Goal: Task Accomplishment & Management: Use online tool/utility

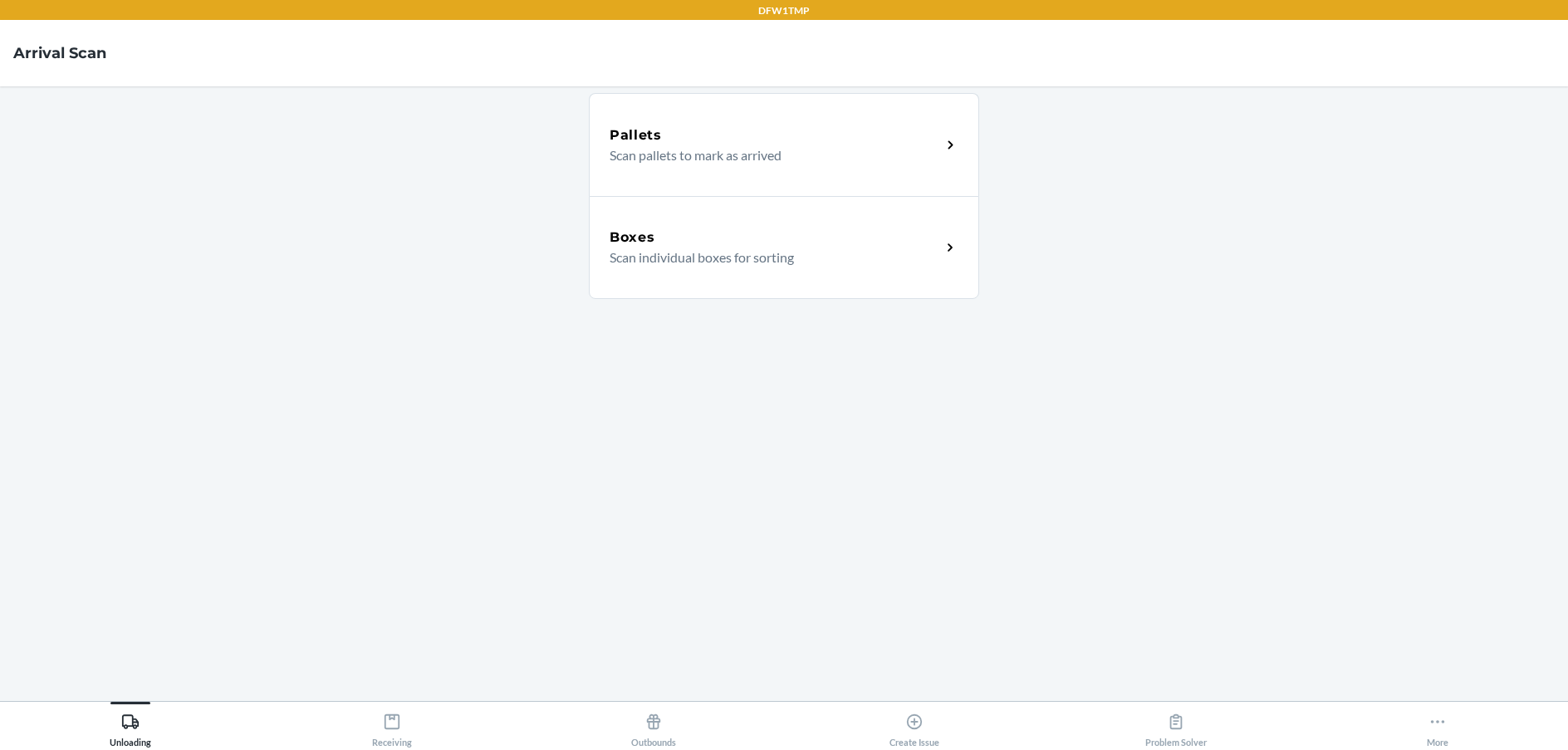
click at [779, 259] on p "Scan individual boxes for sorting" at bounding box center [769, 257] width 318 height 20
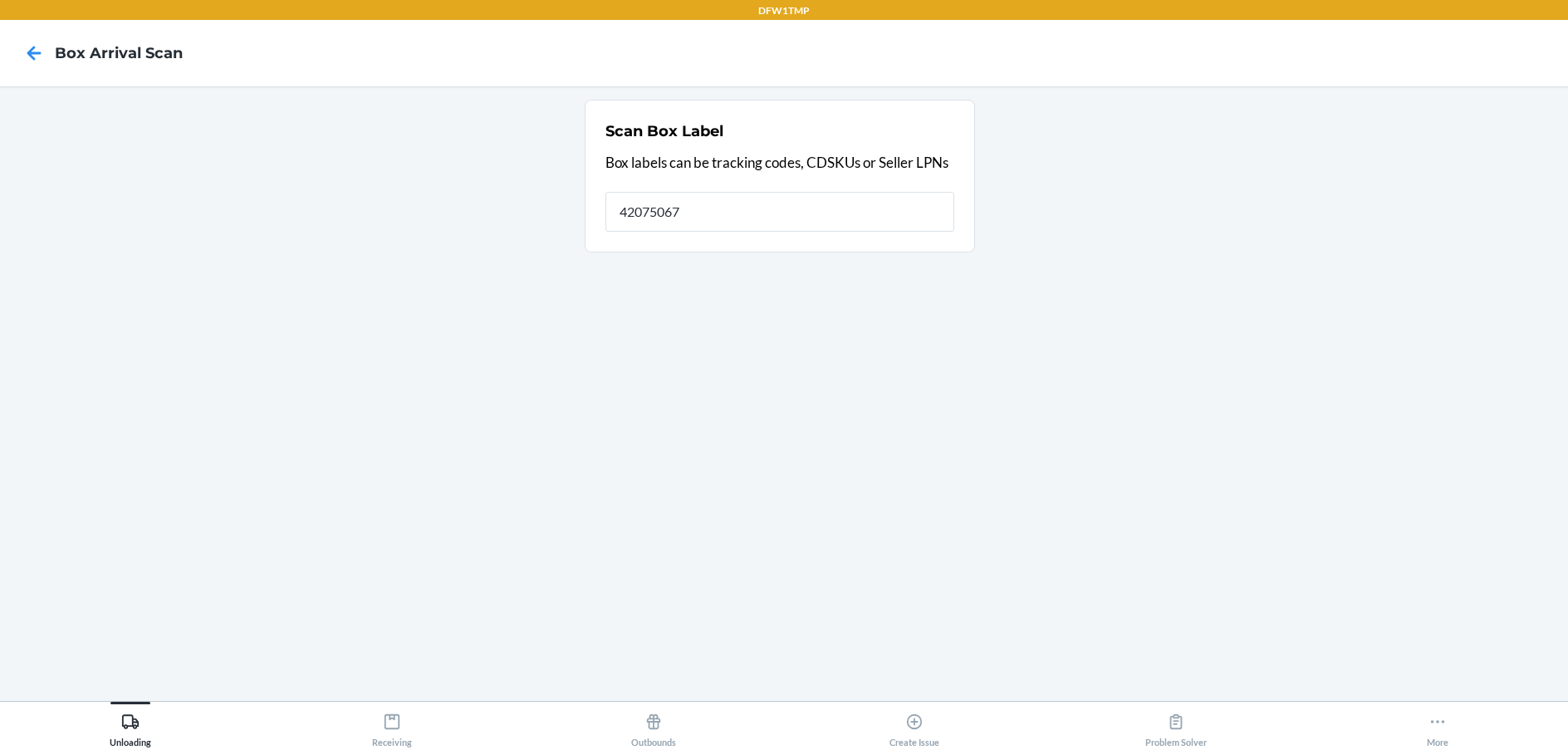
type input "42075067"
type input "4"
type input "SB-3283287"
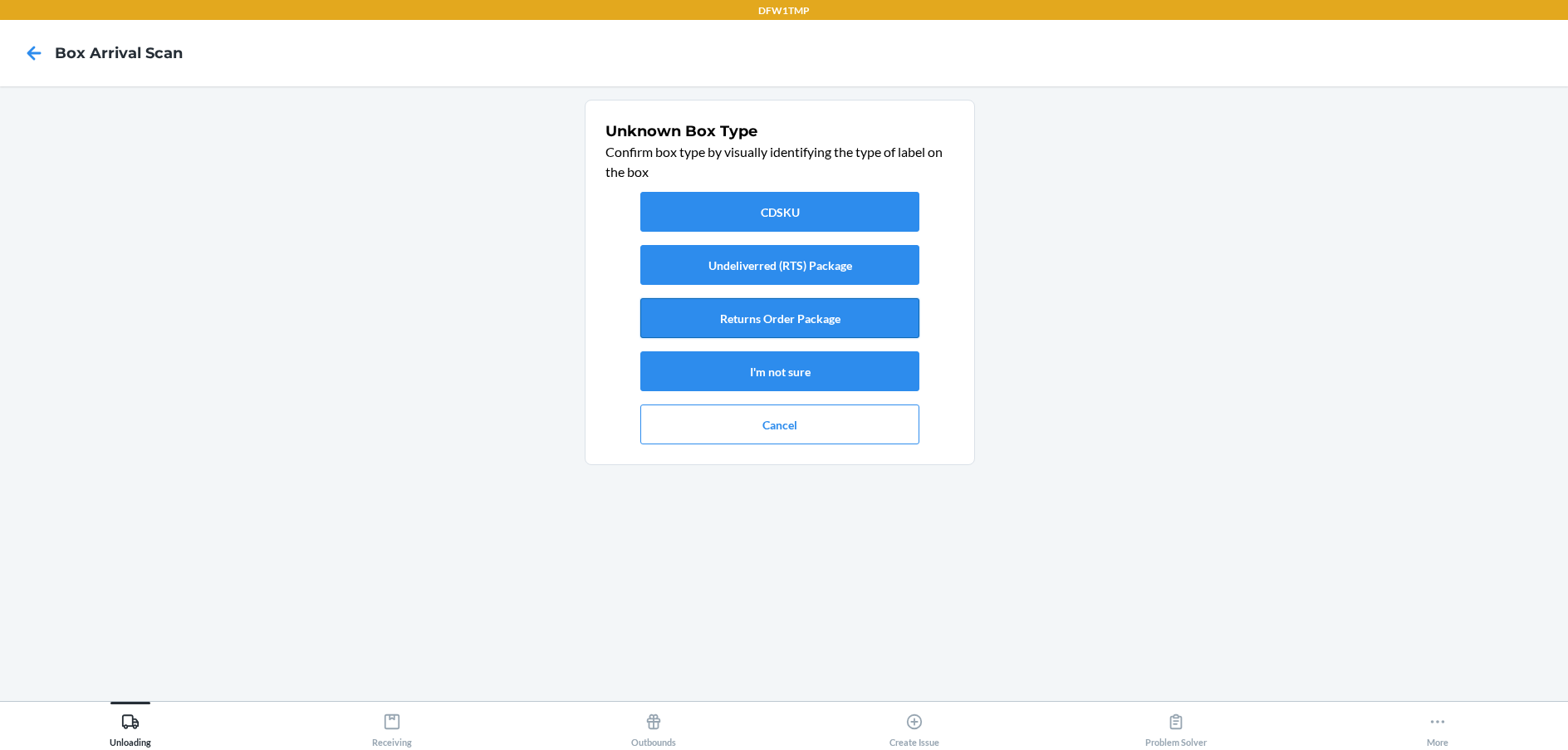
click at [678, 299] on button "Returns Order Package" at bounding box center [779, 318] width 279 height 40
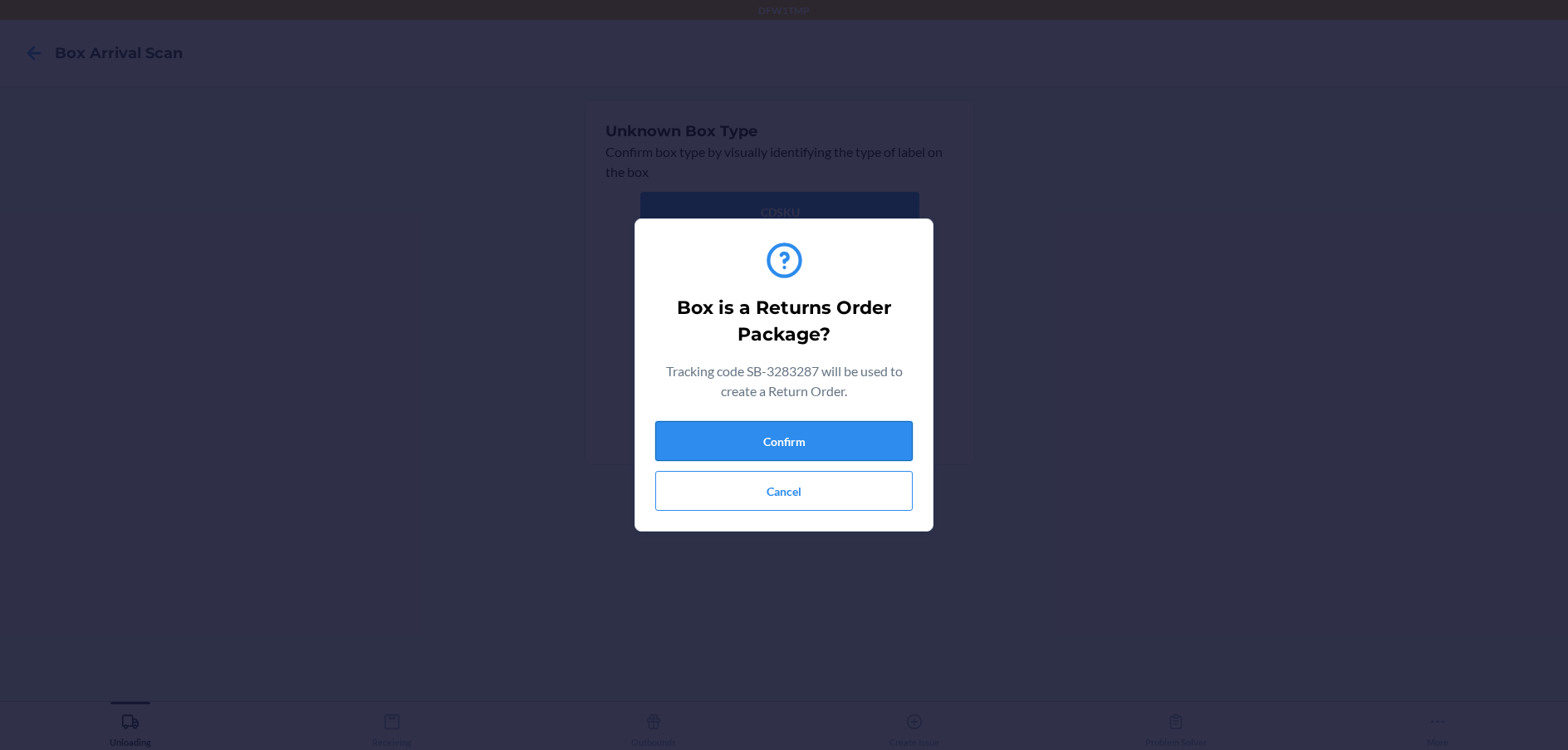
click at [769, 440] on button "Confirm" at bounding box center [784, 441] width 257 height 40
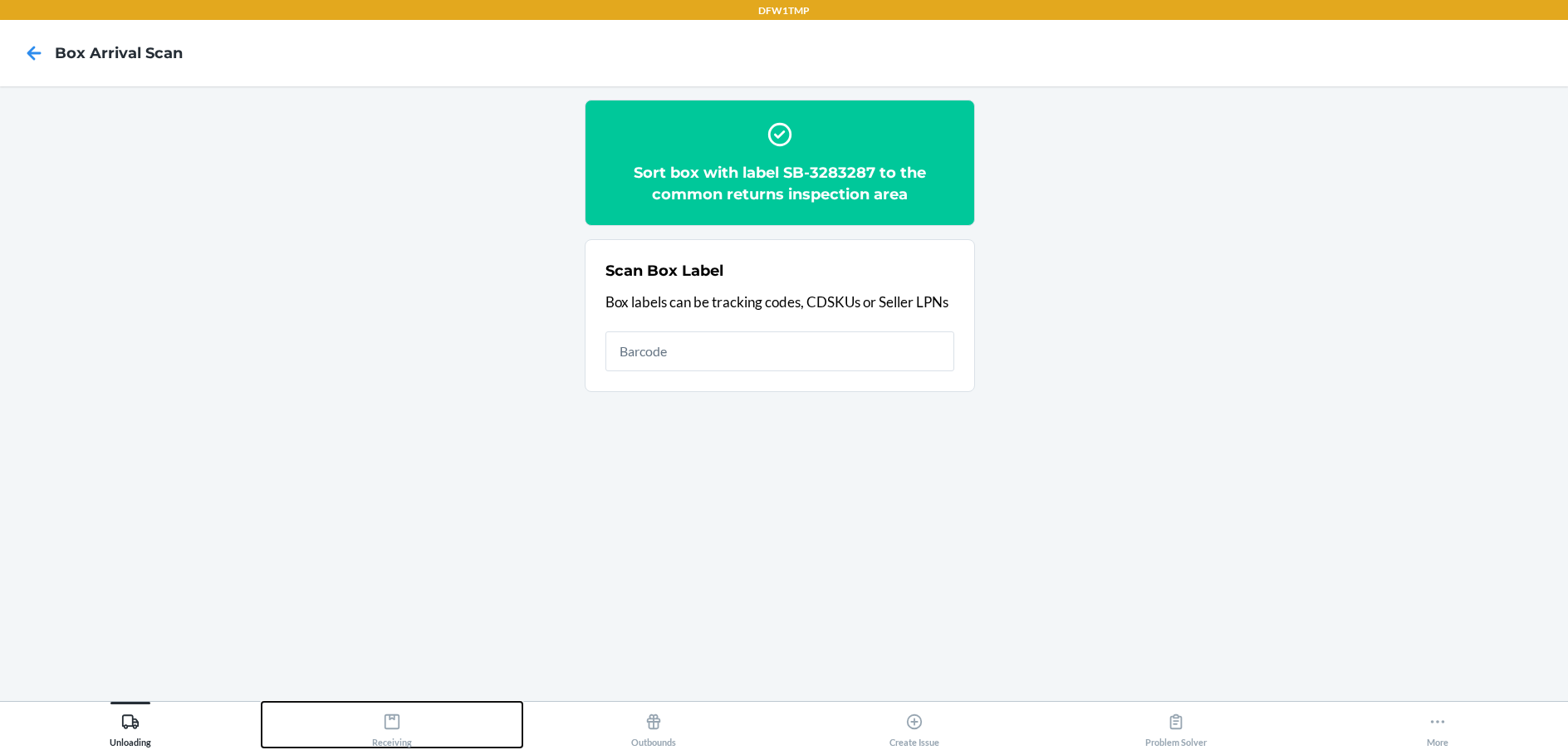
click at [404, 716] on div "Receiving" at bounding box center [392, 727] width 40 height 42
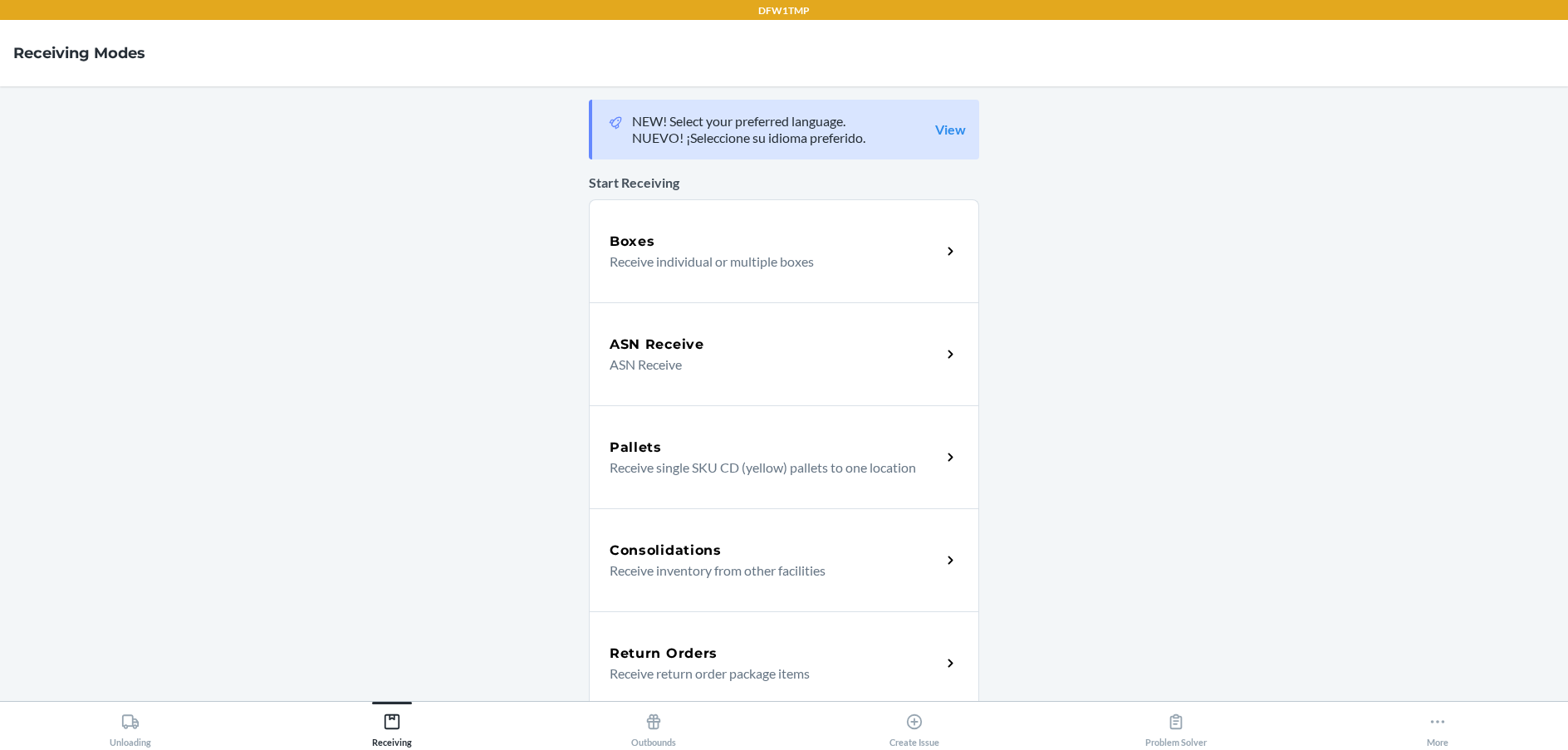
click at [863, 673] on p "Receive return order package items" at bounding box center [769, 674] width 318 height 20
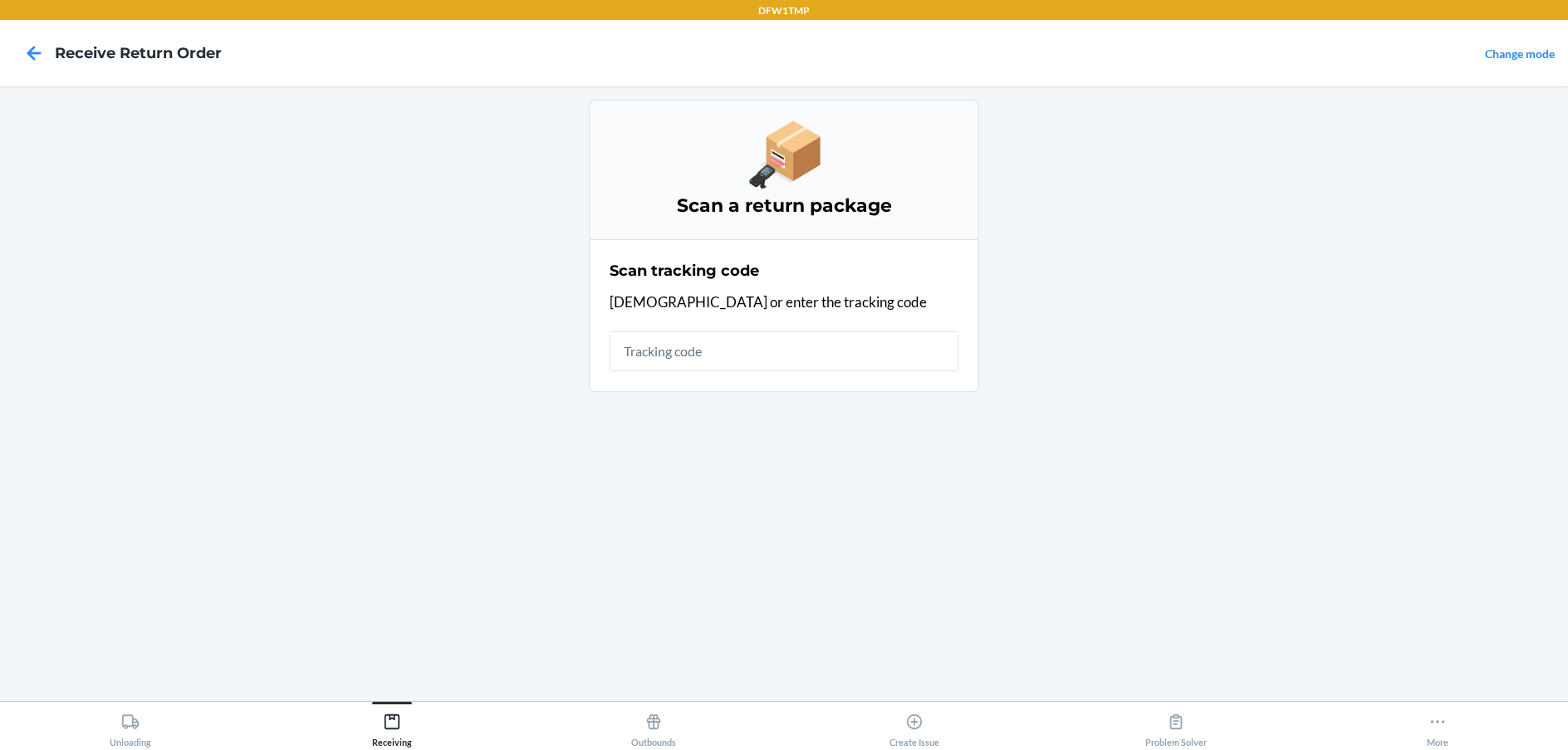
click at [826, 355] on input "text" at bounding box center [784, 351] width 348 height 40
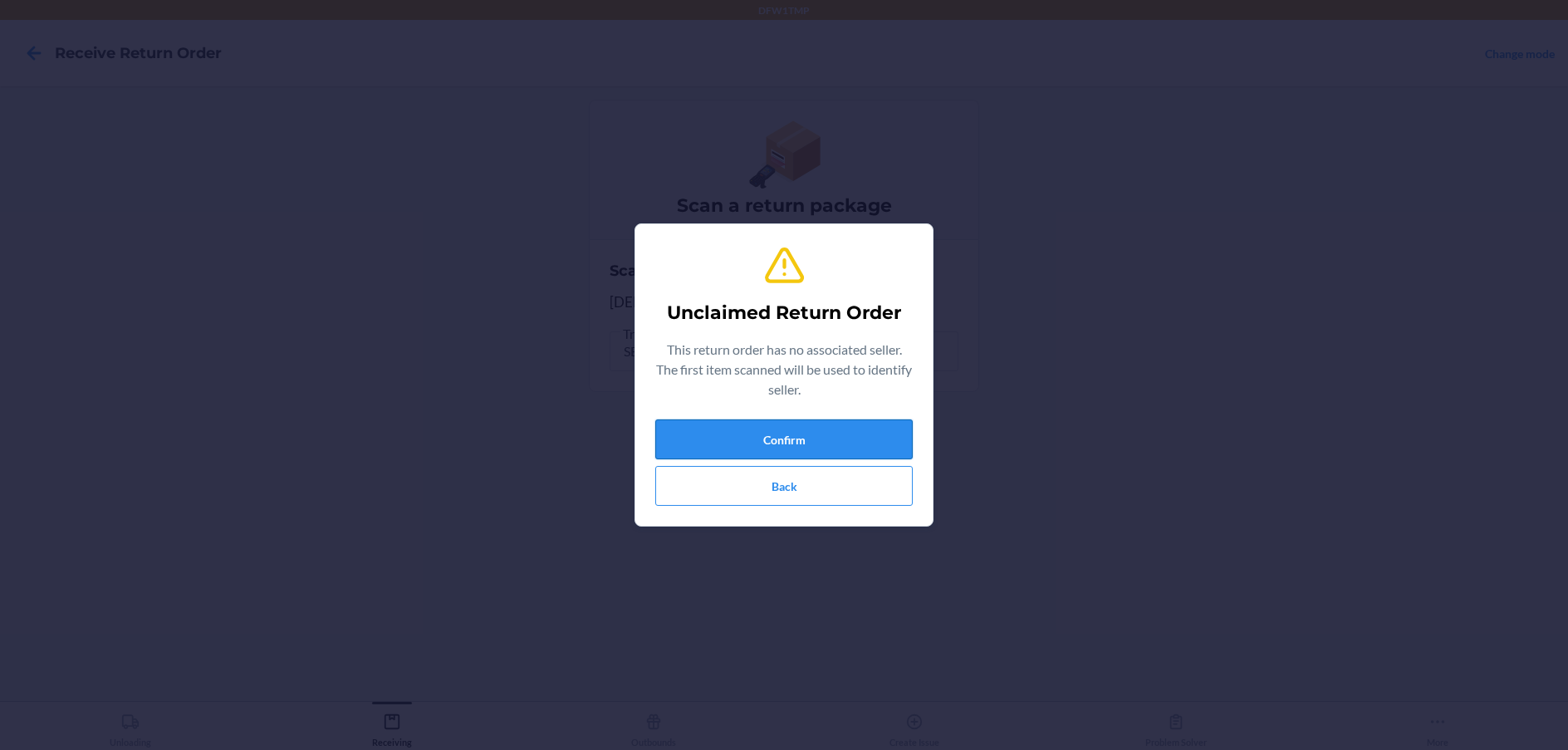
click at [781, 441] on button "Confirm" at bounding box center [784, 440] width 257 height 40
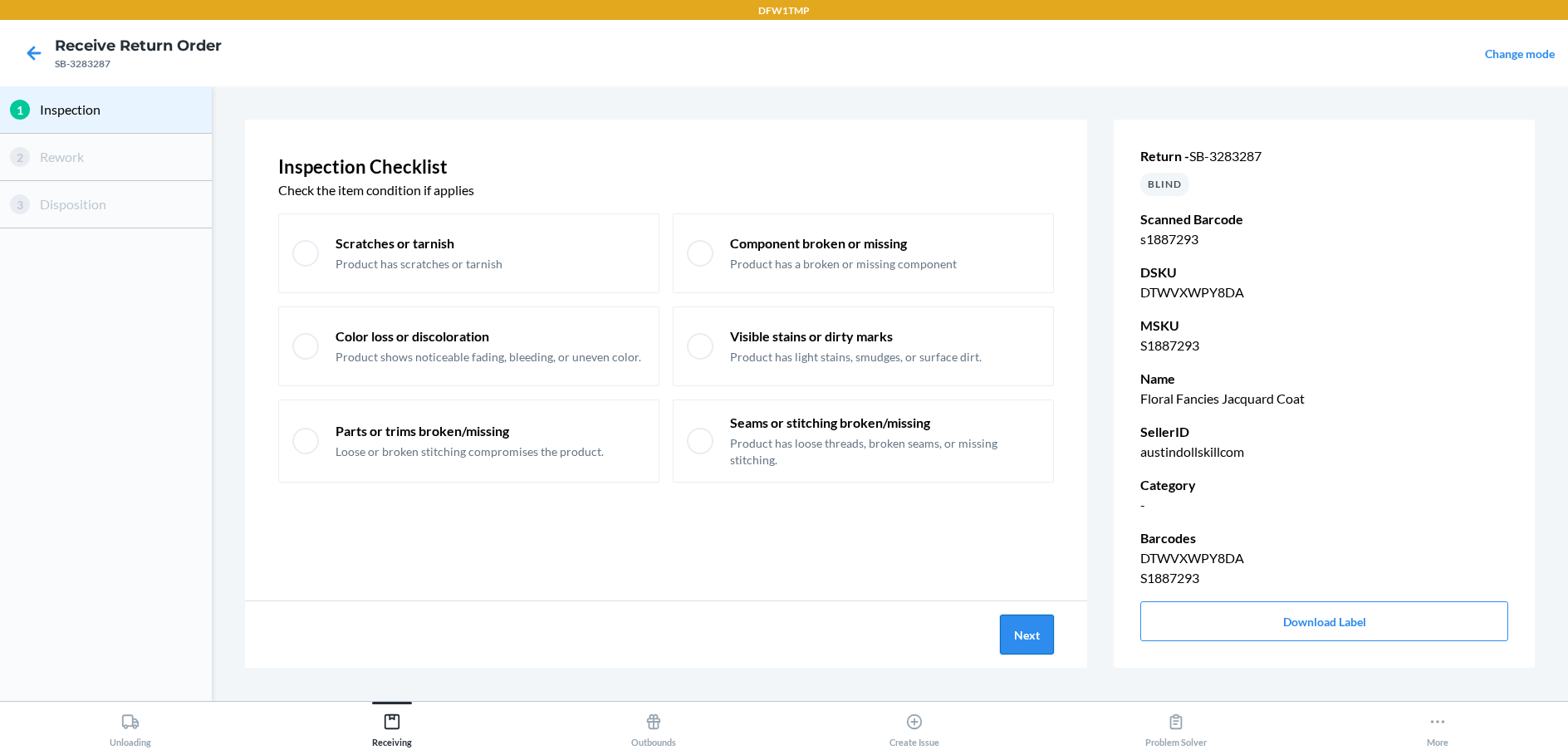
click at [1023, 643] on button "Next" at bounding box center [1027, 634] width 54 height 40
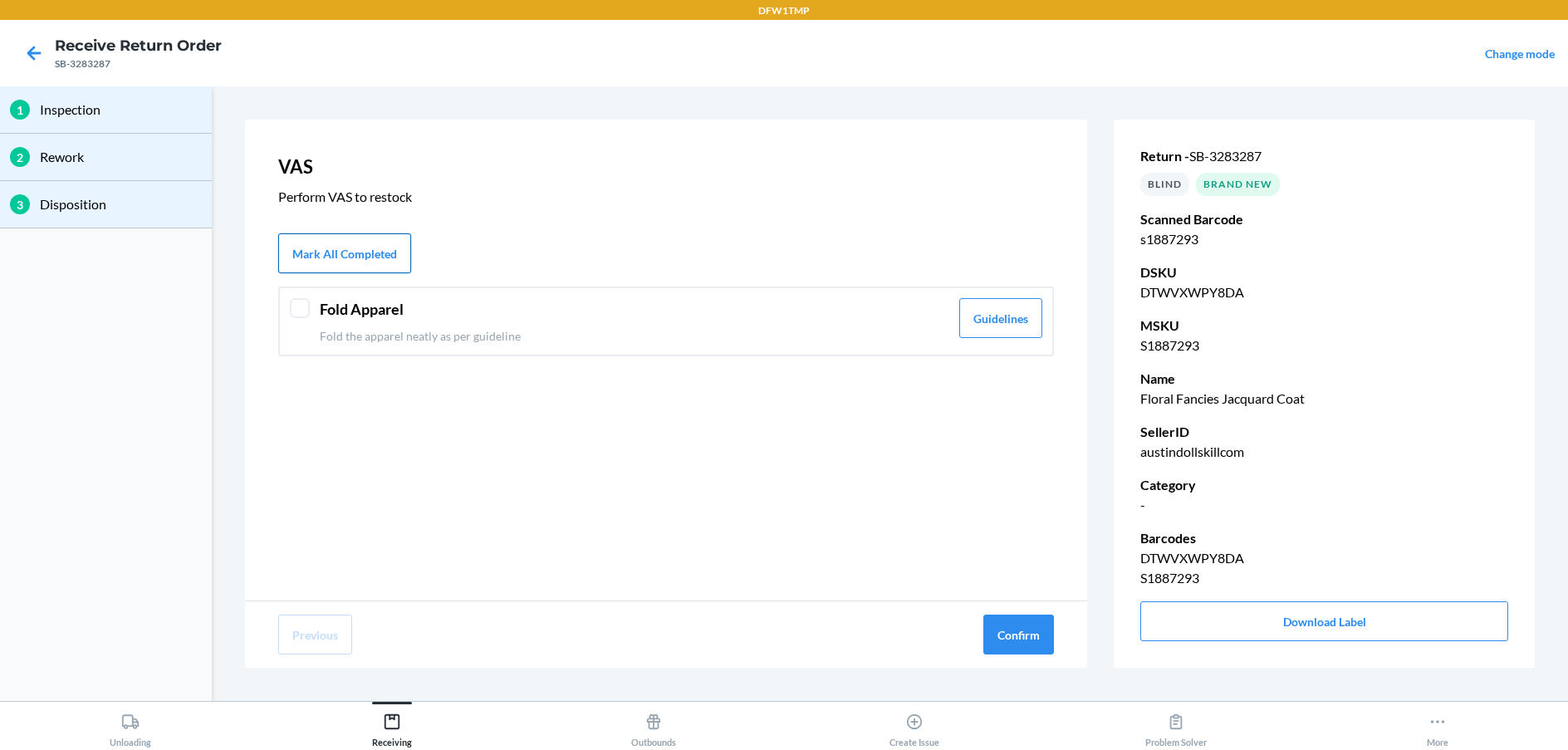
click at [326, 254] on button "Mark All Completed" at bounding box center [344, 254] width 133 height 40
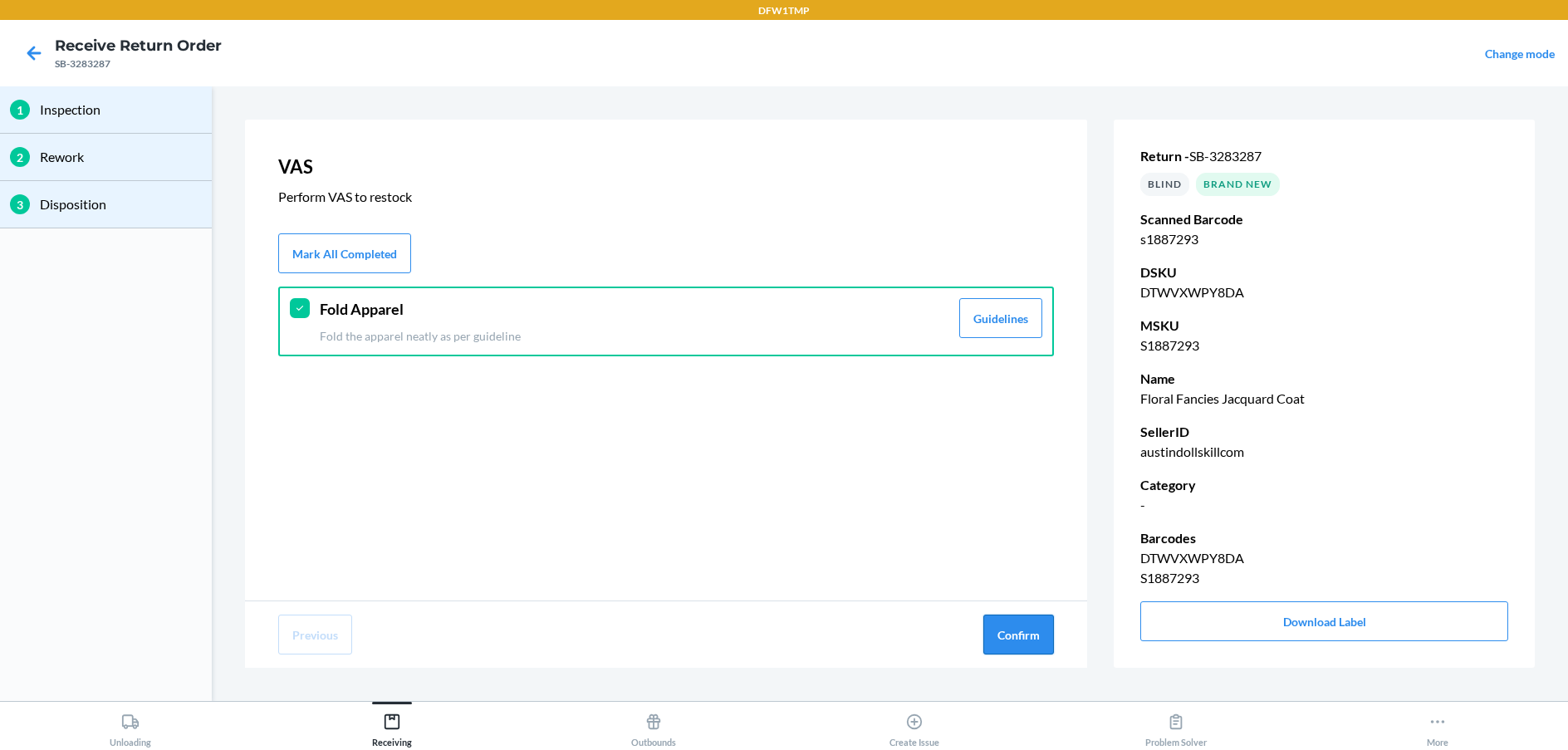
click at [1023, 633] on button "Confirm" at bounding box center [1018, 634] width 70 height 40
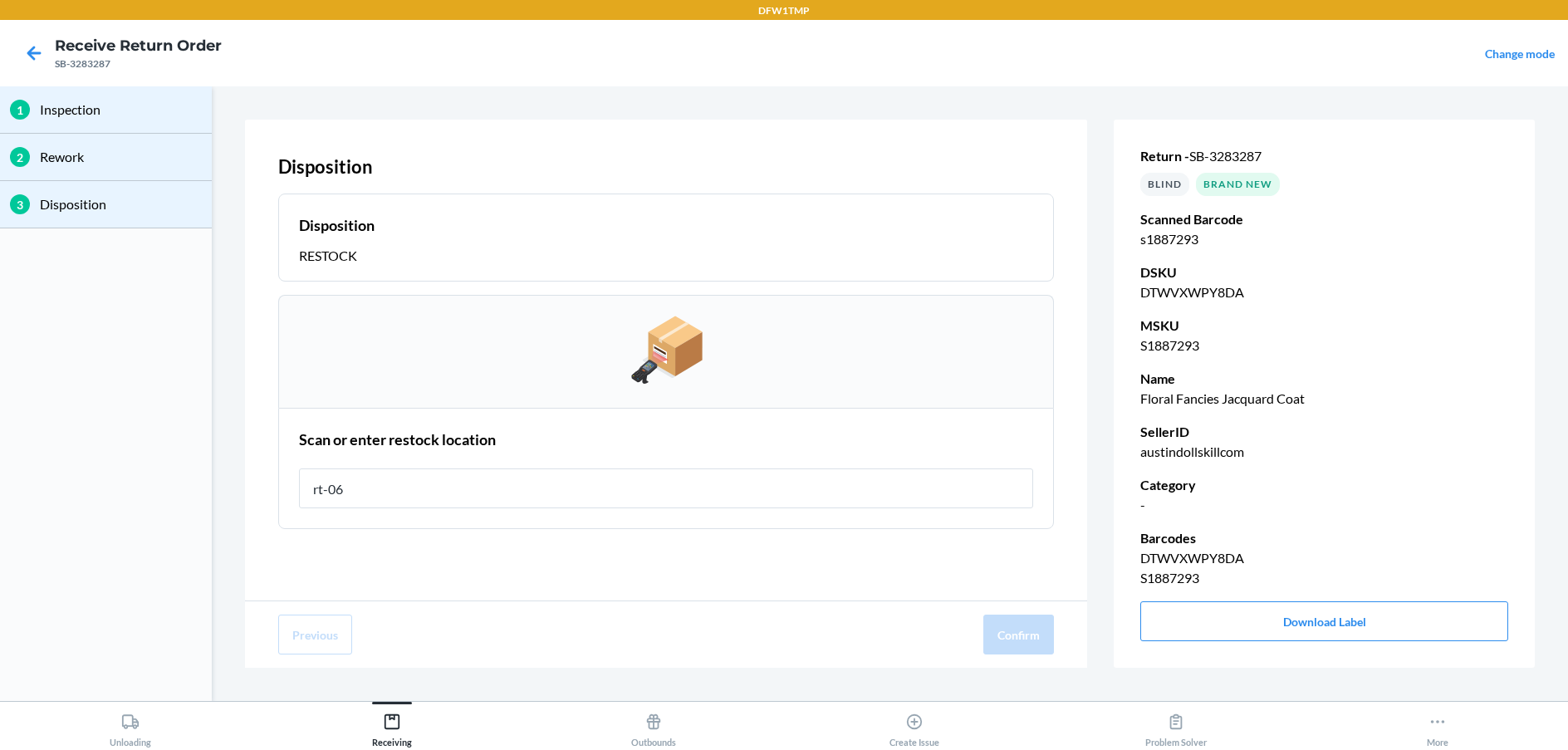
type input "rt-06"
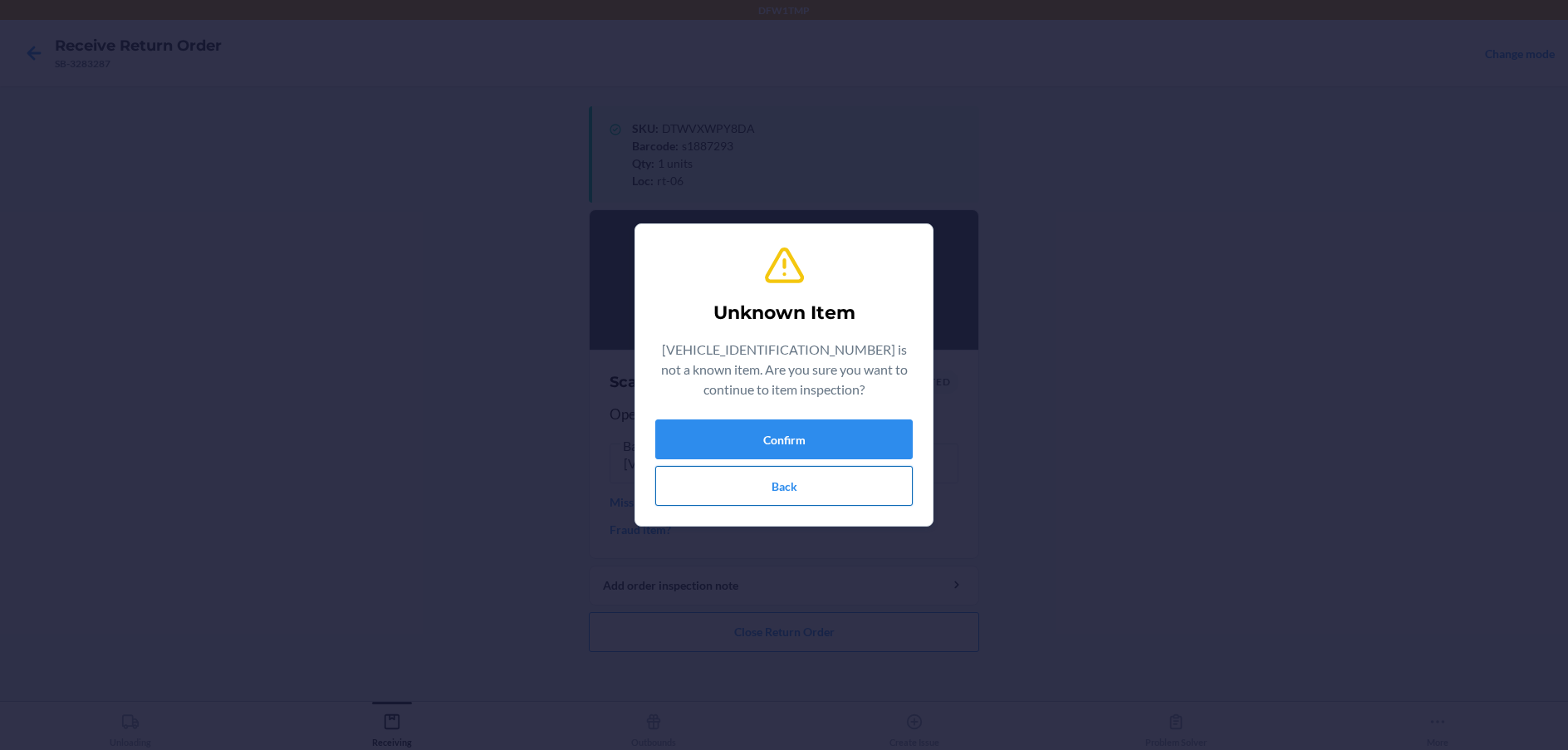
click at [784, 491] on button "Back" at bounding box center [784, 486] width 257 height 40
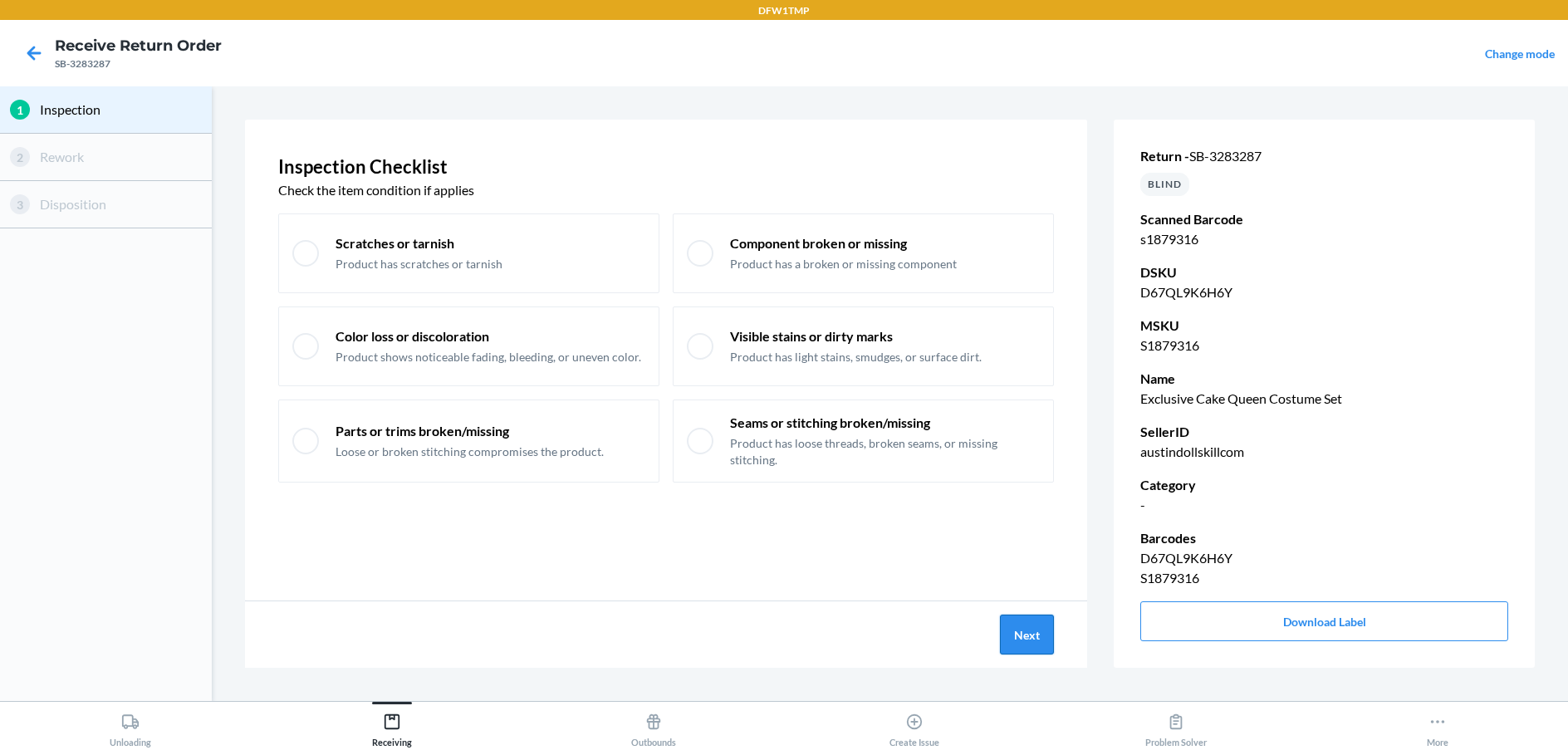
click at [1017, 641] on button "Next" at bounding box center [1027, 634] width 54 height 40
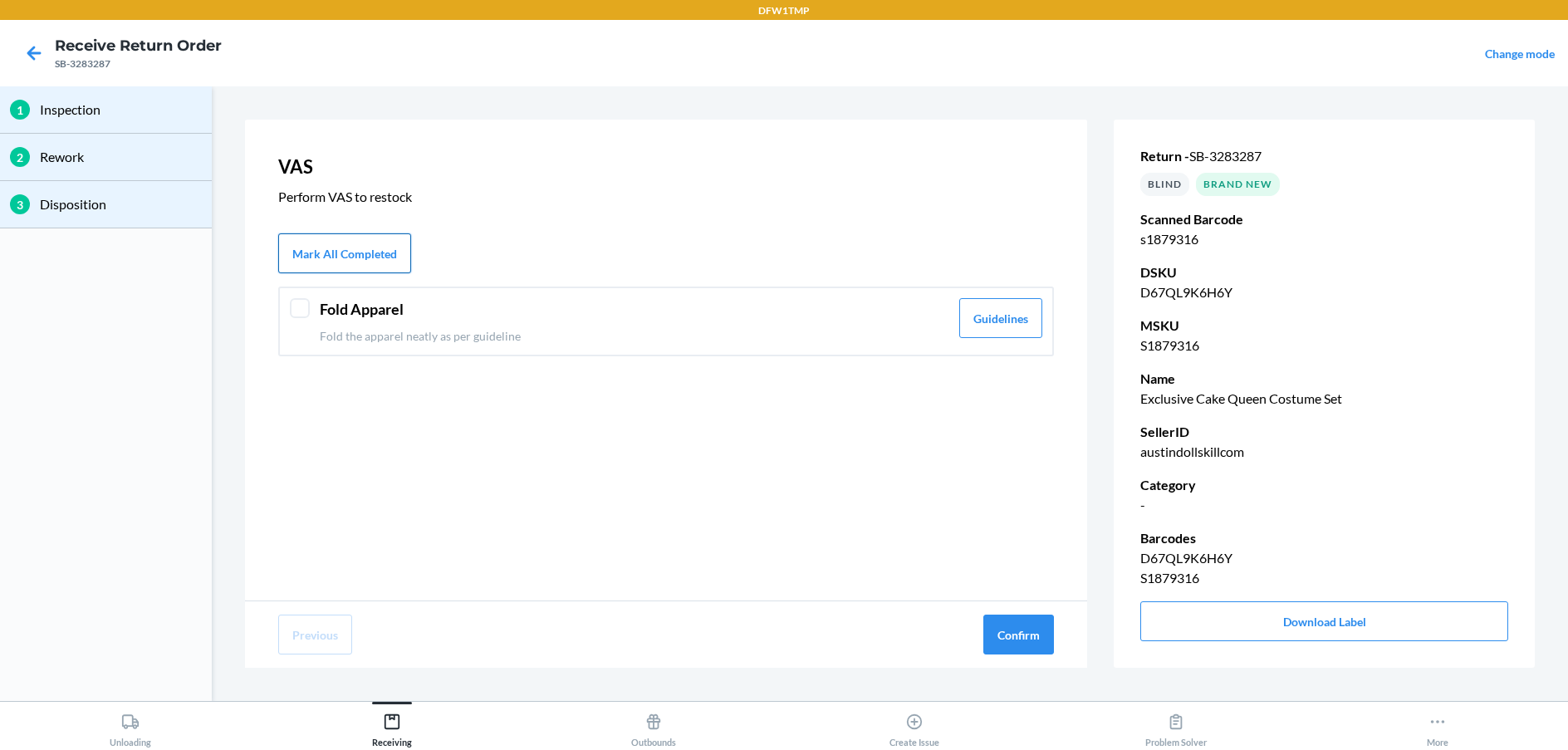
click at [320, 256] on button "Mark All Completed" at bounding box center [344, 254] width 133 height 40
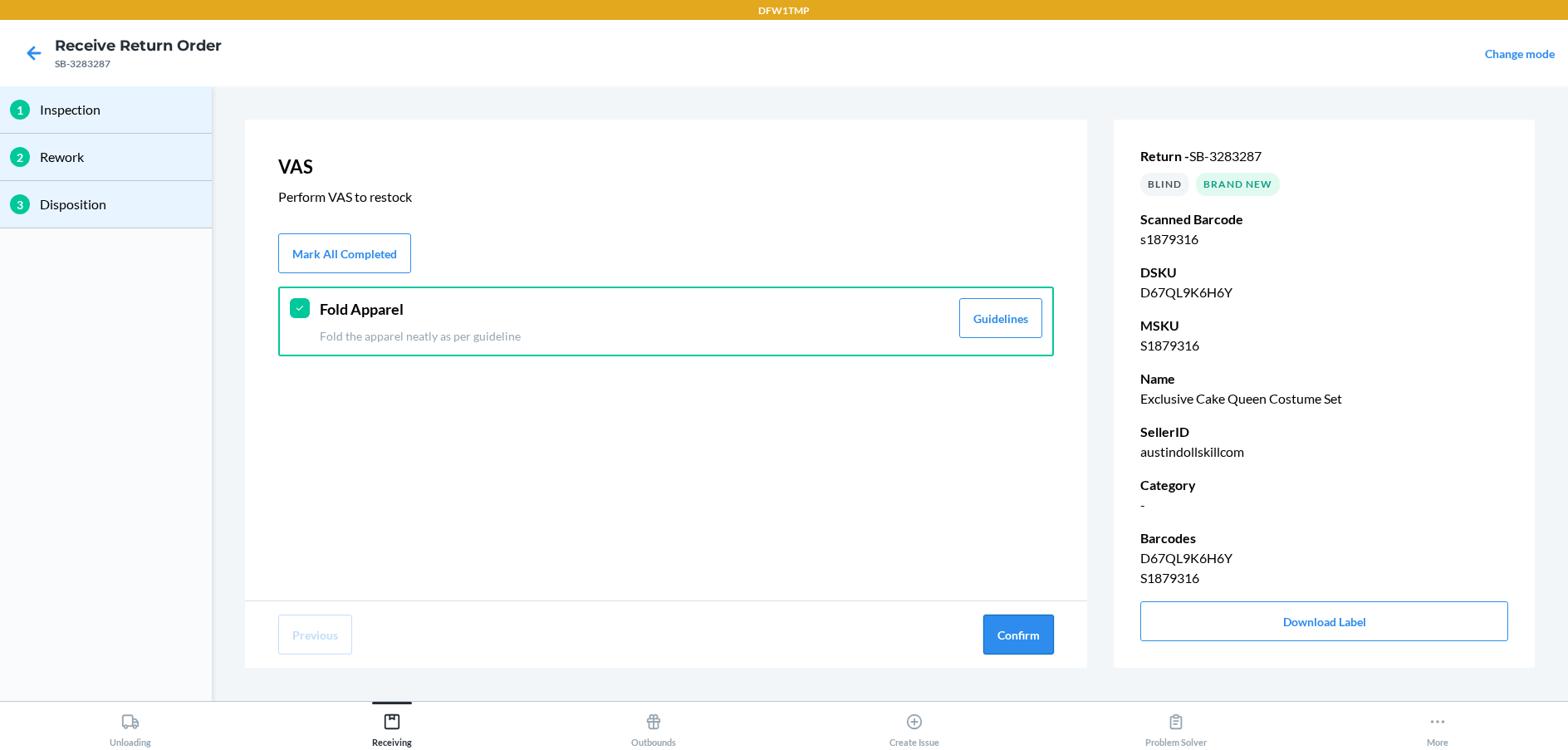
click at [1015, 642] on button "Confirm" at bounding box center [1018, 634] width 70 height 40
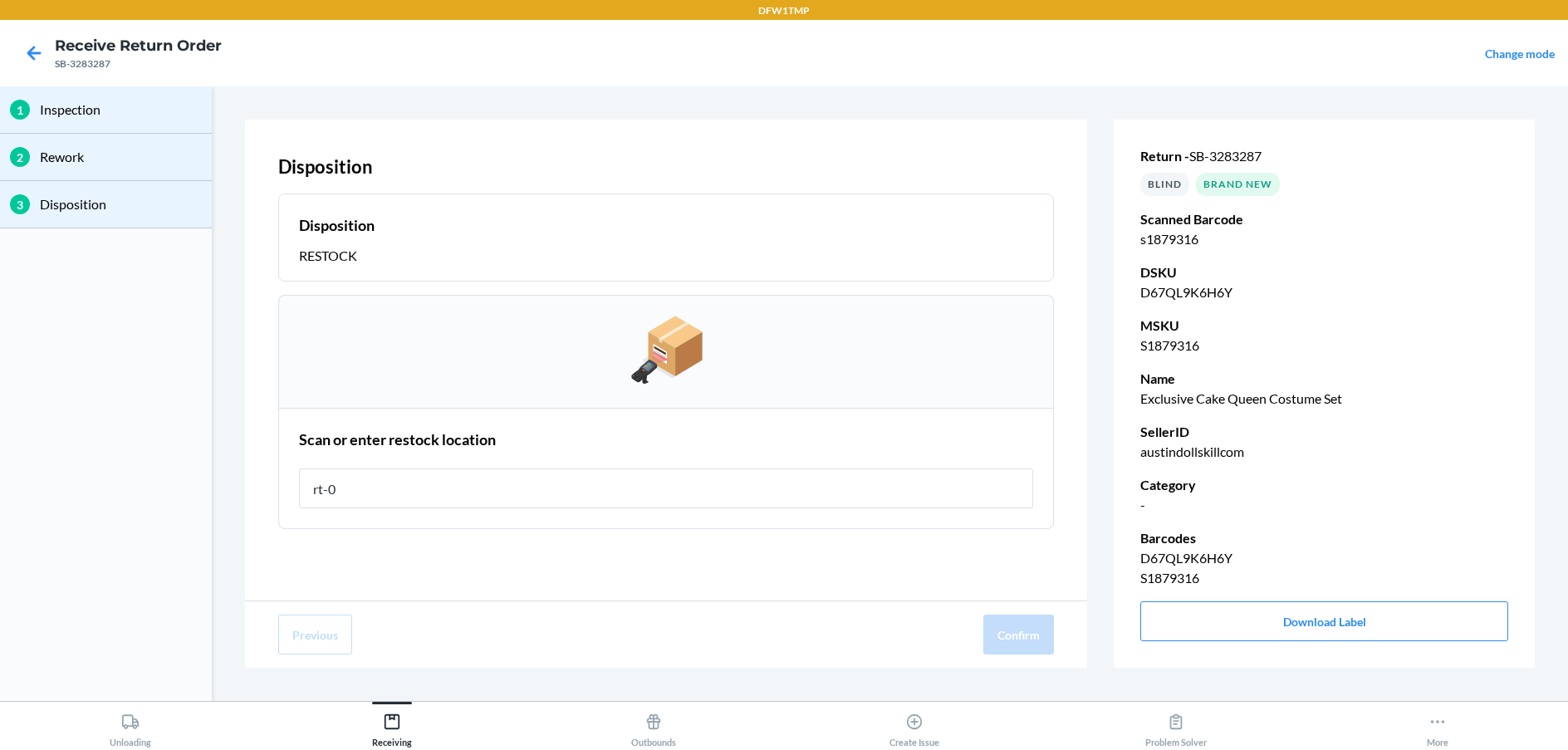
type input "rt-06"
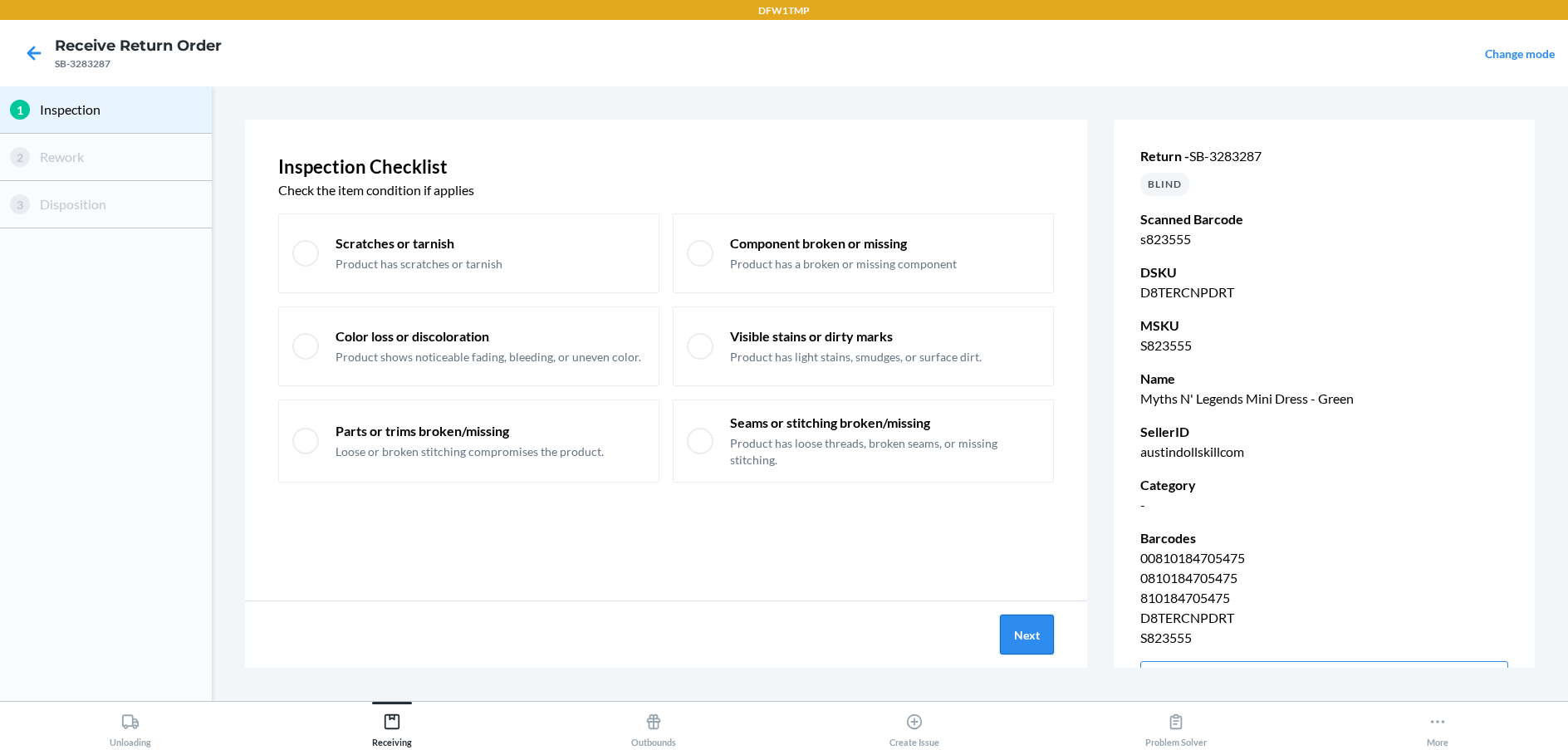
click at [1029, 630] on button "Next" at bounding box center [1027, 634] width 54 height 40
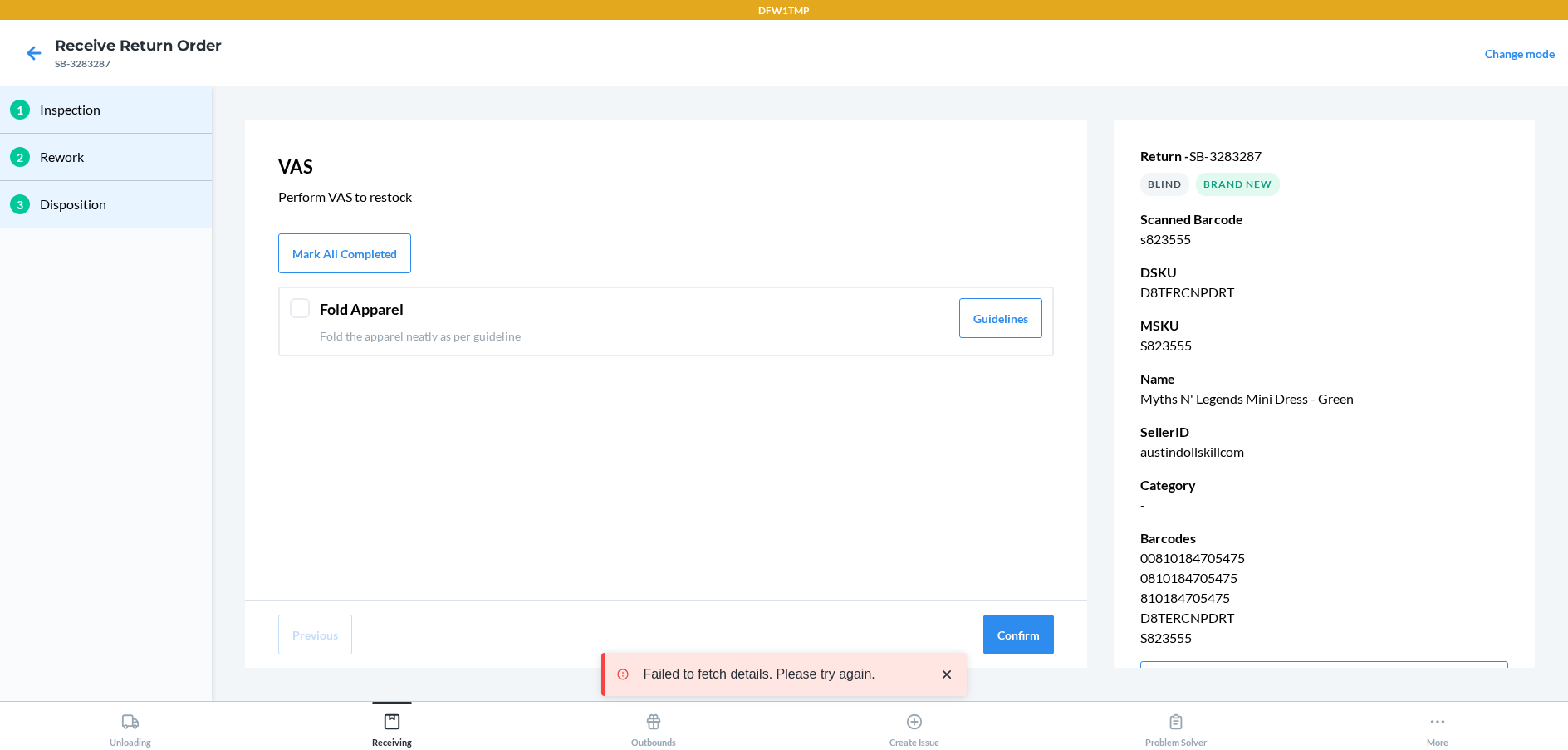
click at [302, 306] on div at bounding box center [300, 308] width 20 height 20
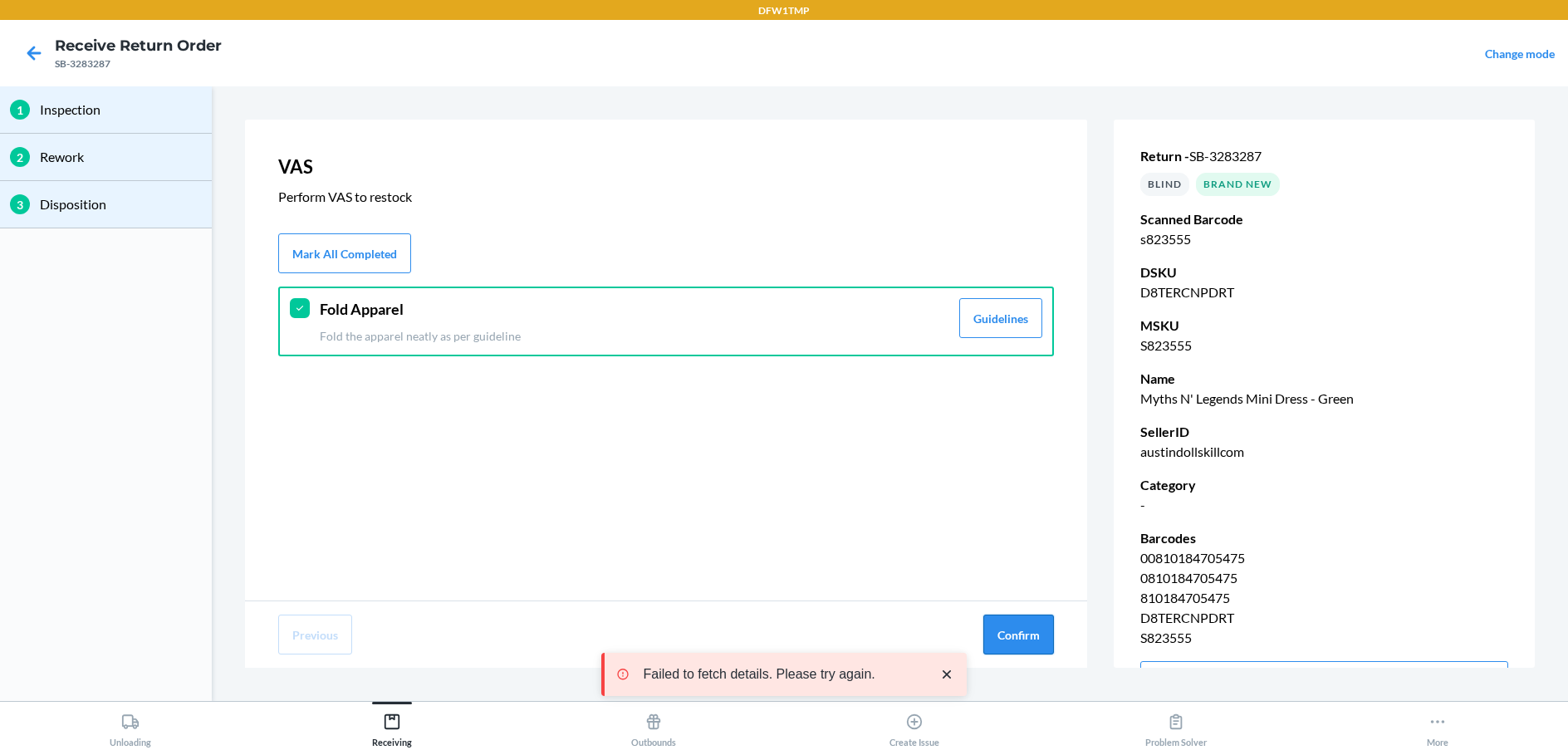
click at [1020, 636] on button "Confirm" at bounding box center [1018, 634] width 70 height 40
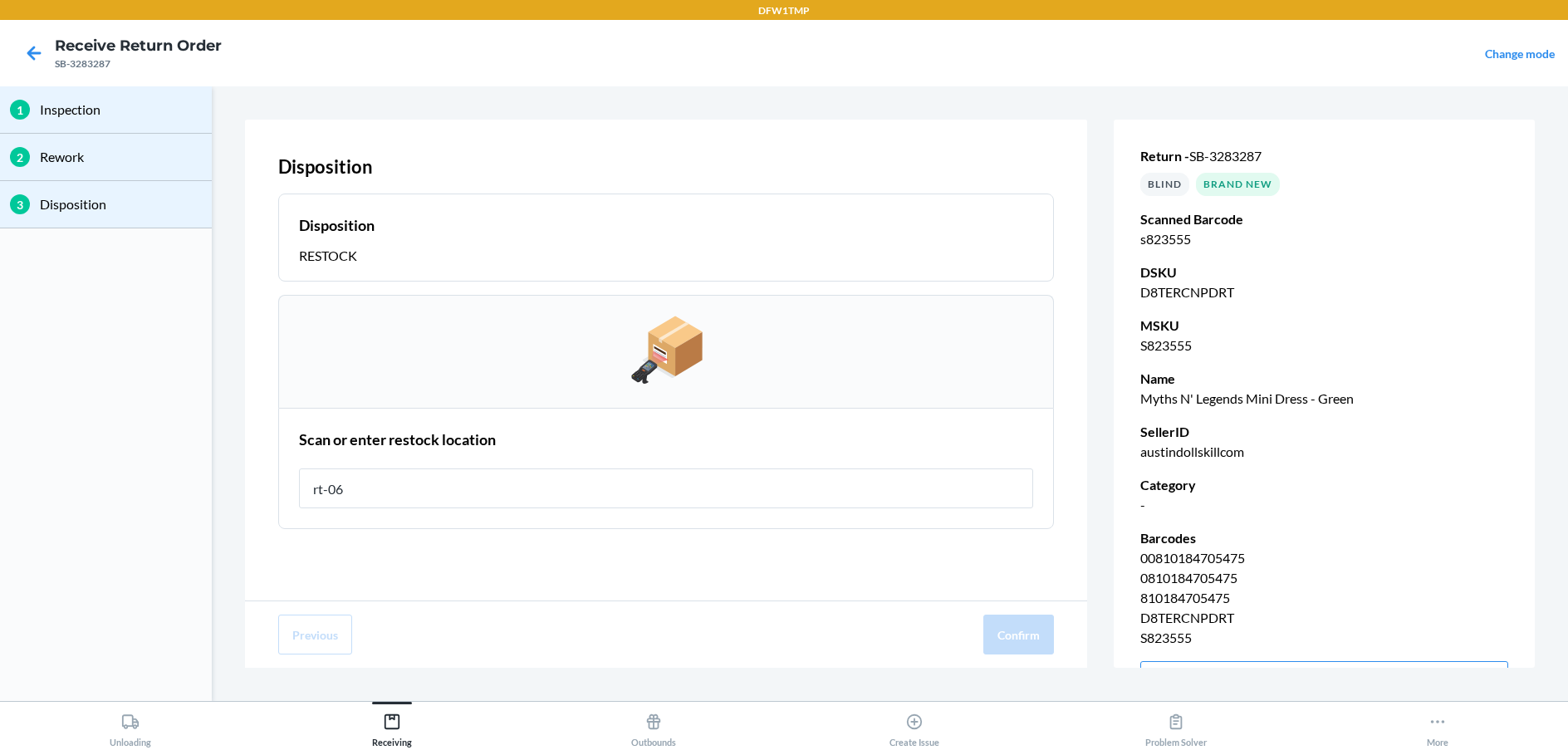
type input "rt-06"
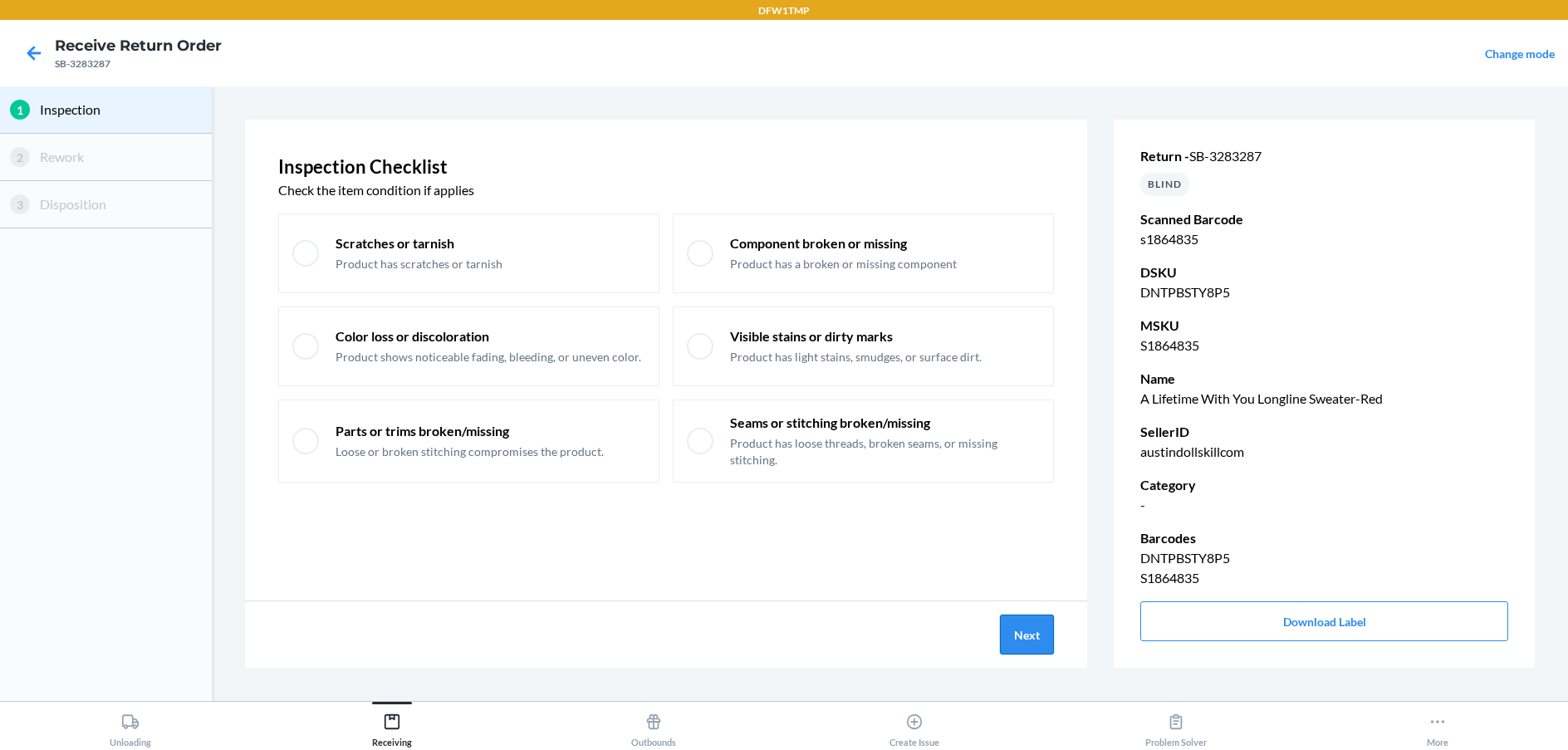
click at [1009, 633] on button "Next" at bounding box center [1027, 634] width 54 height 40
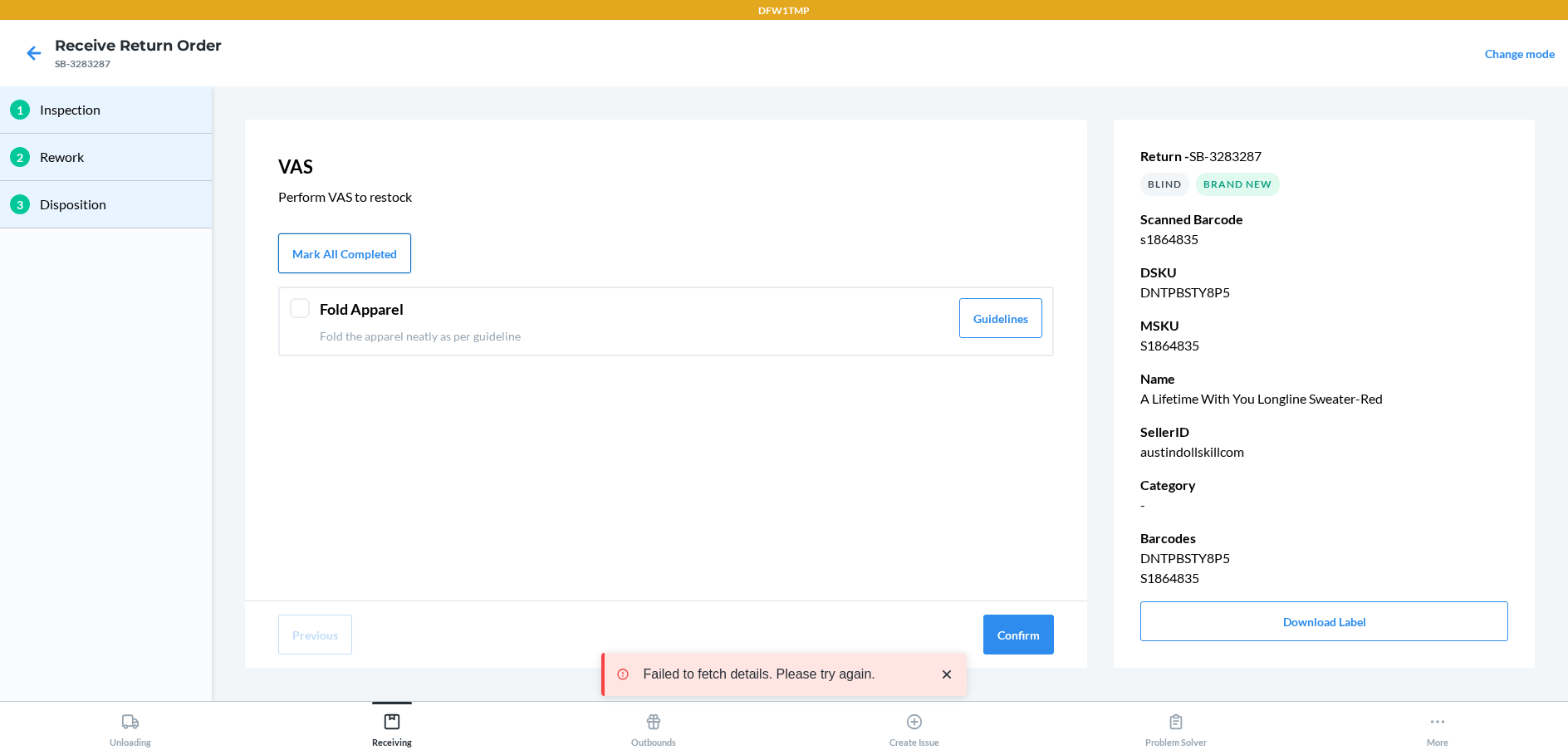
click at [399, 256] on button "Mark All Completed" at bounding box center [344, 254] width 133 height 40
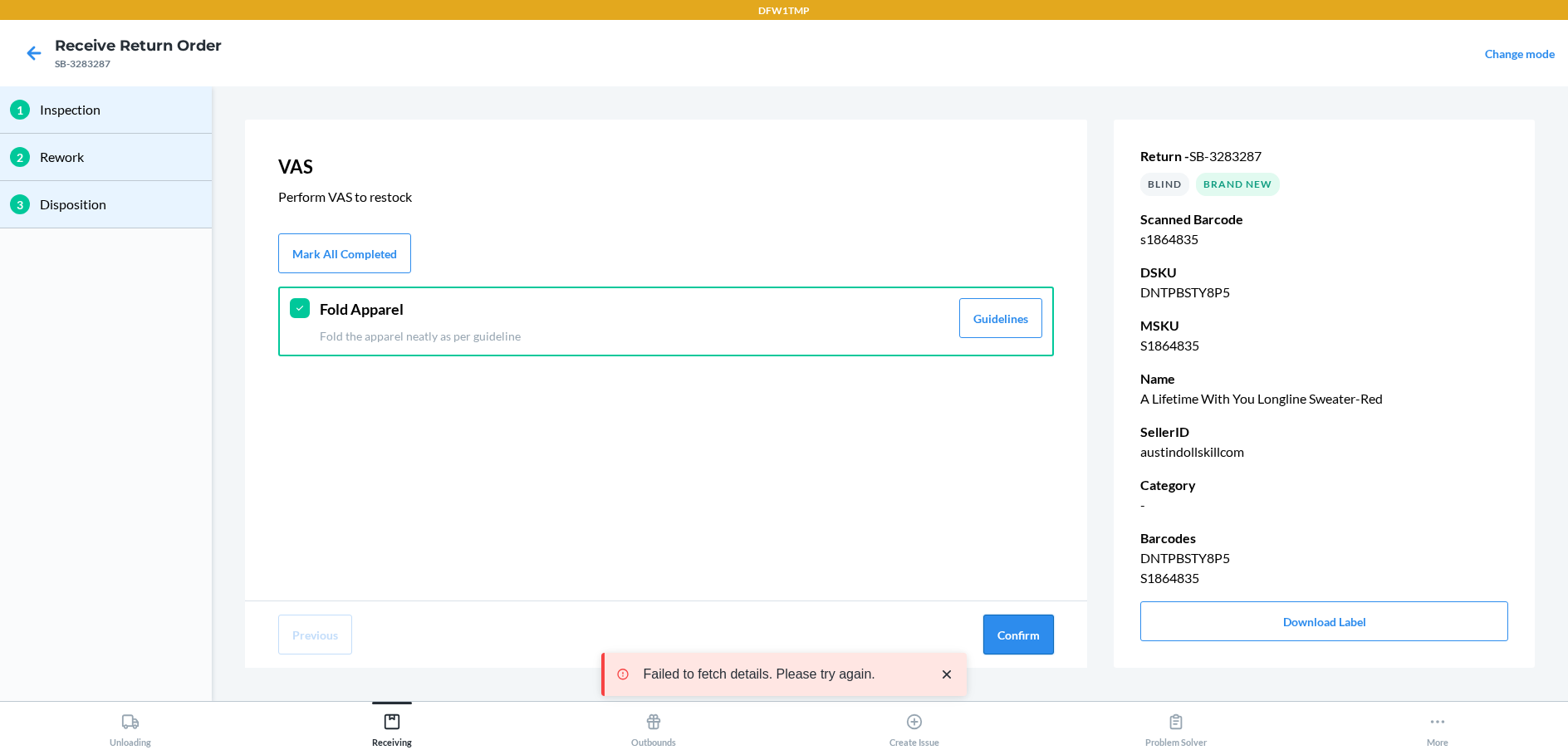
click at [1015, 628] on button "Confirm" at bounding box center [1018, 634] width 70 height 40
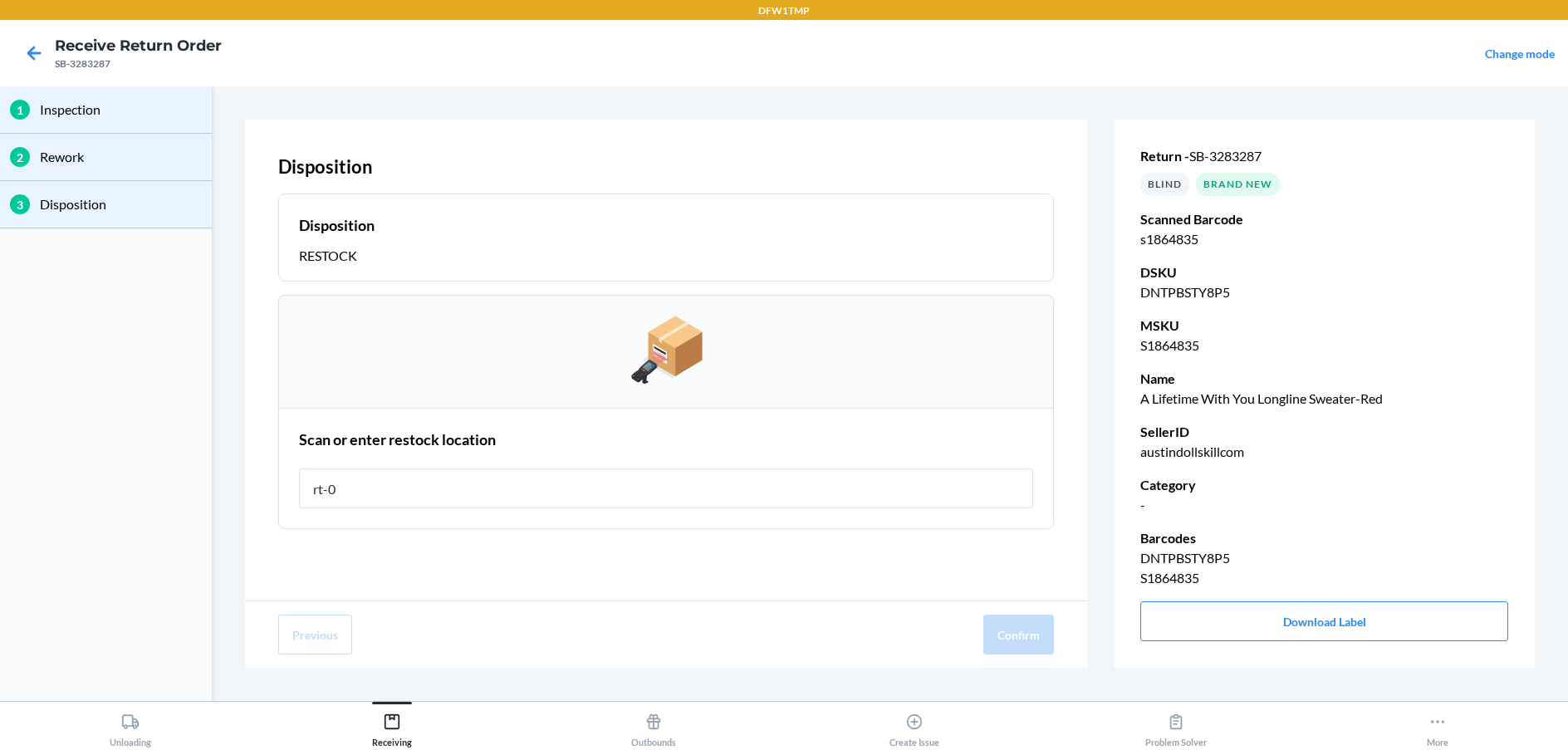
type input "rt-06"
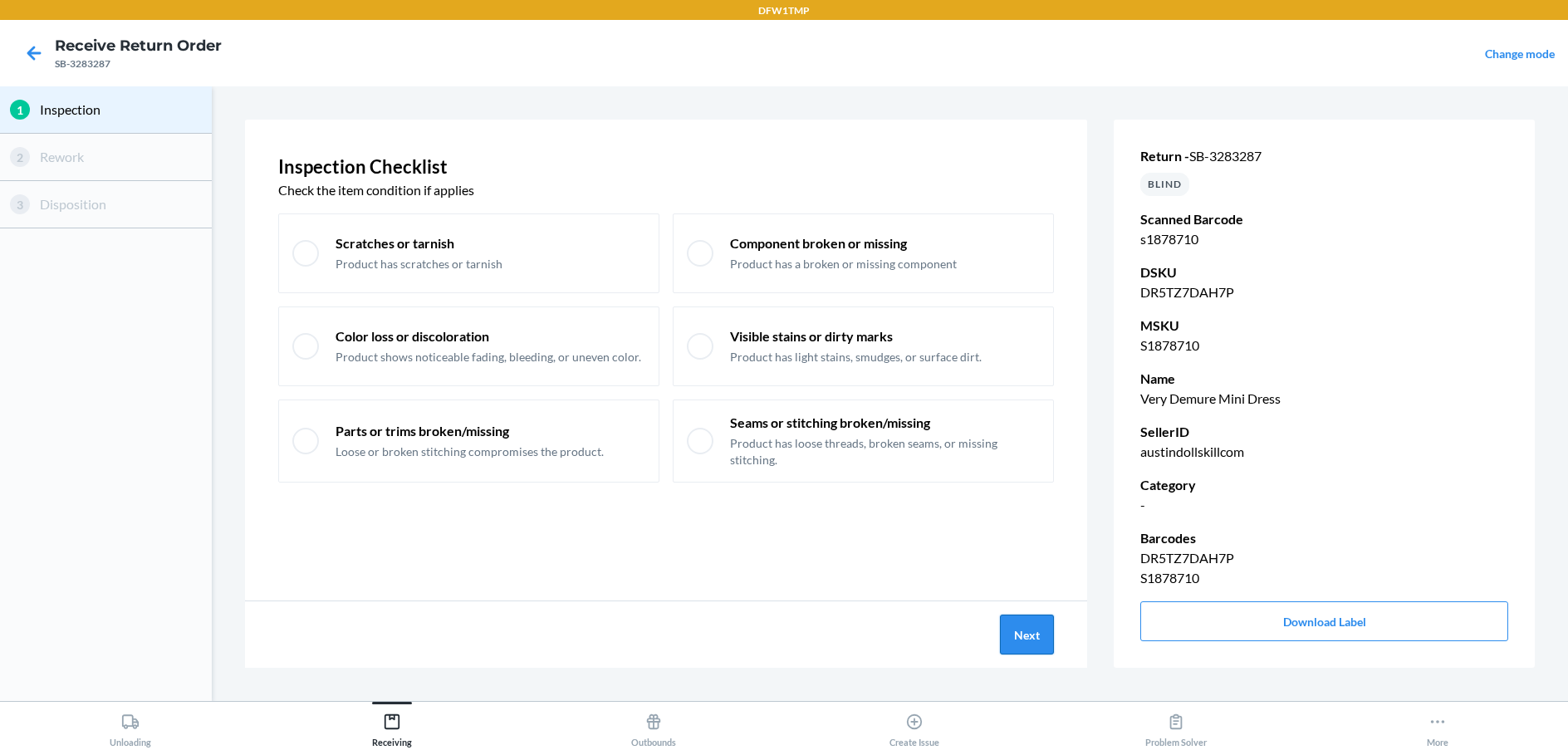
click at [1029, 634] on button "Next" at bounding box center [1027, 634] width 54 height 40
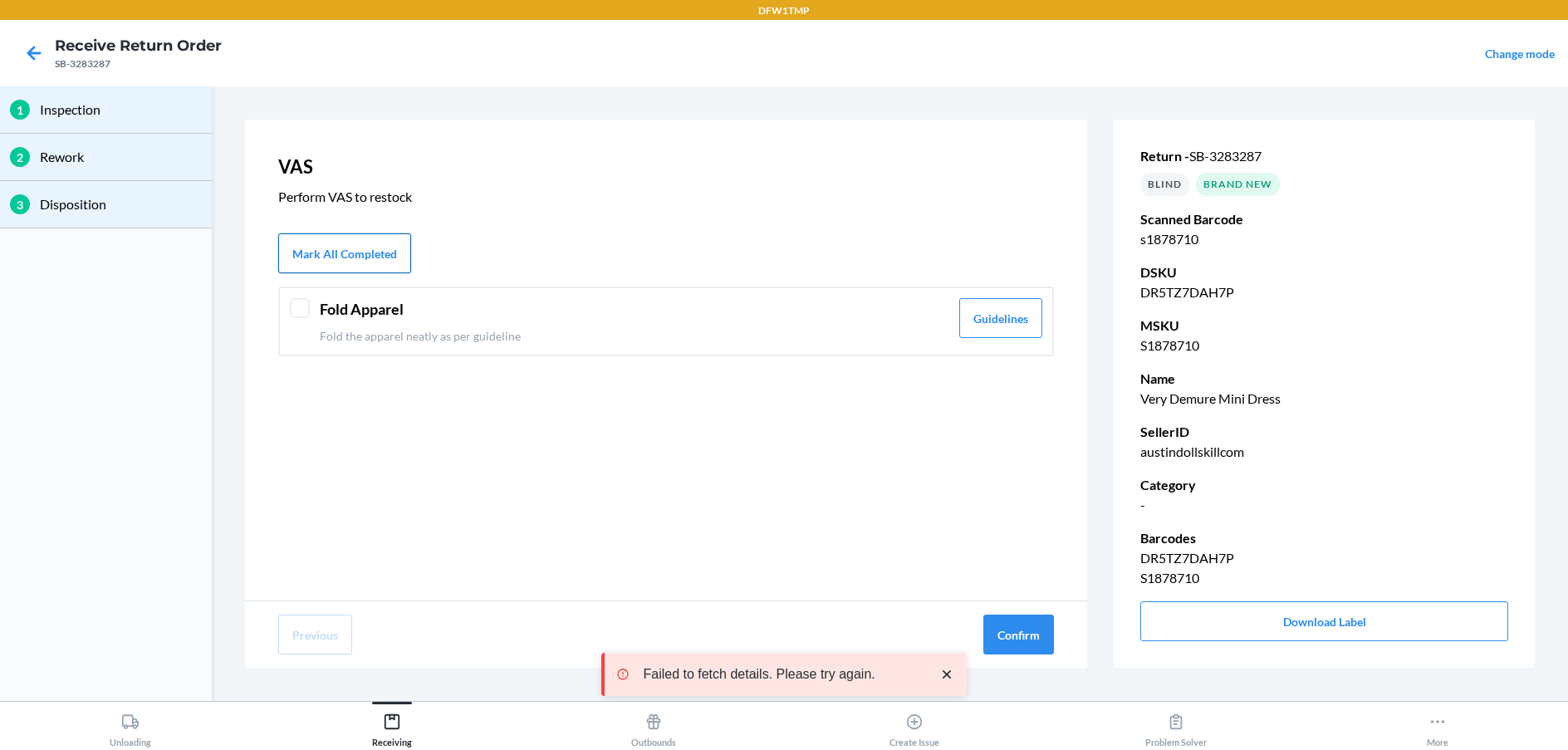
click at [304, 260] on button "Mark All Completed" at bounding box center [344, 254] width 133 height 40
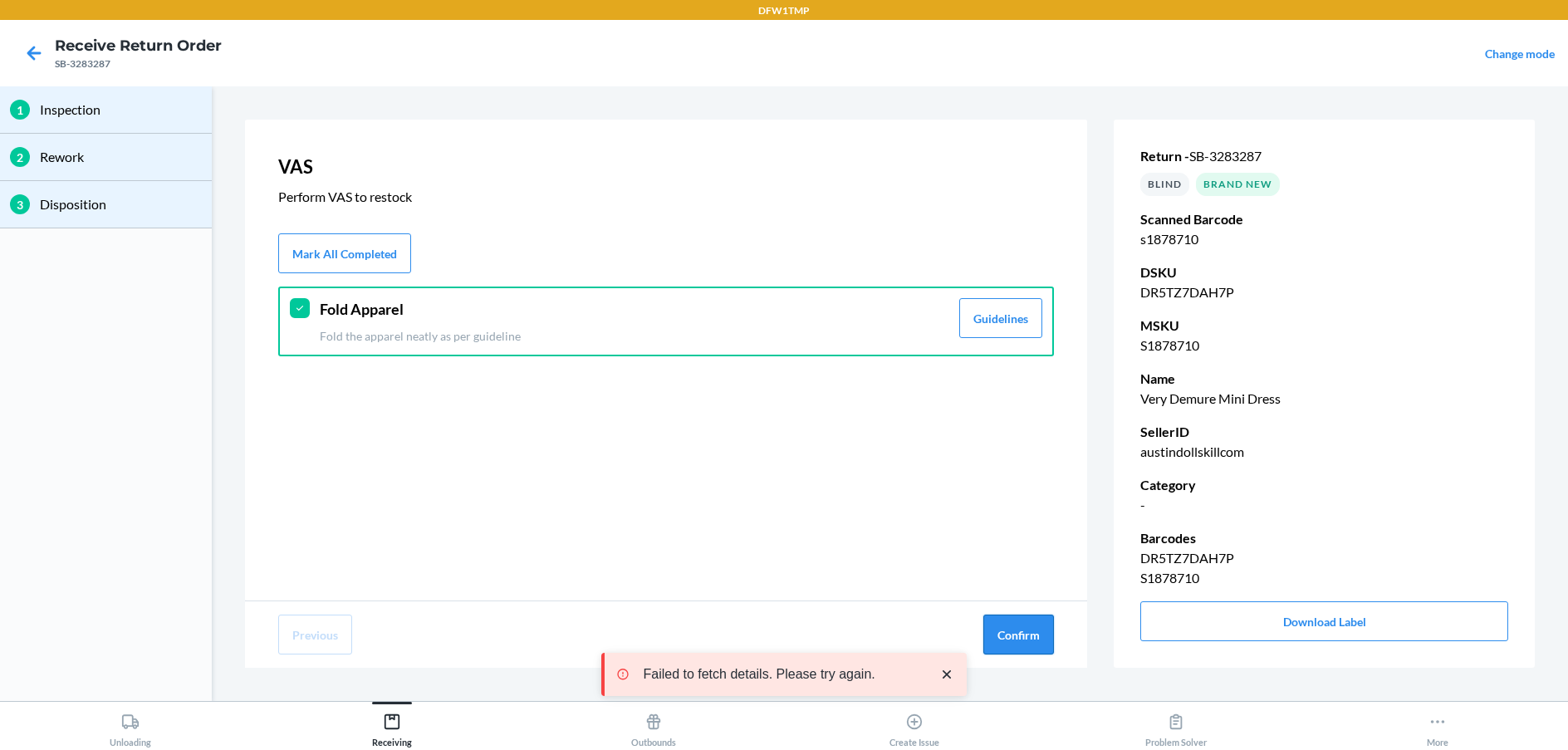
click at [1009, 640] on button "Confirm" at bounding box center [1018, 634] width 70 height 40
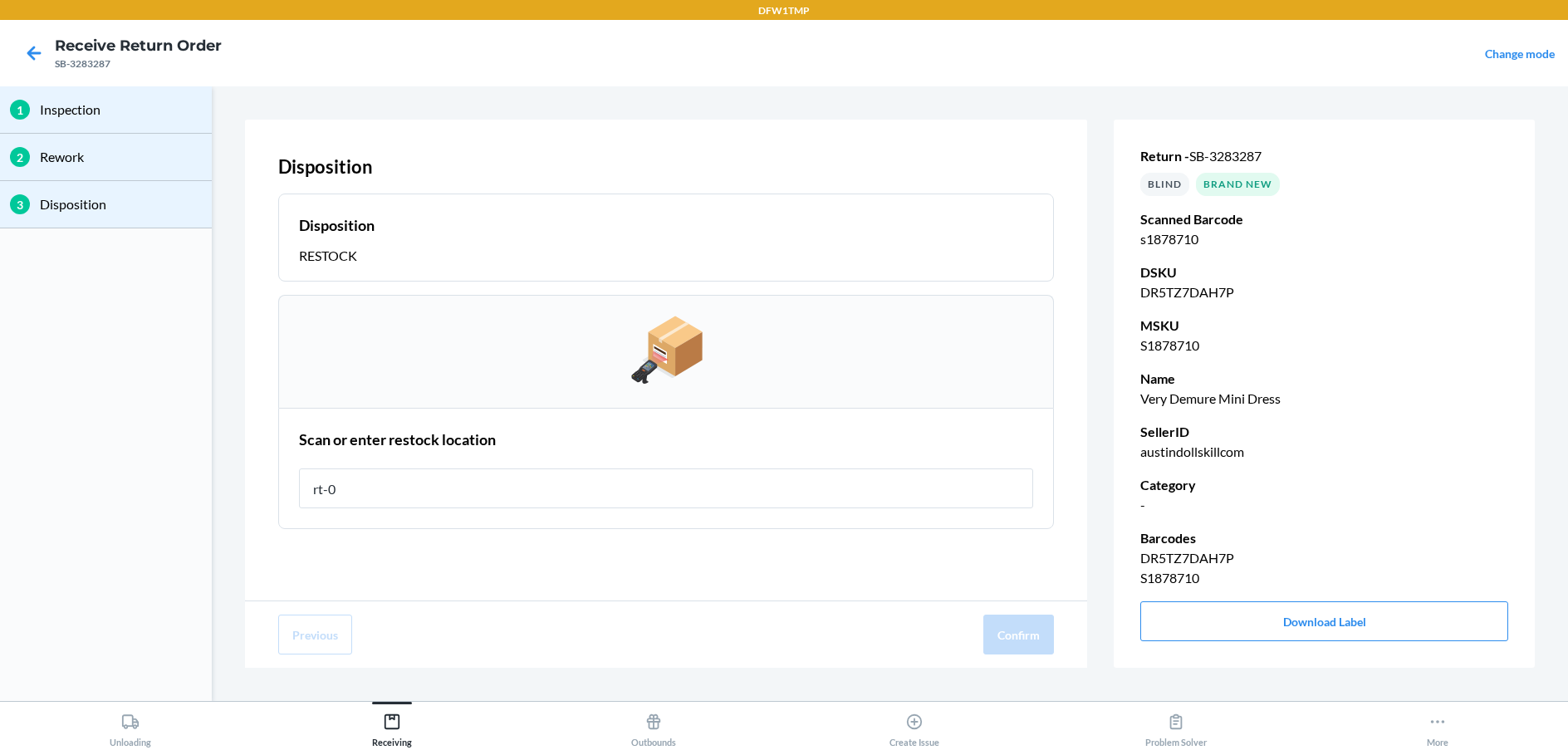
type input "rt-06"
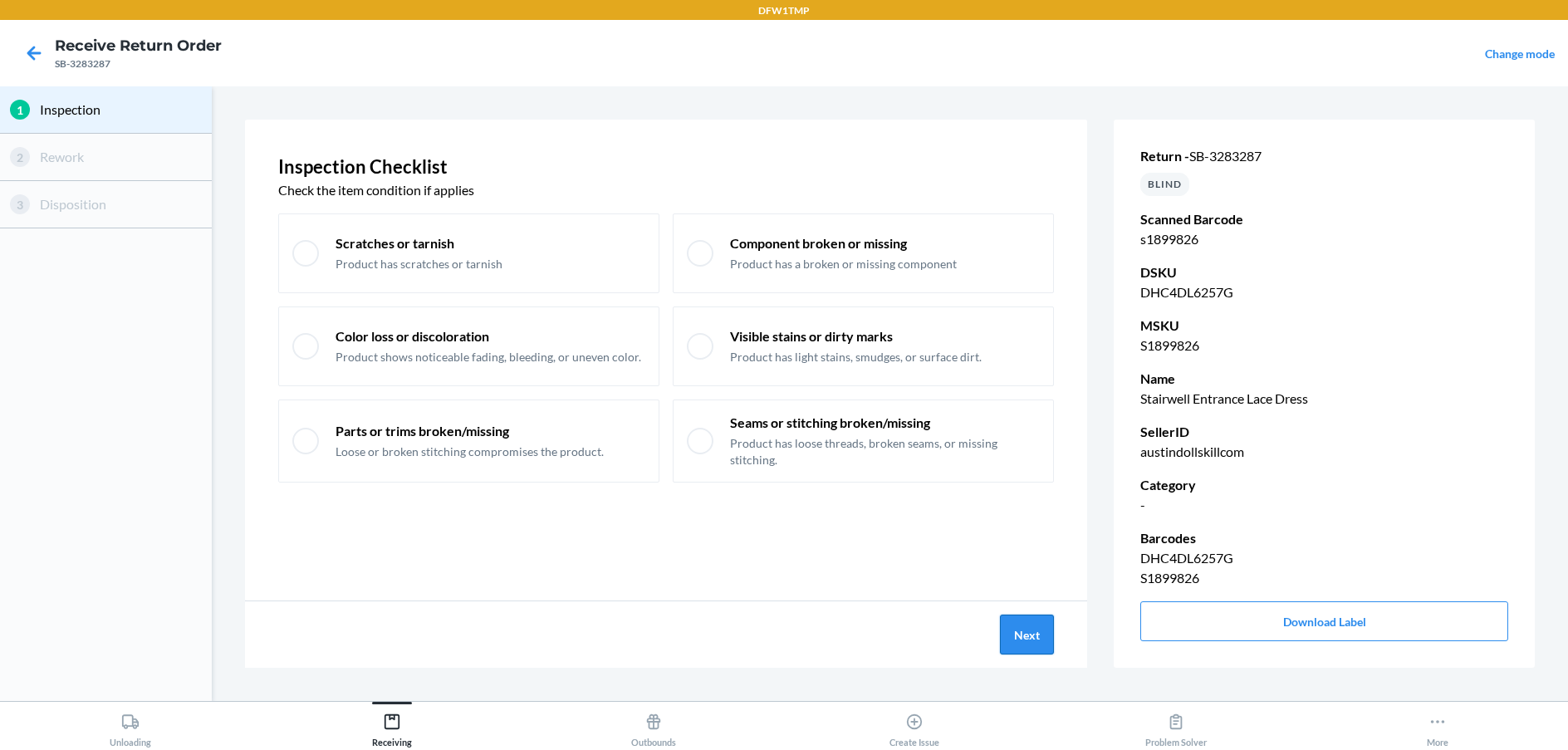
click at [1009, 640] on button "Next" at bounding box center [1027, 634] width 54 height 40
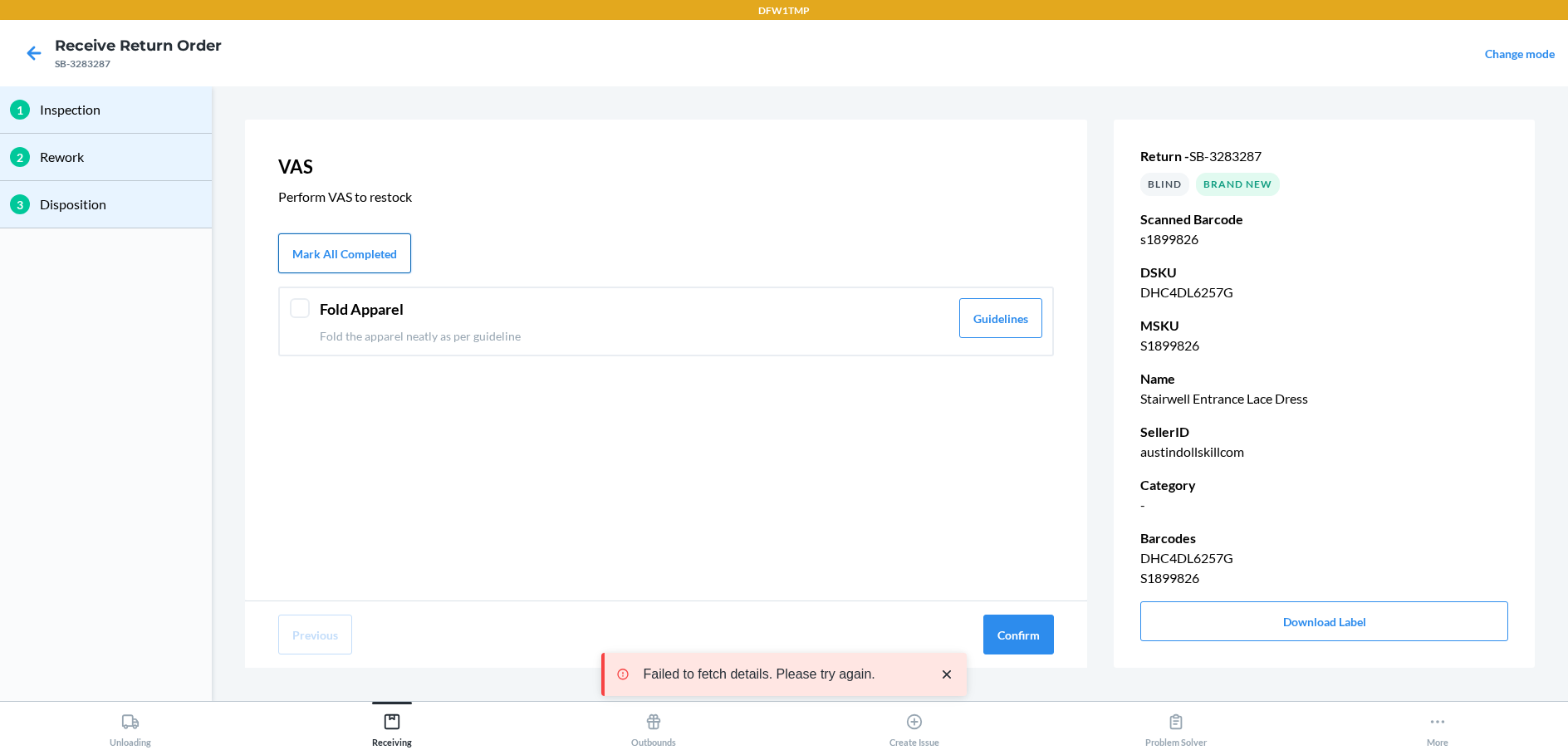
click at [379, 253] on button "Mark All Completed" at bounding box center [344, 254] width 133 height 40
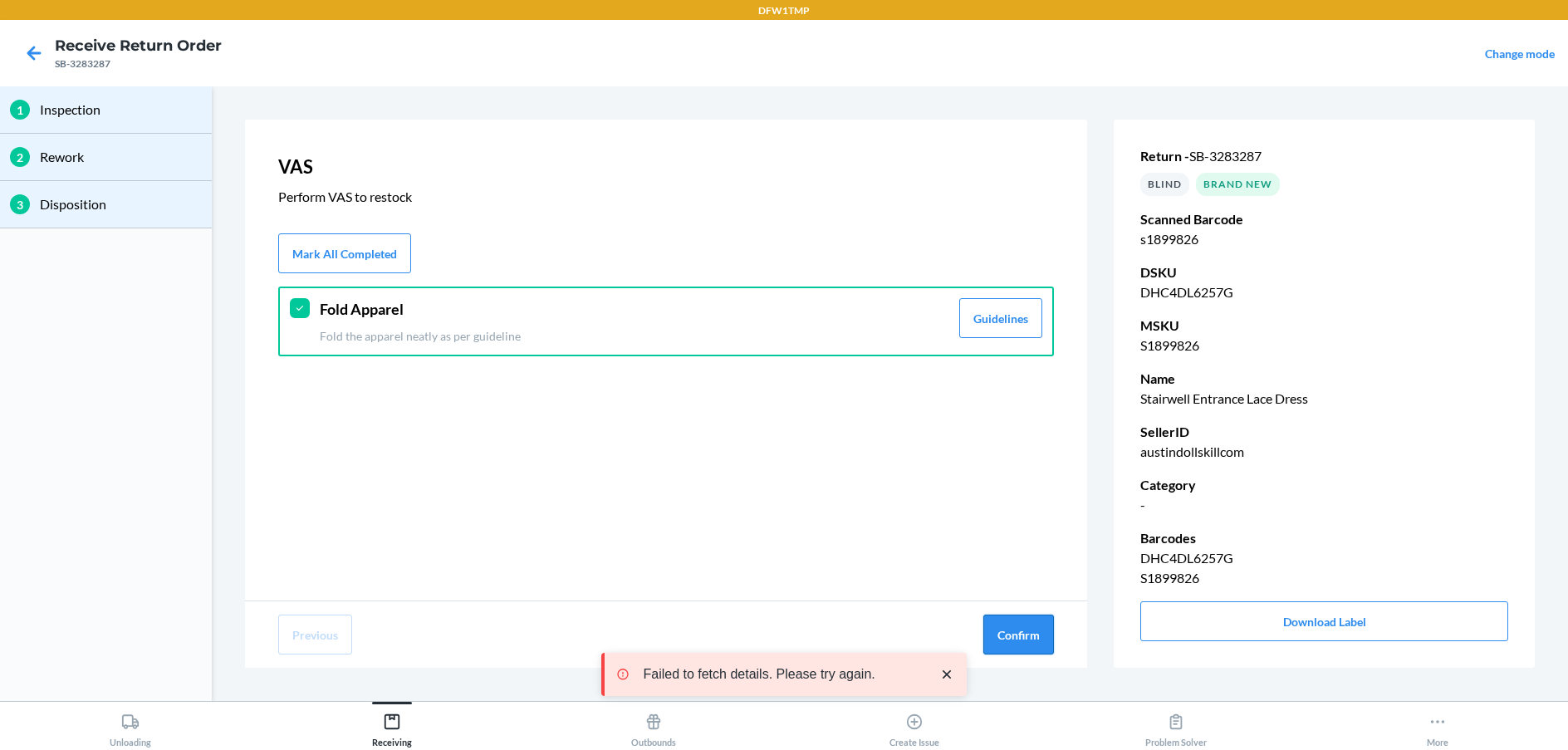
click at [1006, 634] on button "Confirm" at bounding box center [1018, 634] width 70 height 40
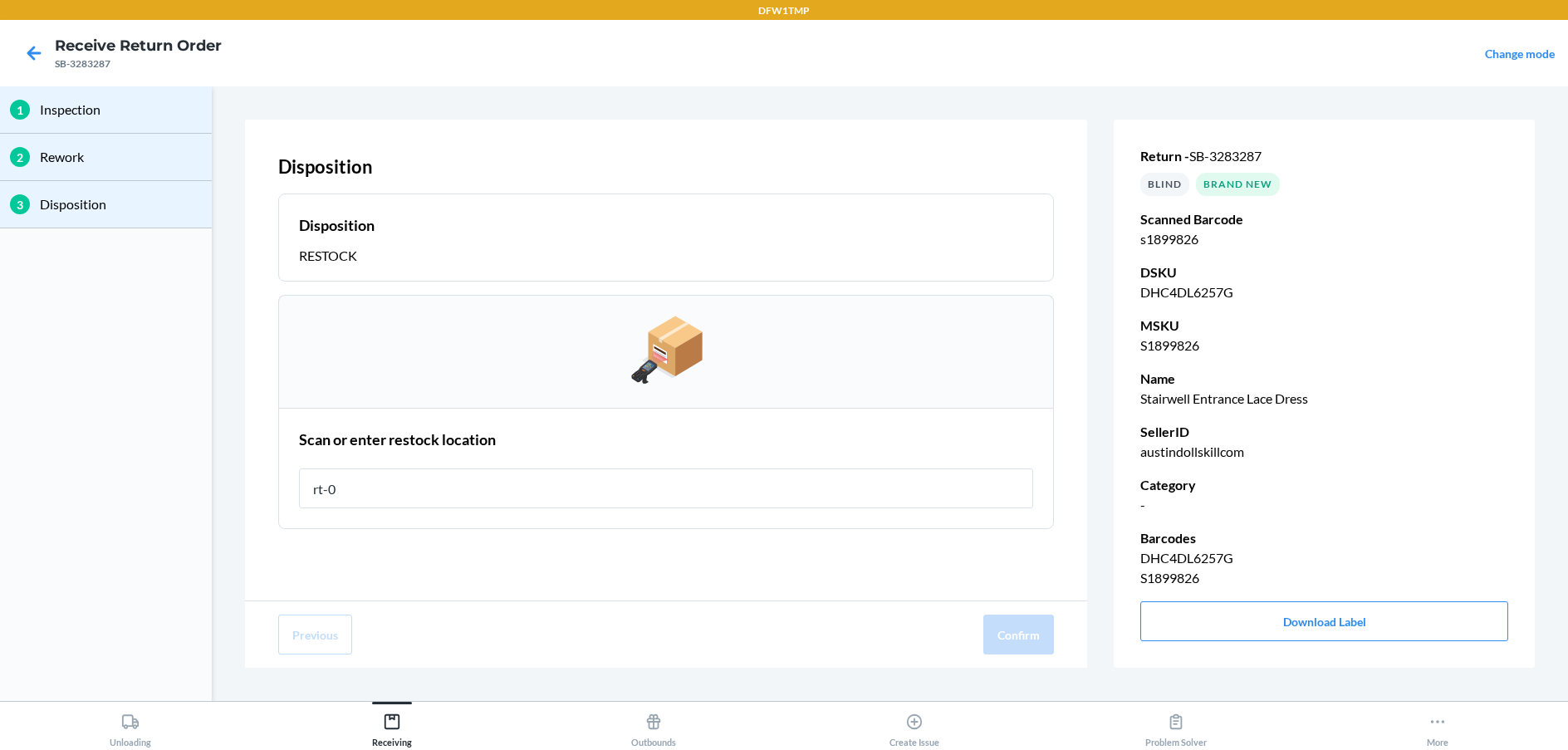
type input "rt-06"
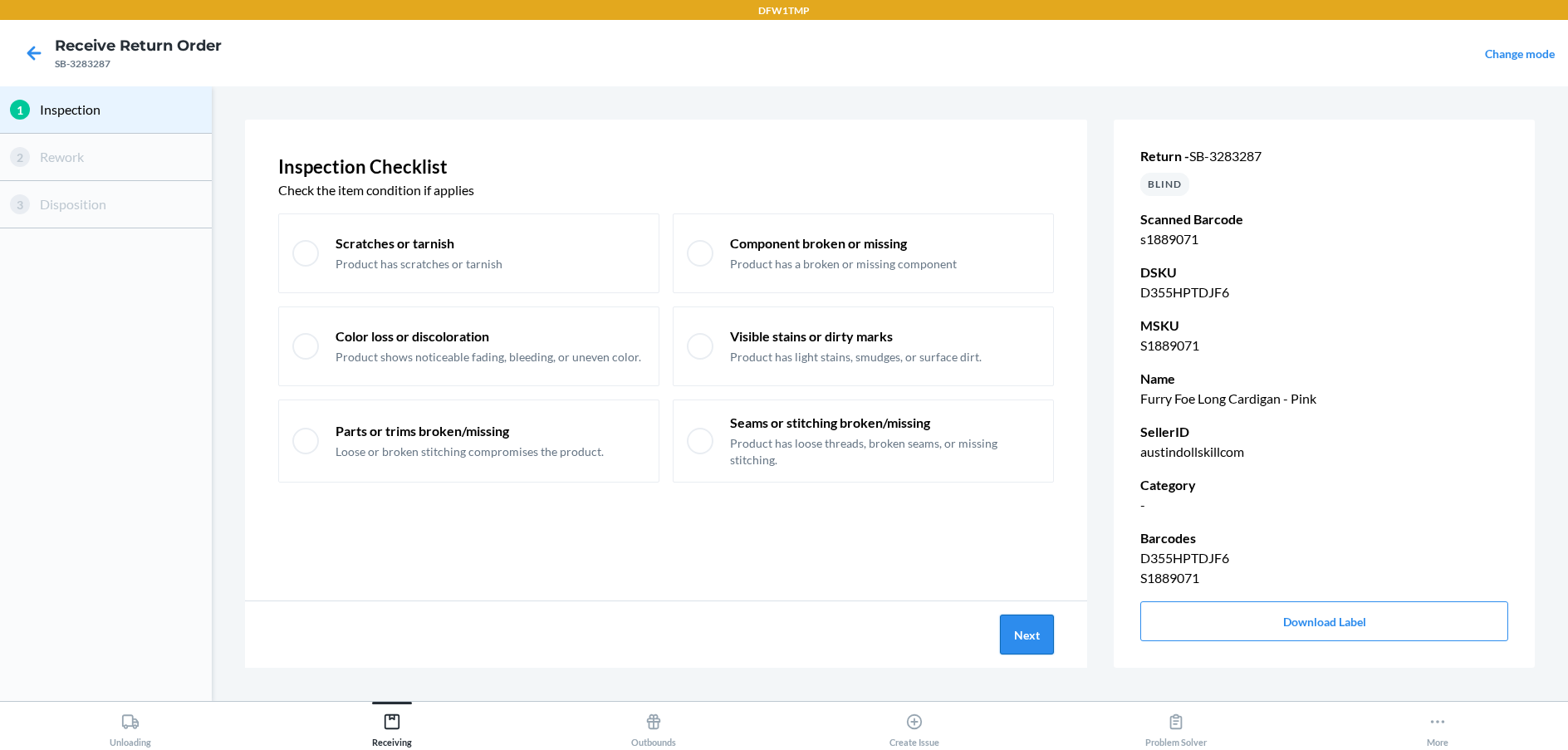
click at [1033, 645] on button "Next" at bounding box center [1027, 634] width 54 height 40
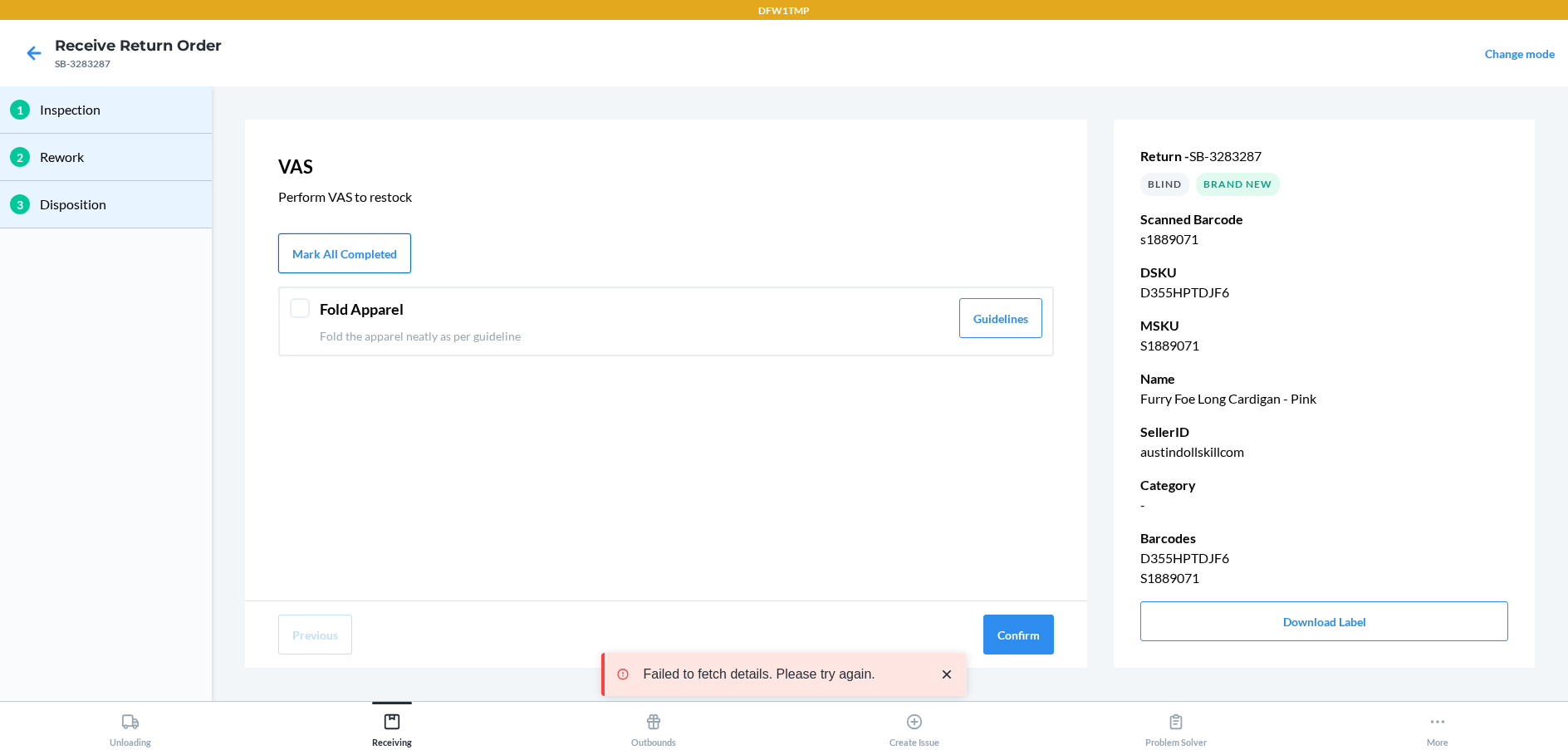
click at [385, 262] on button "Mark All Completed" at bounding box center [344, 254] width 133 height 40
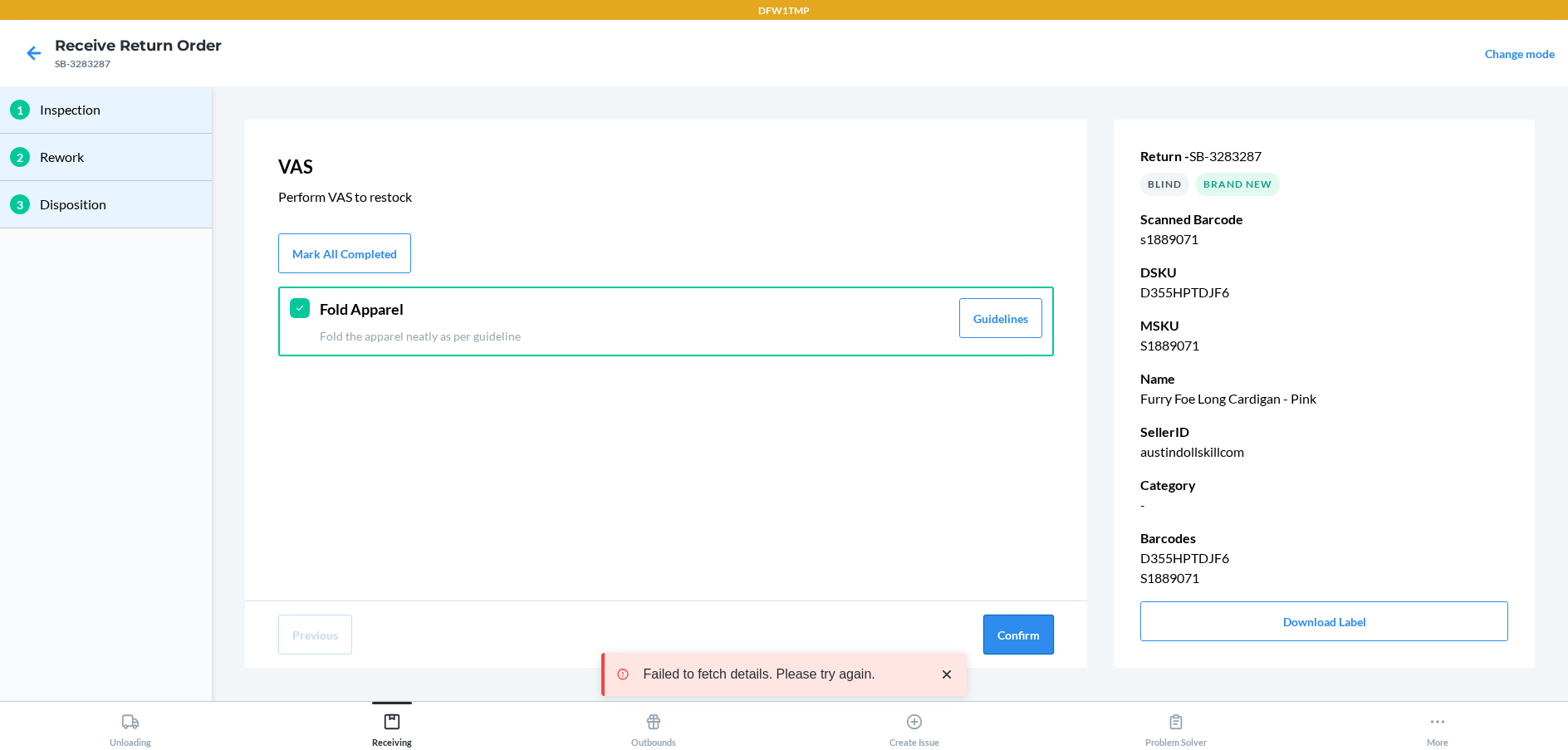
click at [1009, 634] on button "Confirm" at bounding box center [1018, 634] width 70 height 40
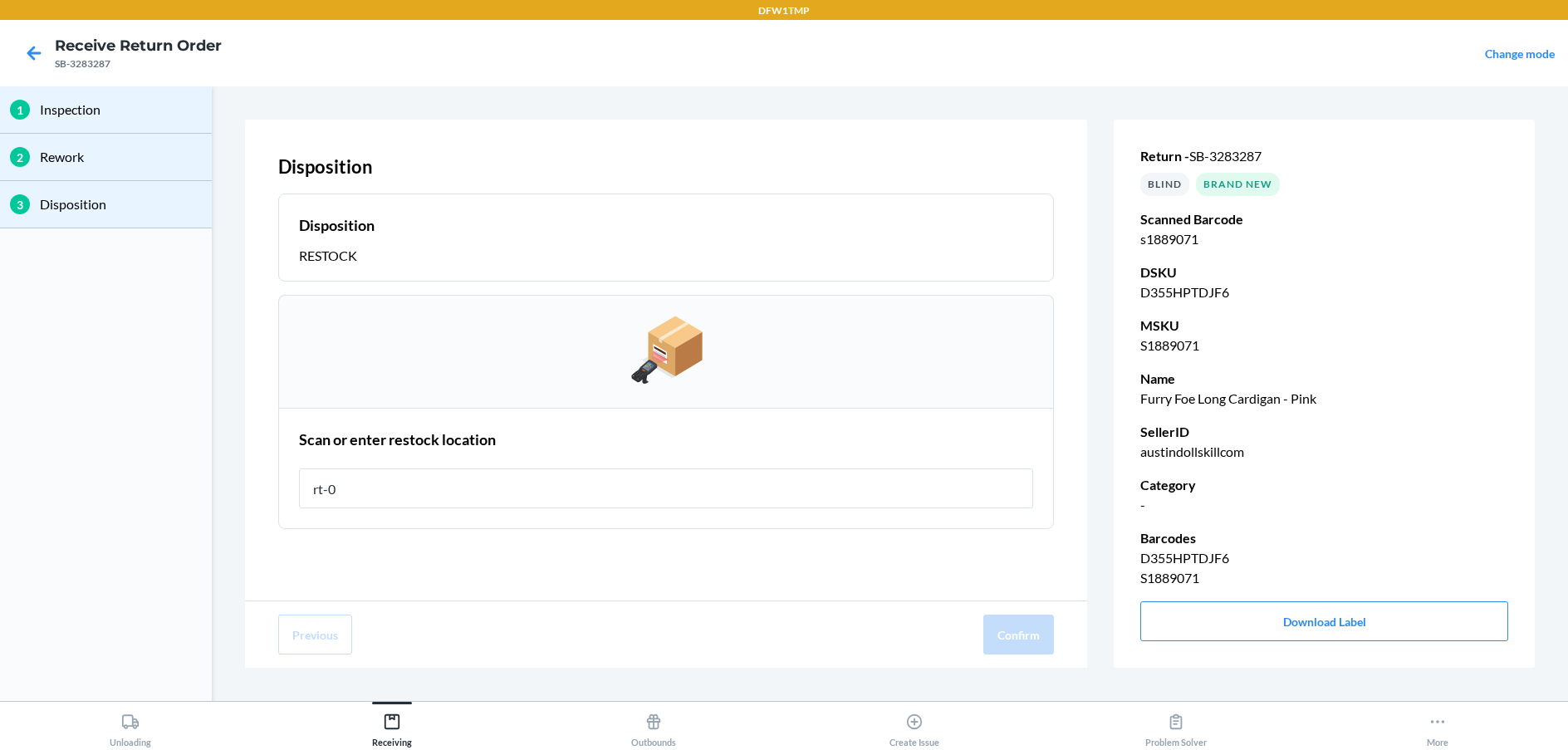
type input "rt-06"
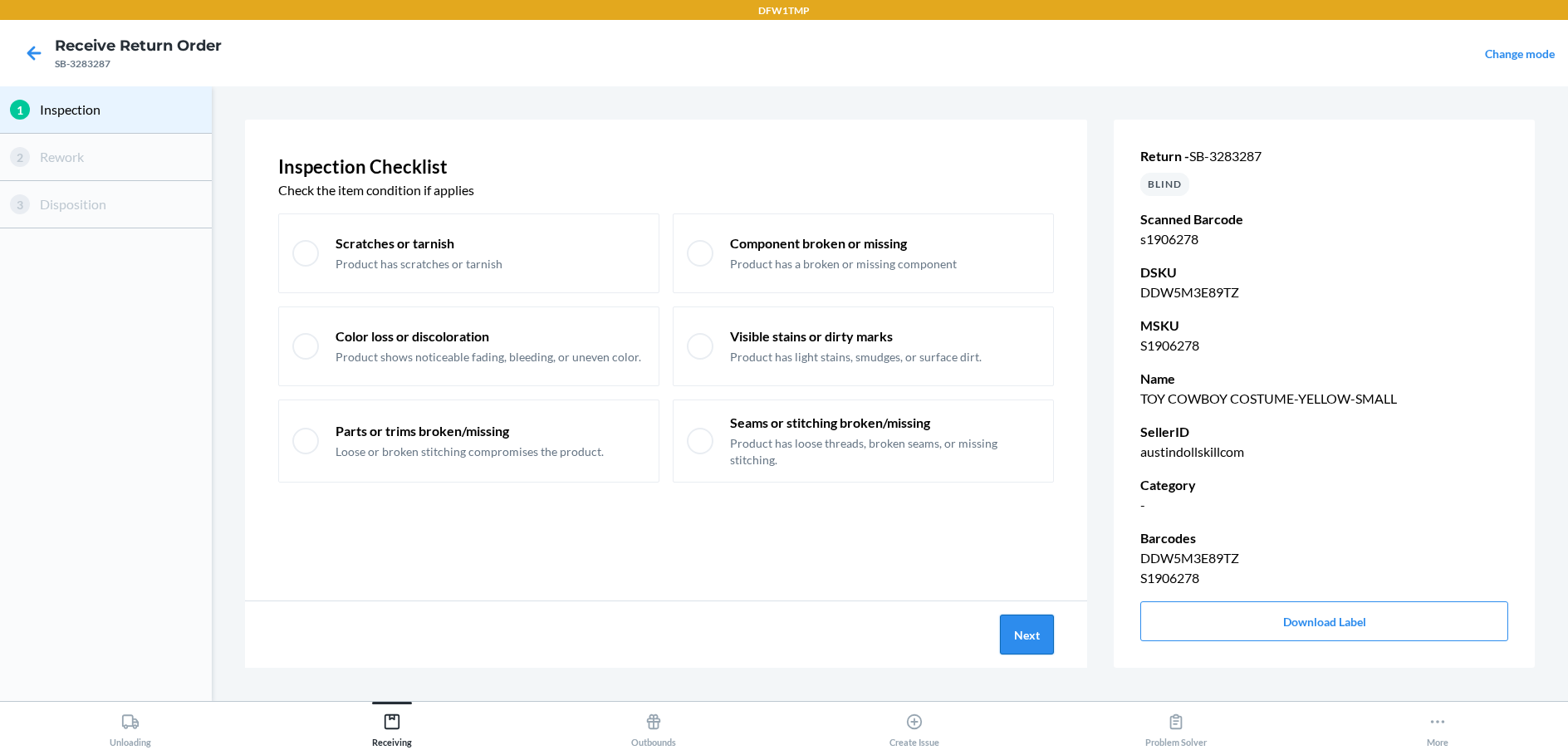
click at [1022, 637] on button "Next" at bounding box center [1027, 634] width 54 height 40
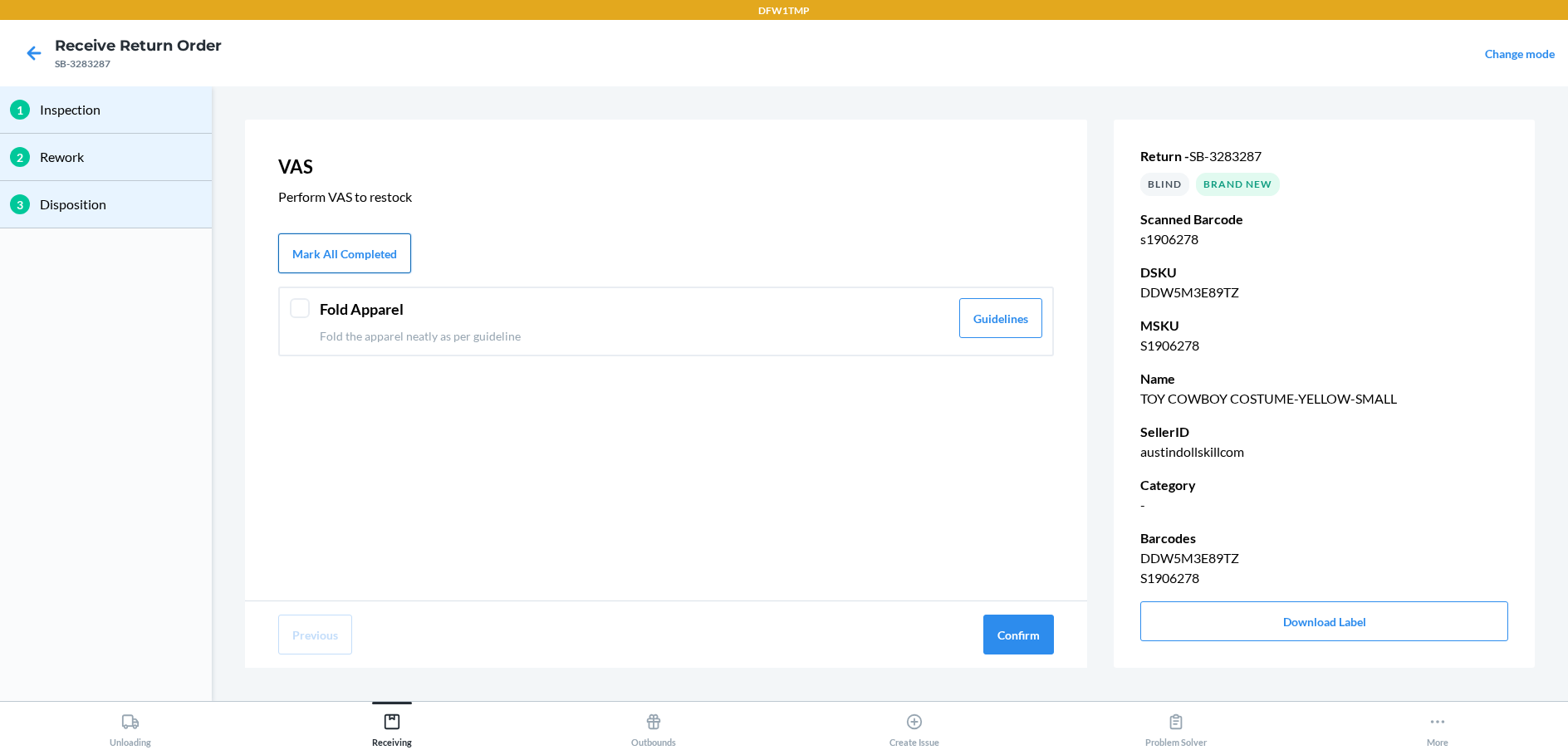
click at [322, 259] on button "Mark All Completed" at bounding box center [344, 254] width 133 height 40
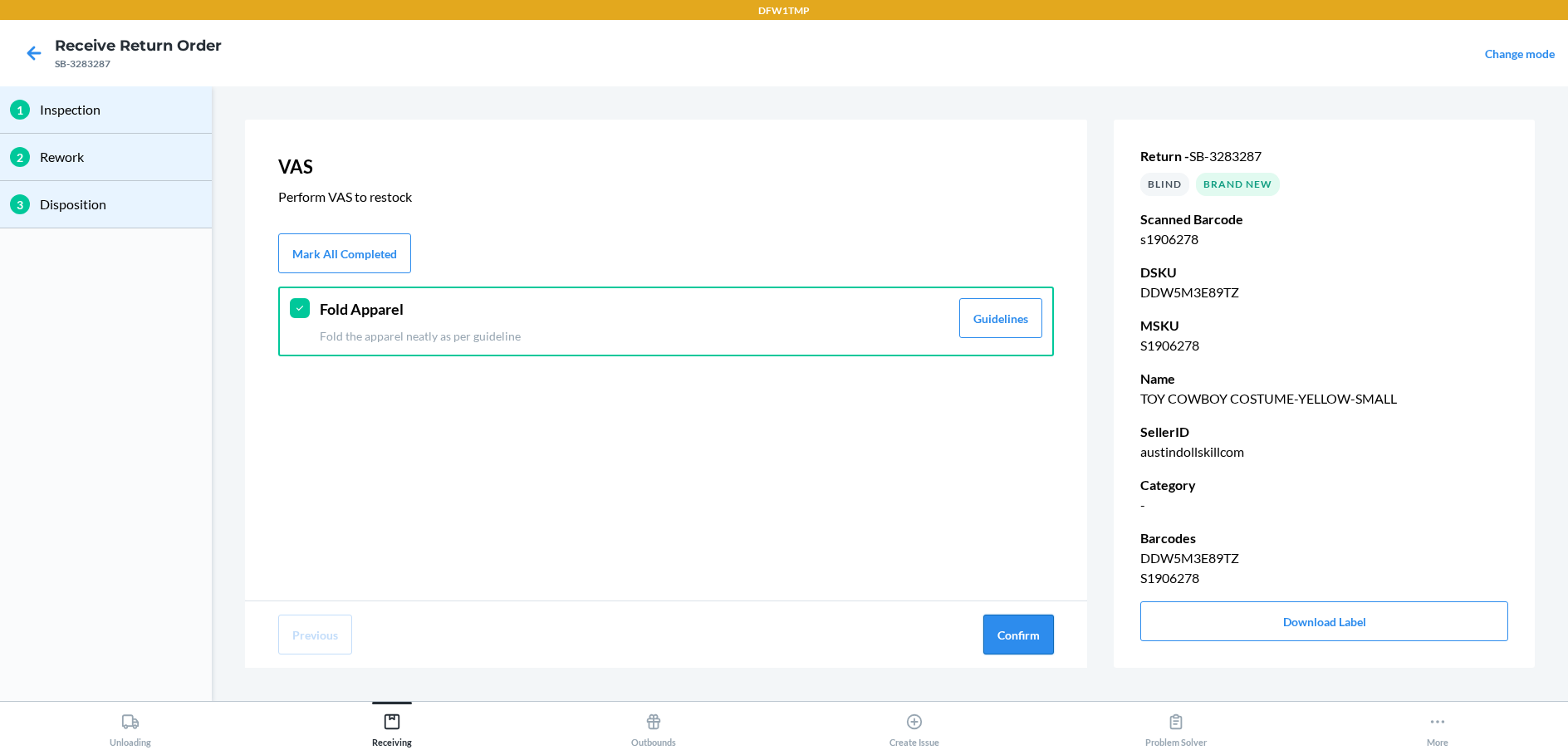
click at [998, 639] on button "Confirm" at bounding box center [1018, 634] width 70 height 40
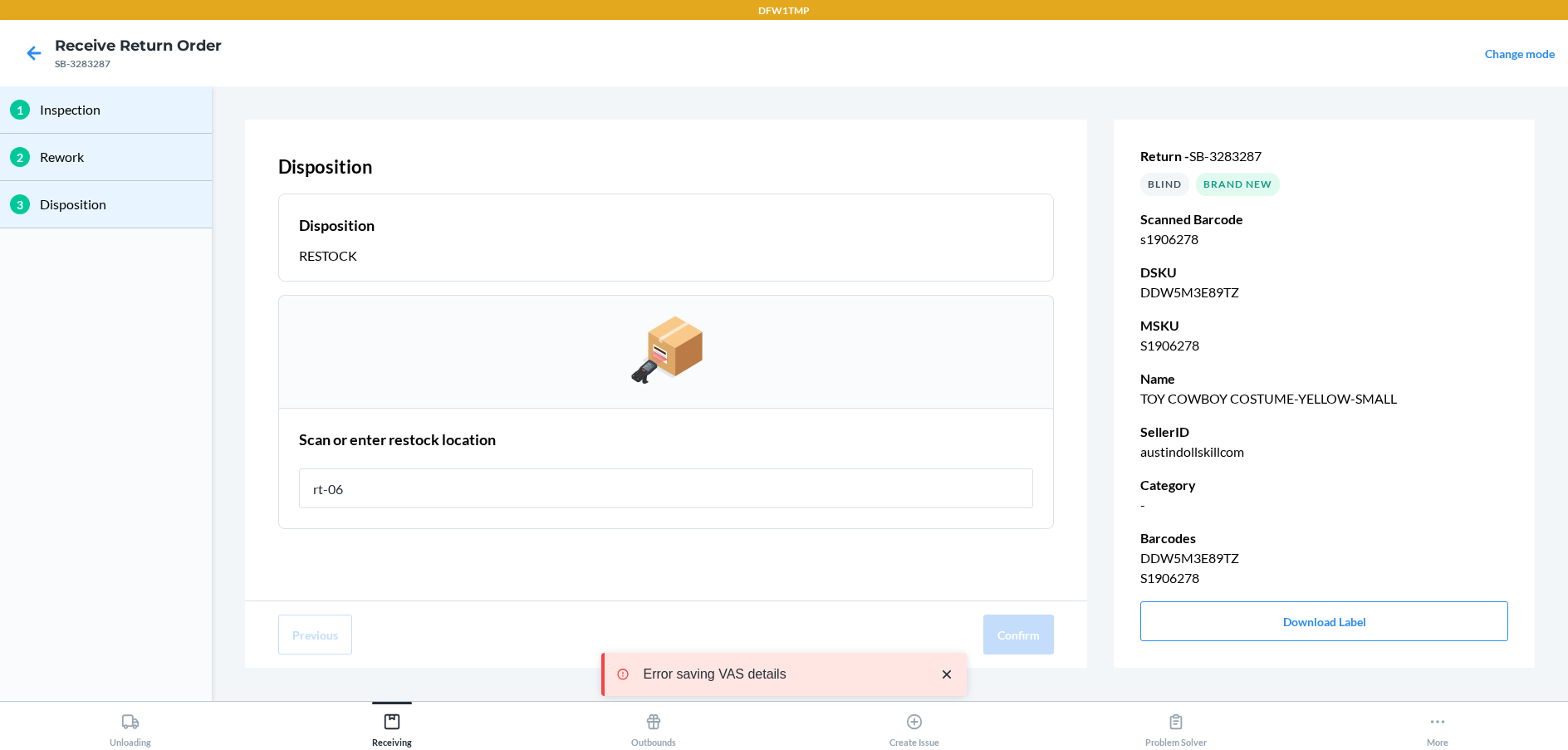
type input "rt-06"
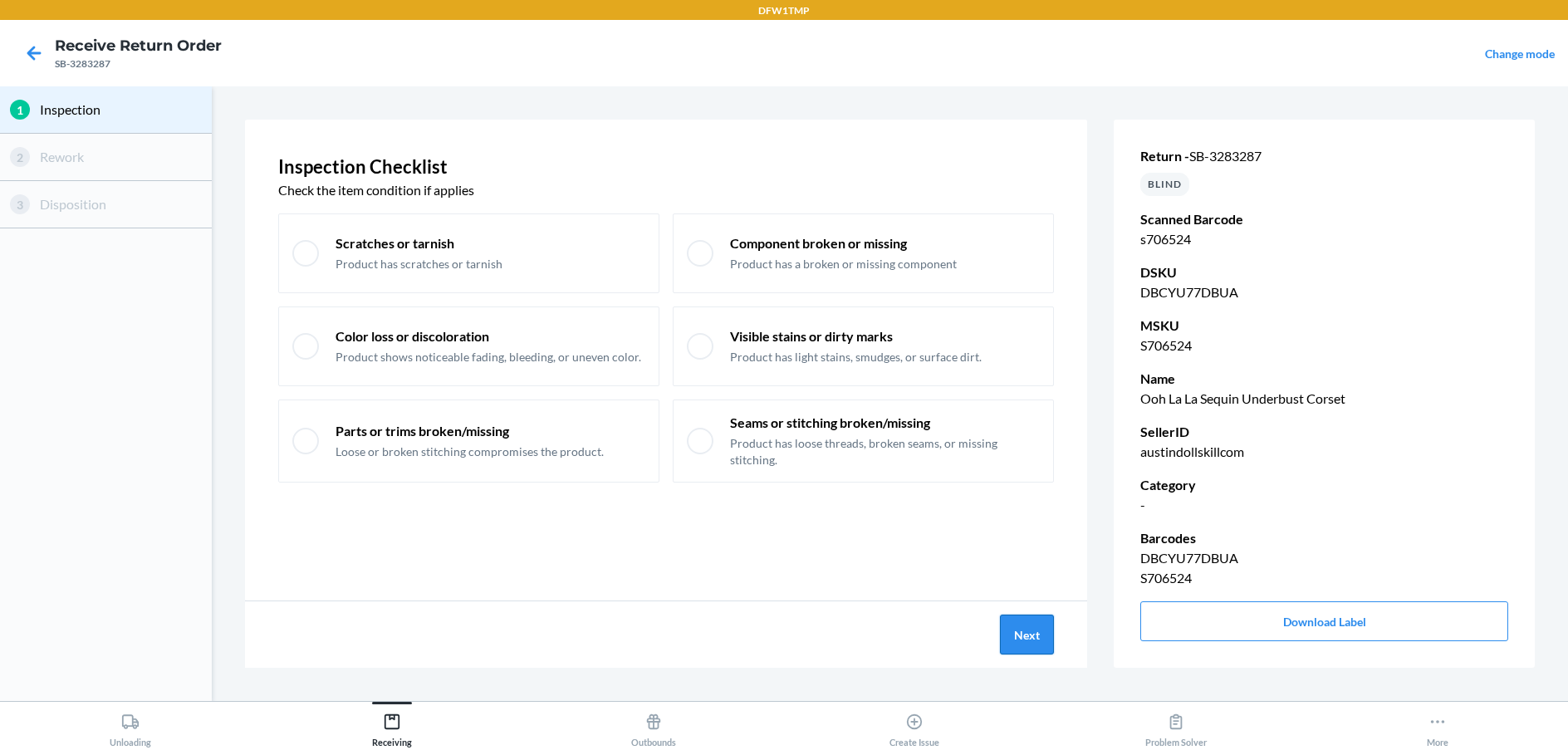
click at [1023, 634] on button "Next" at bounding box center [1027, 634] width 54 height 40
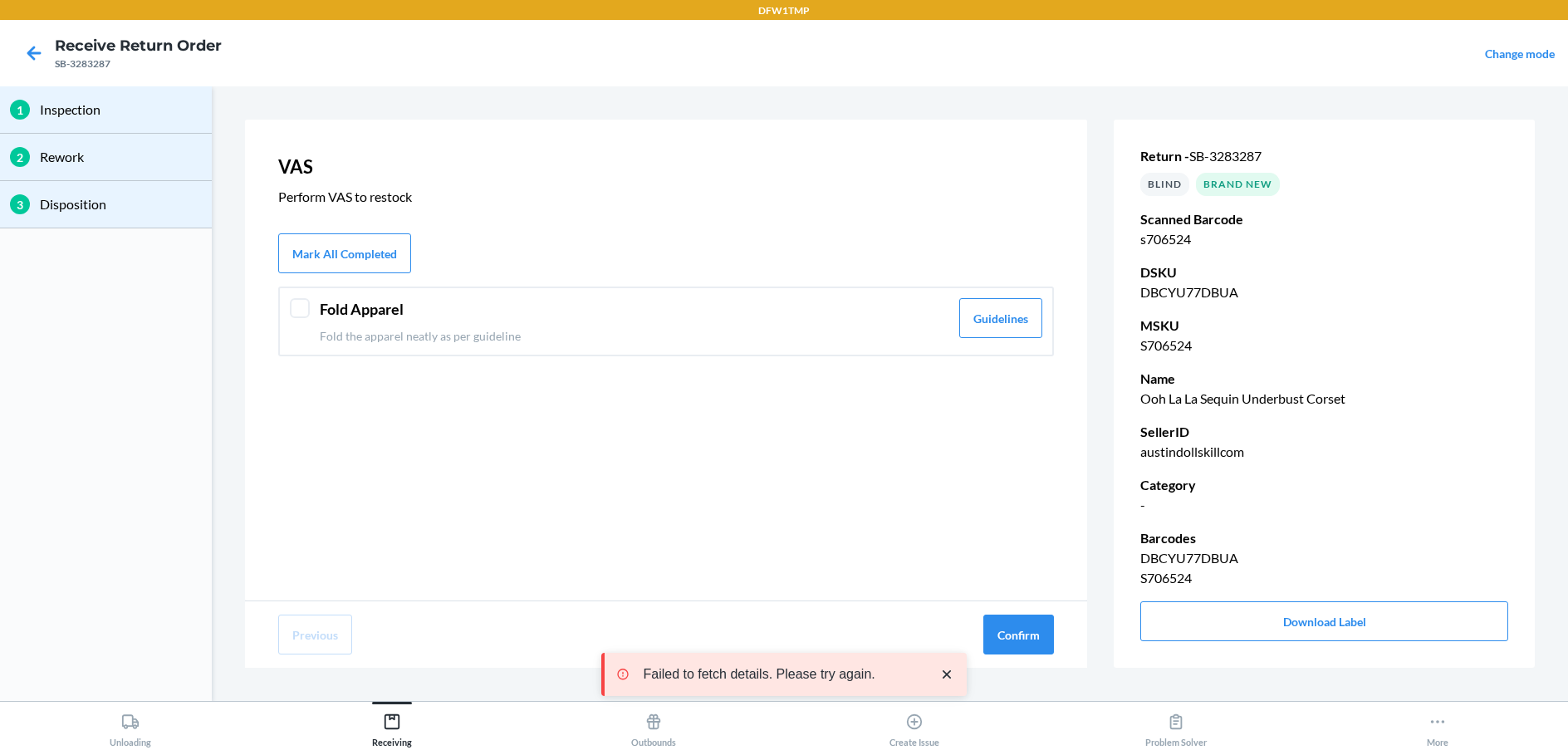
click at [305, 307] on div at bounding box center [300, 308] width 20 height 20
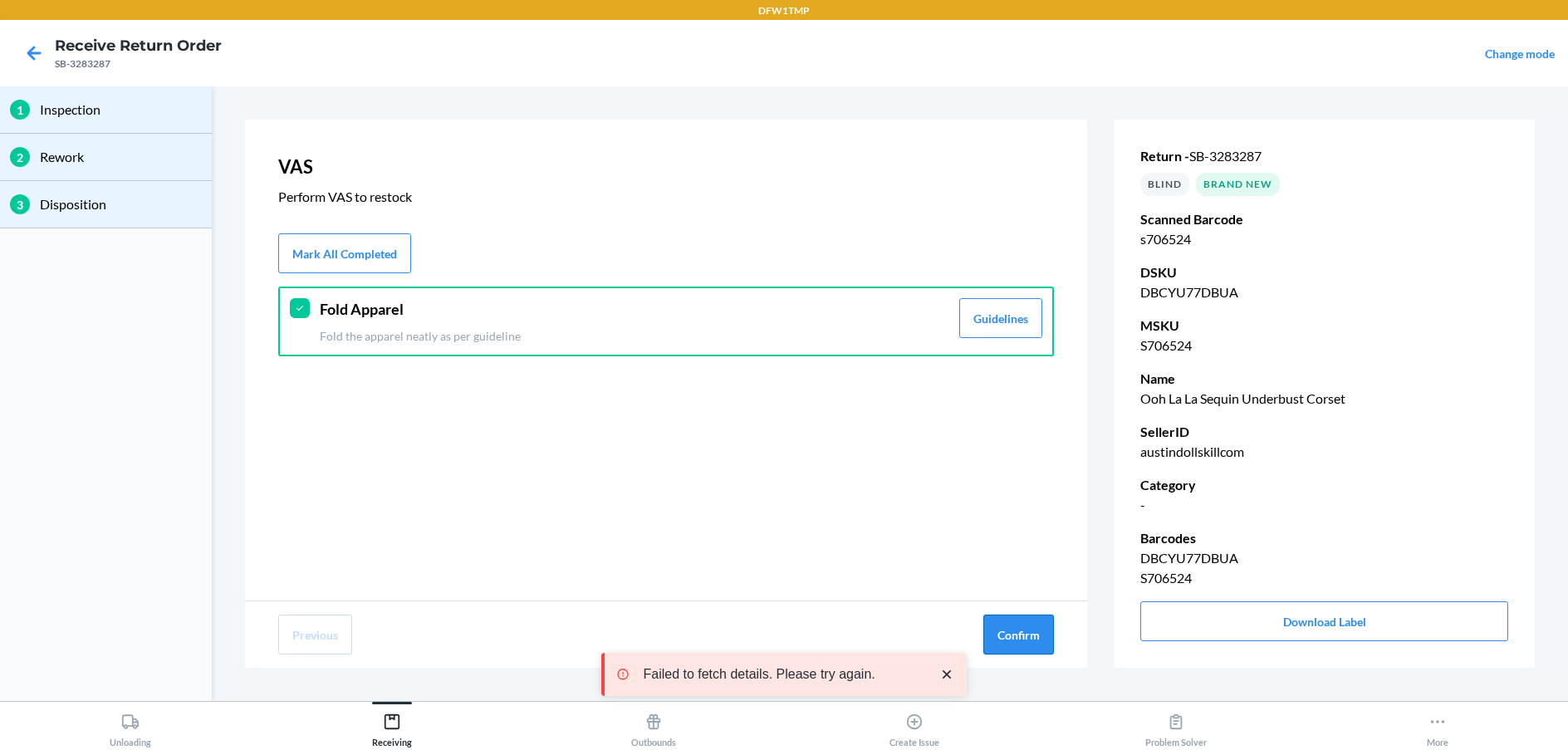
click at [1026, 627] on button "Confirm" at bounding box center [1018, 634] width 70 height 40
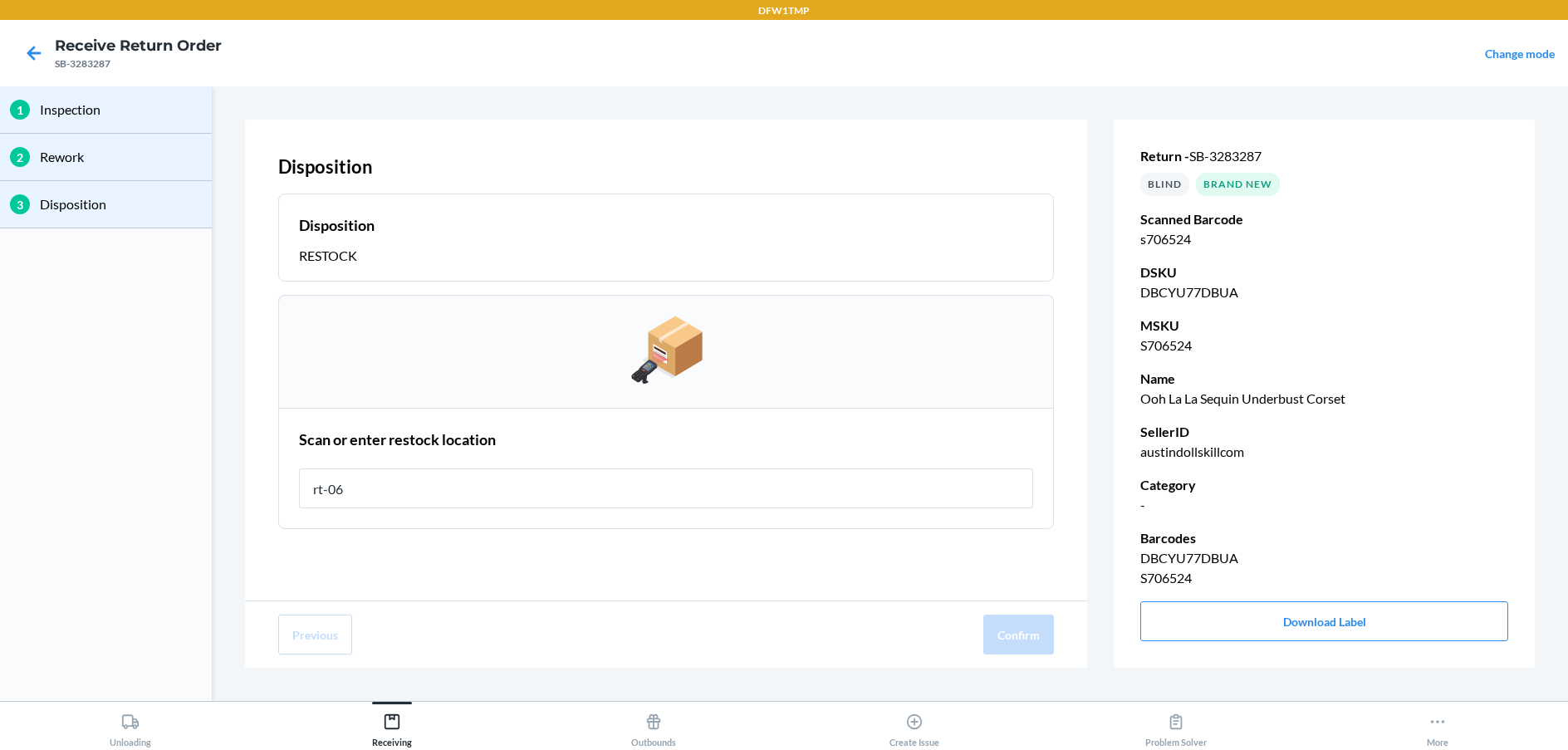
type input "rt-06"
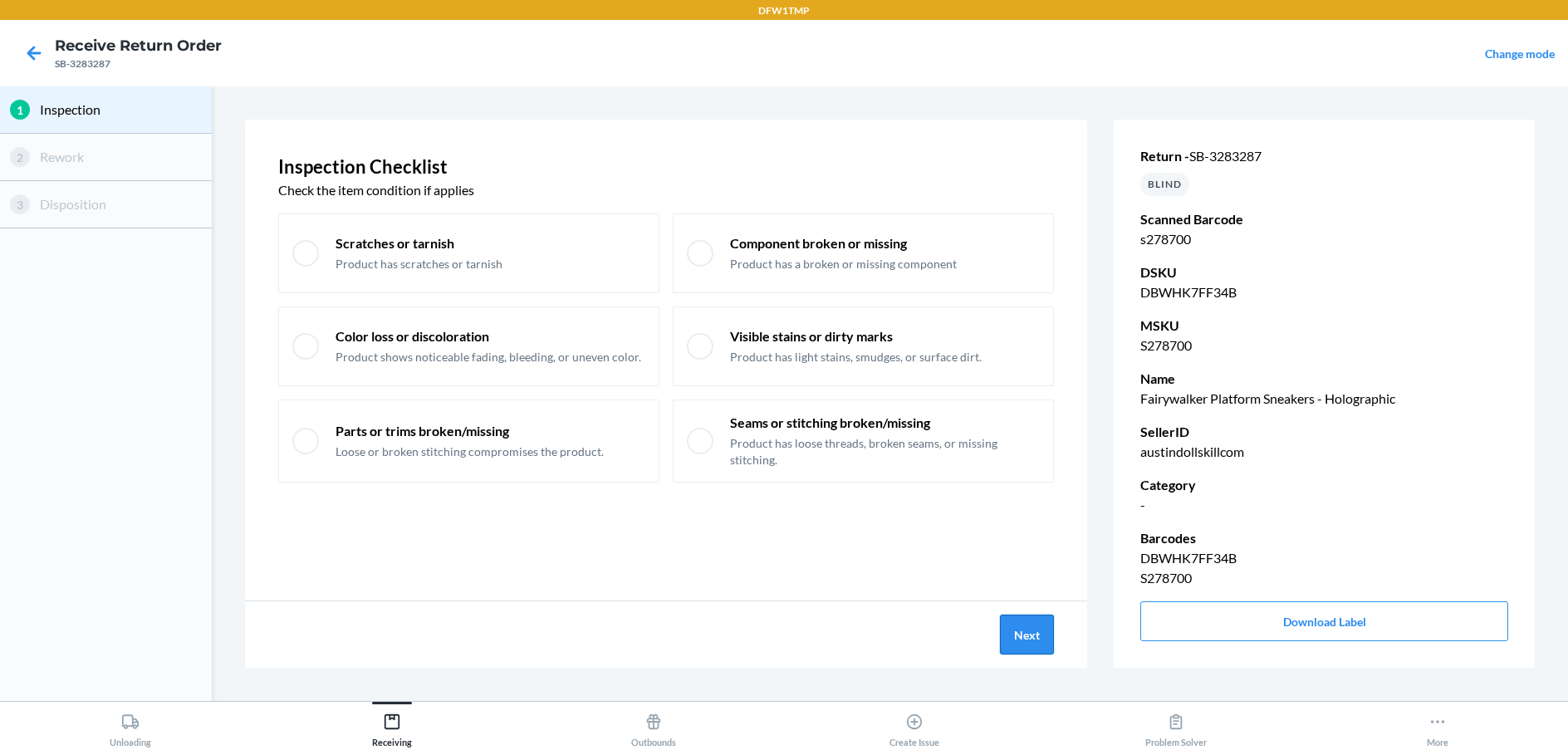
click at [1025, 629] on button "Next" at bounding box center [1027, 634] width 54 height 40
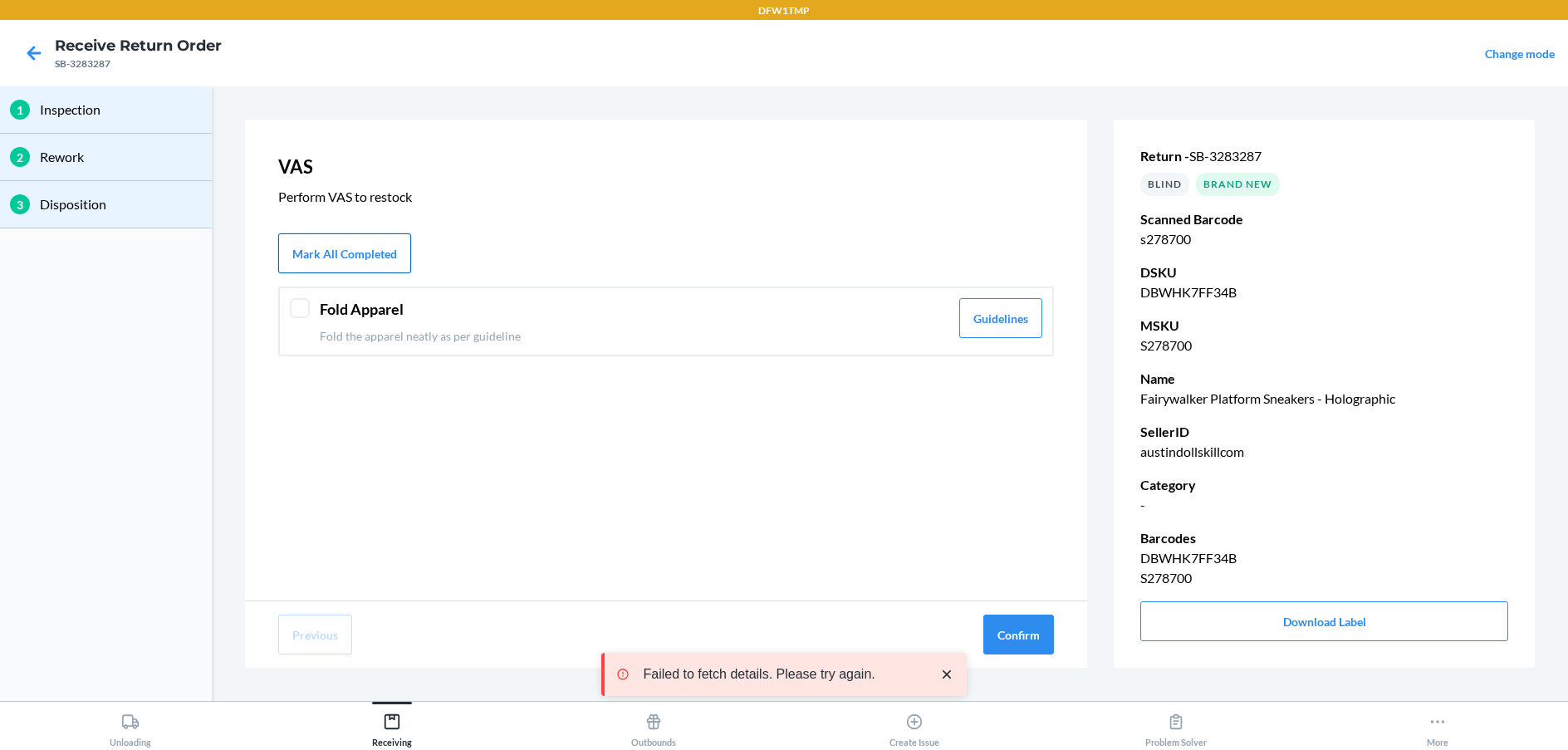
click at [338, 252] on button "Mark All Completed" at bounding box center [344, 254] width 133 height 40
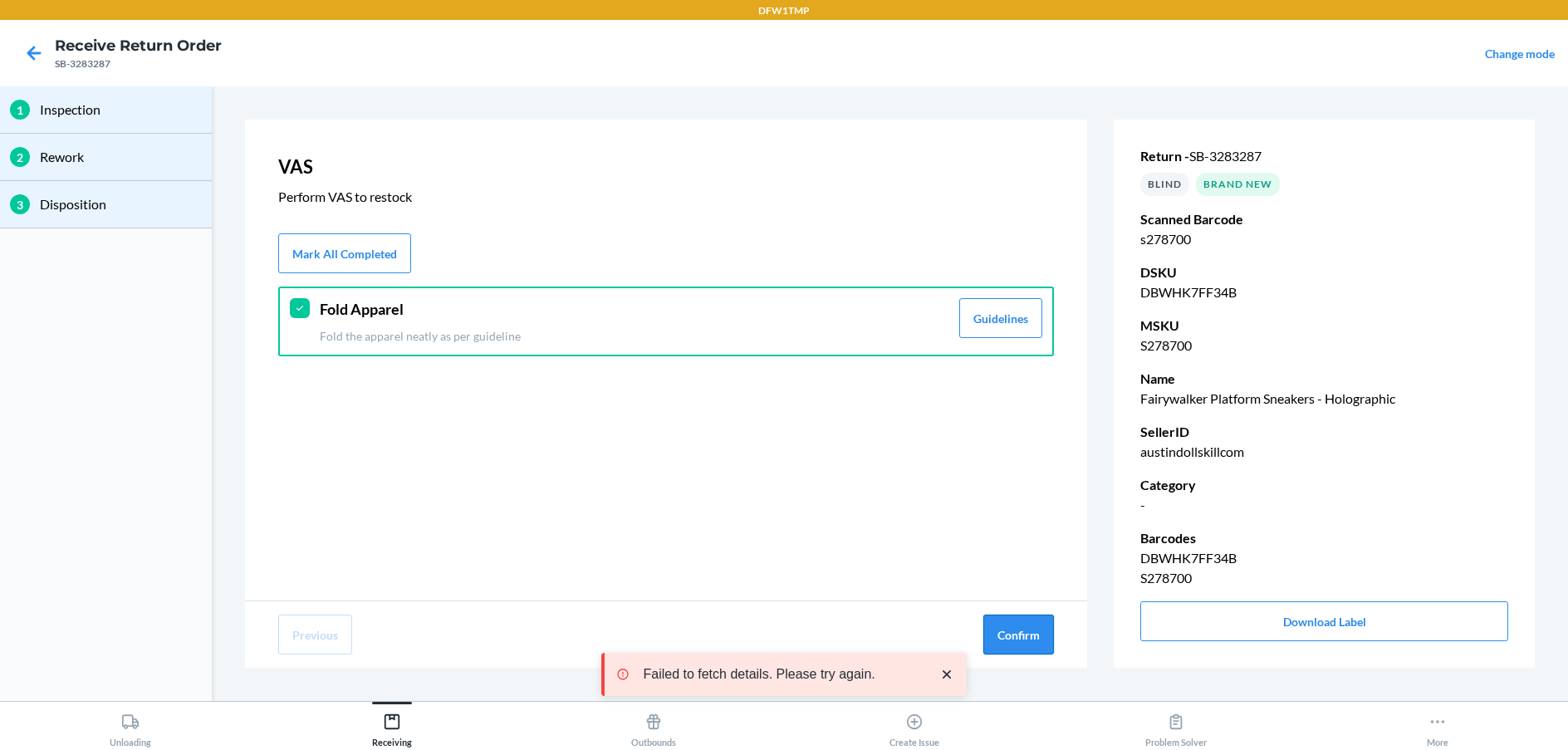
click at [1021, 637] on button "Confirm" at bounding box center [1018, 634] width 70 height 40
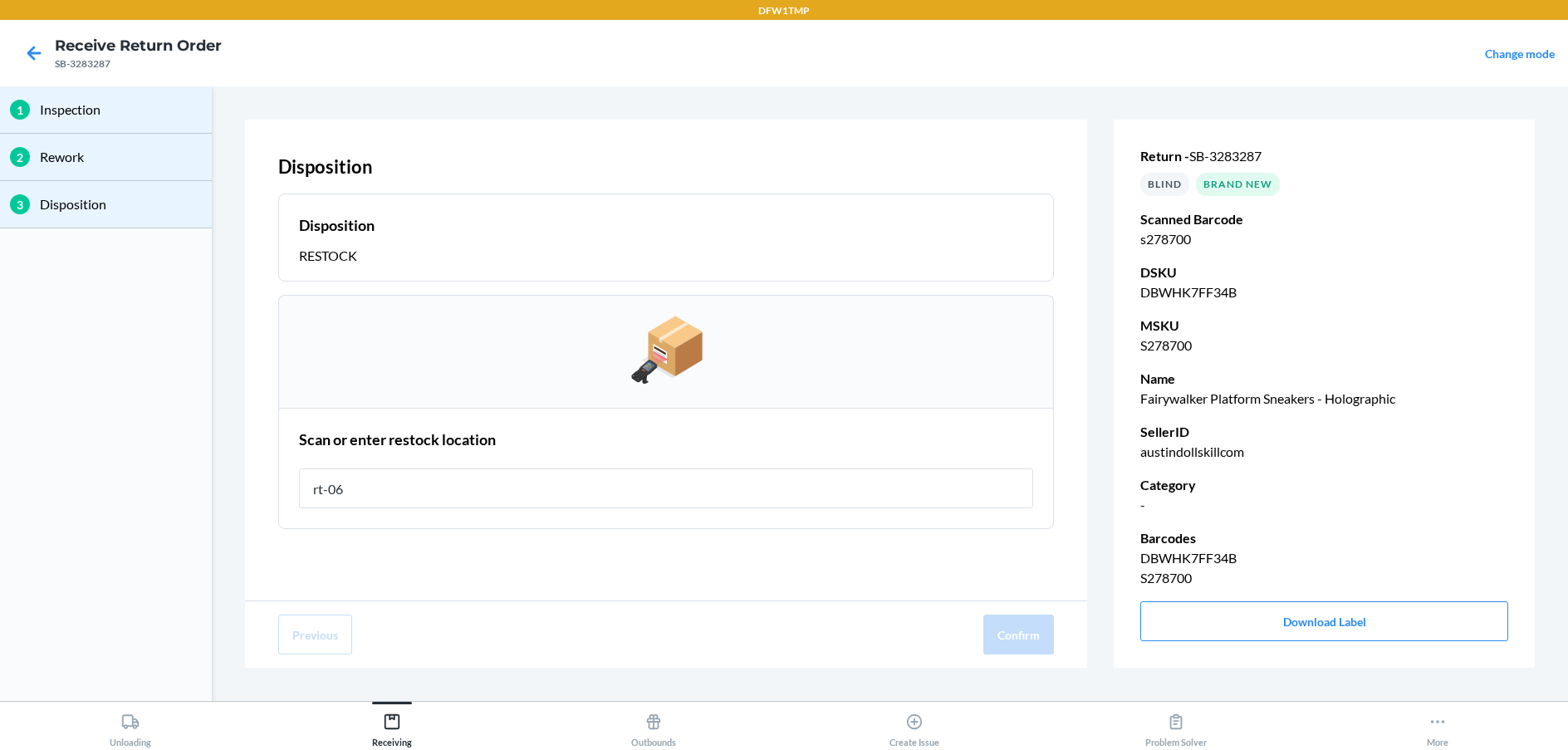
type input "rt-06"
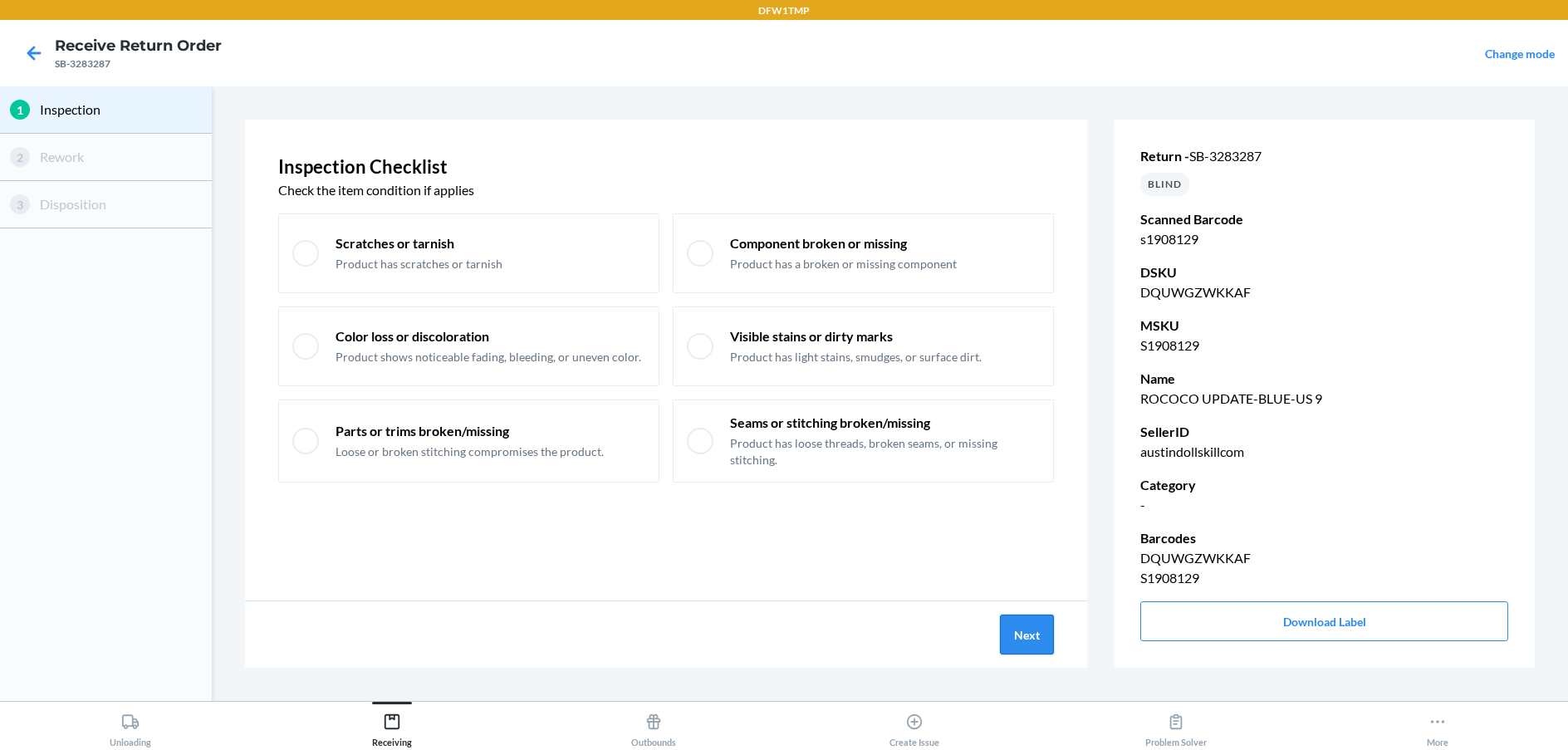
click at [1026, 643] on button "Next" at bounding box center [1027, 634] width 54 height 40
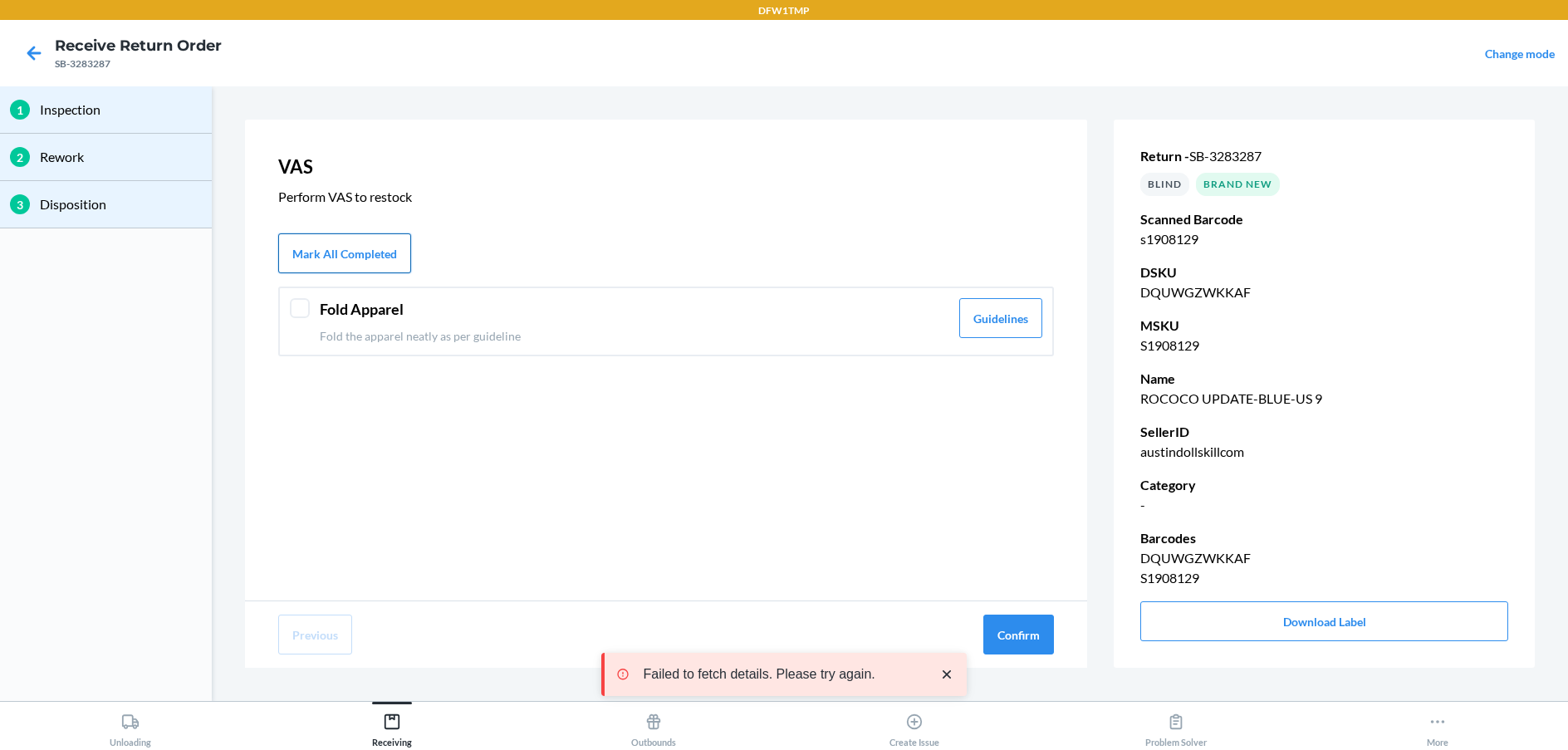
click at [328, 249] on button "Mark All Completed" at bounding box center [344, 254] width 133 height 40
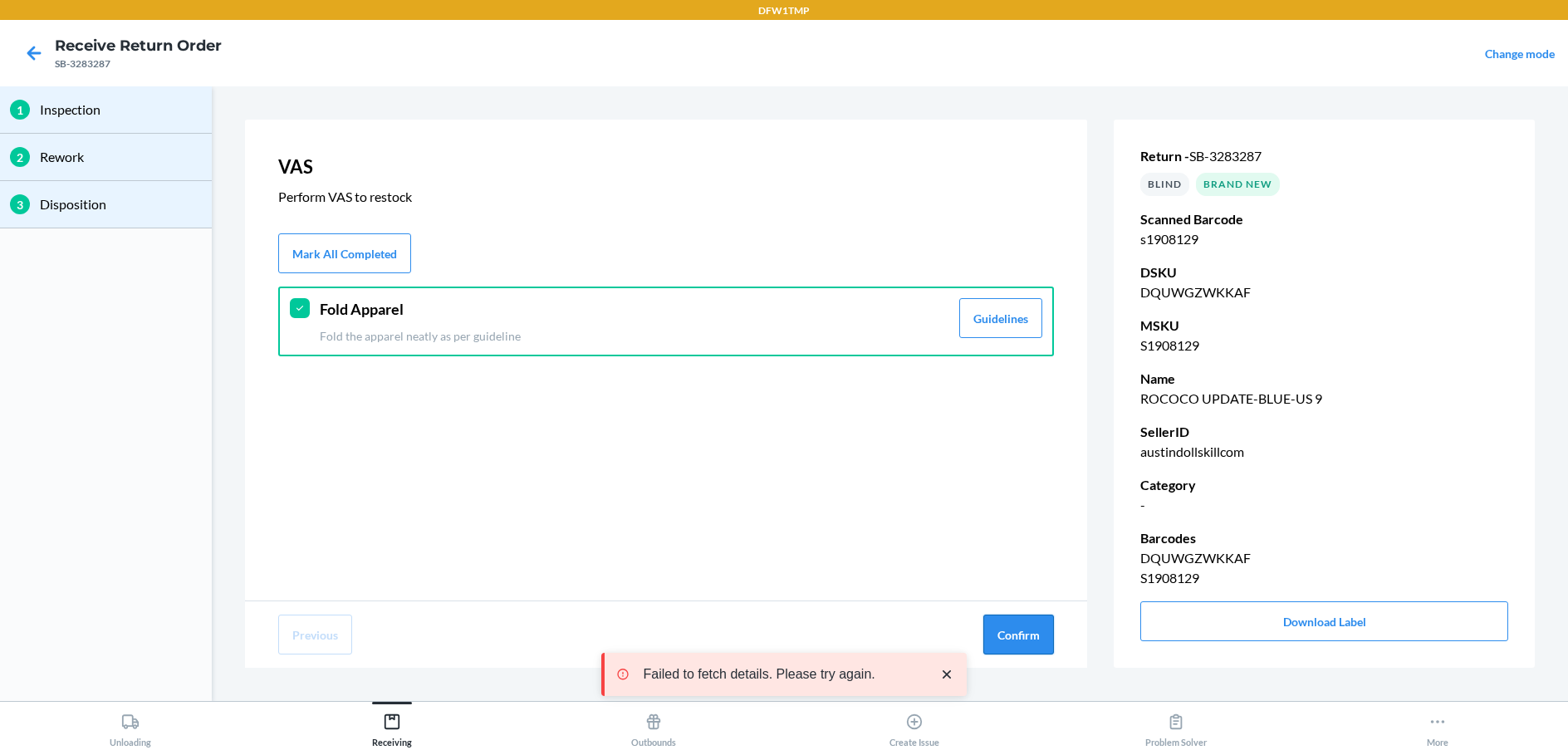
click at [1011, 626] on button "Confirm" at bounding box center [1018, 634] width 70 height 40
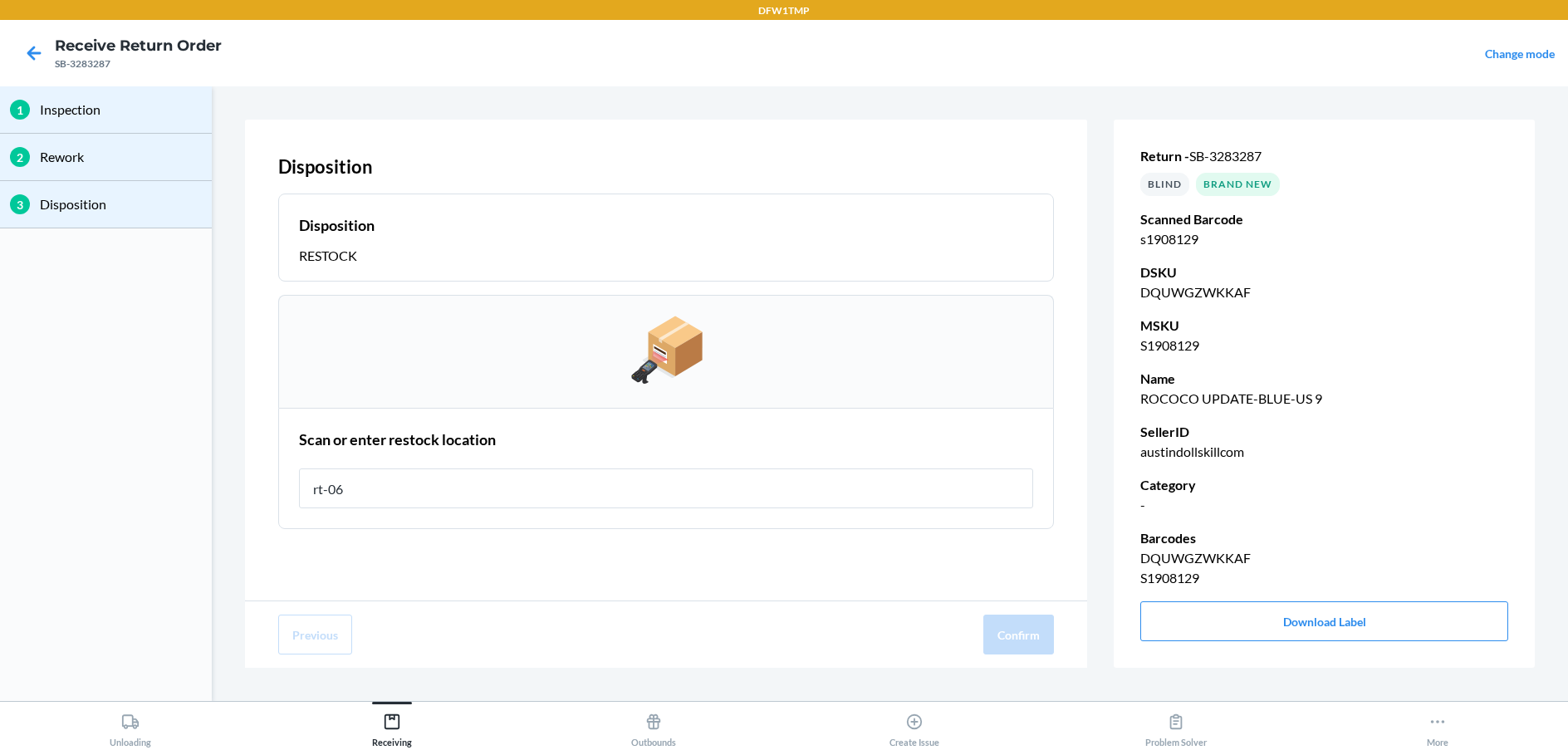
type input "rt-06"
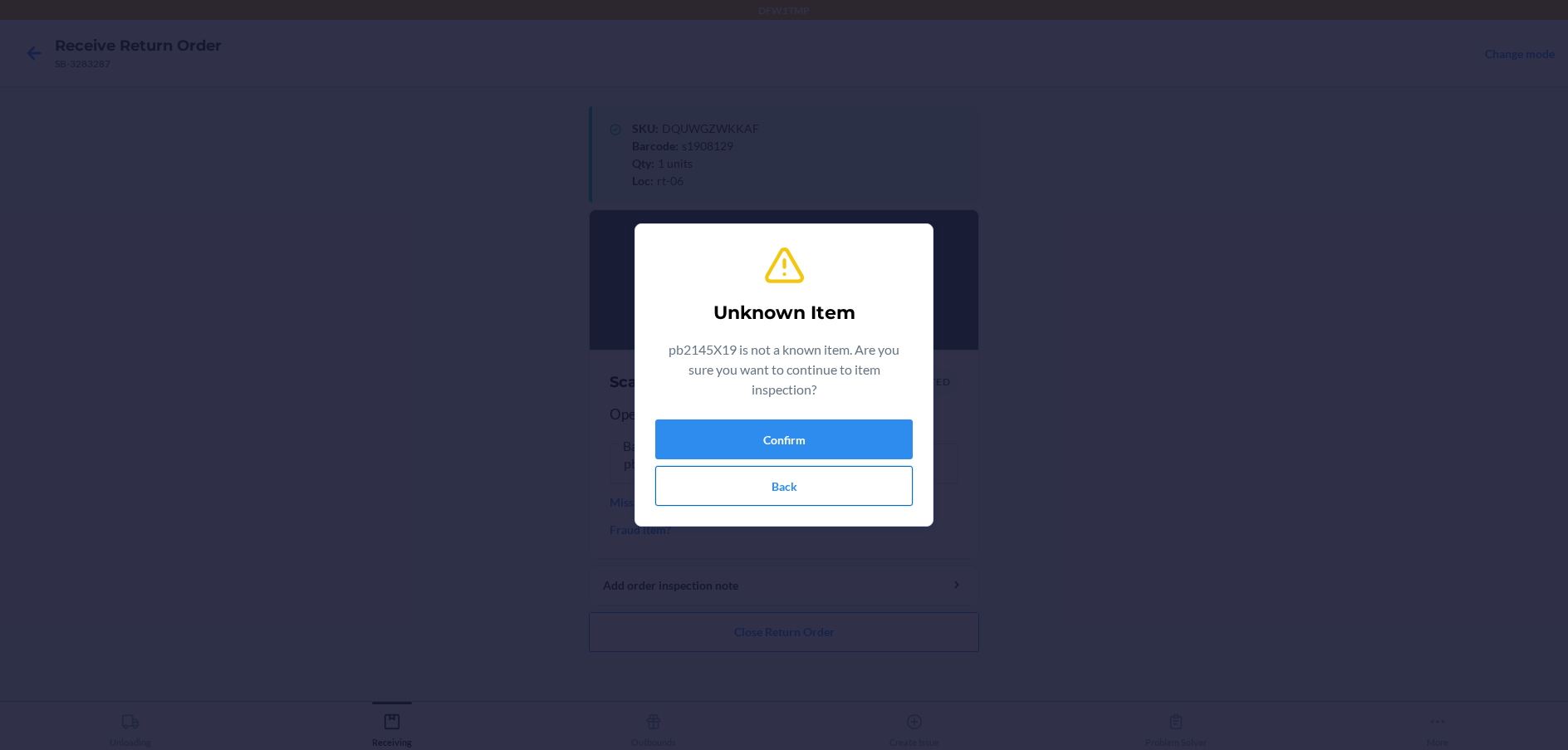
click at [836, 479] on button "Back" at bounding box center [784, 486] width 257 height 40
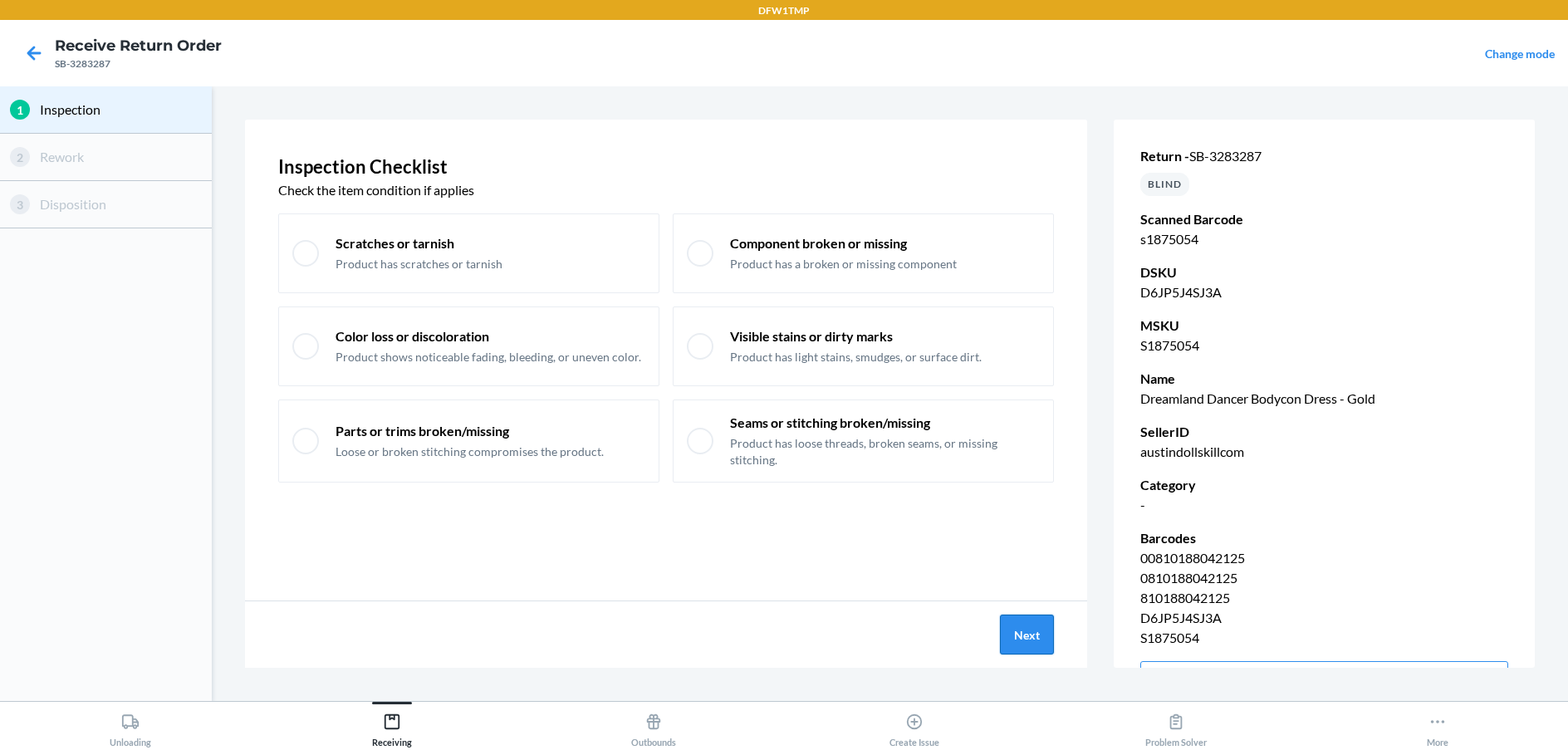
click at [1047, 629] on button "Next" at bounding box center [1027, 634] width 54 height 40
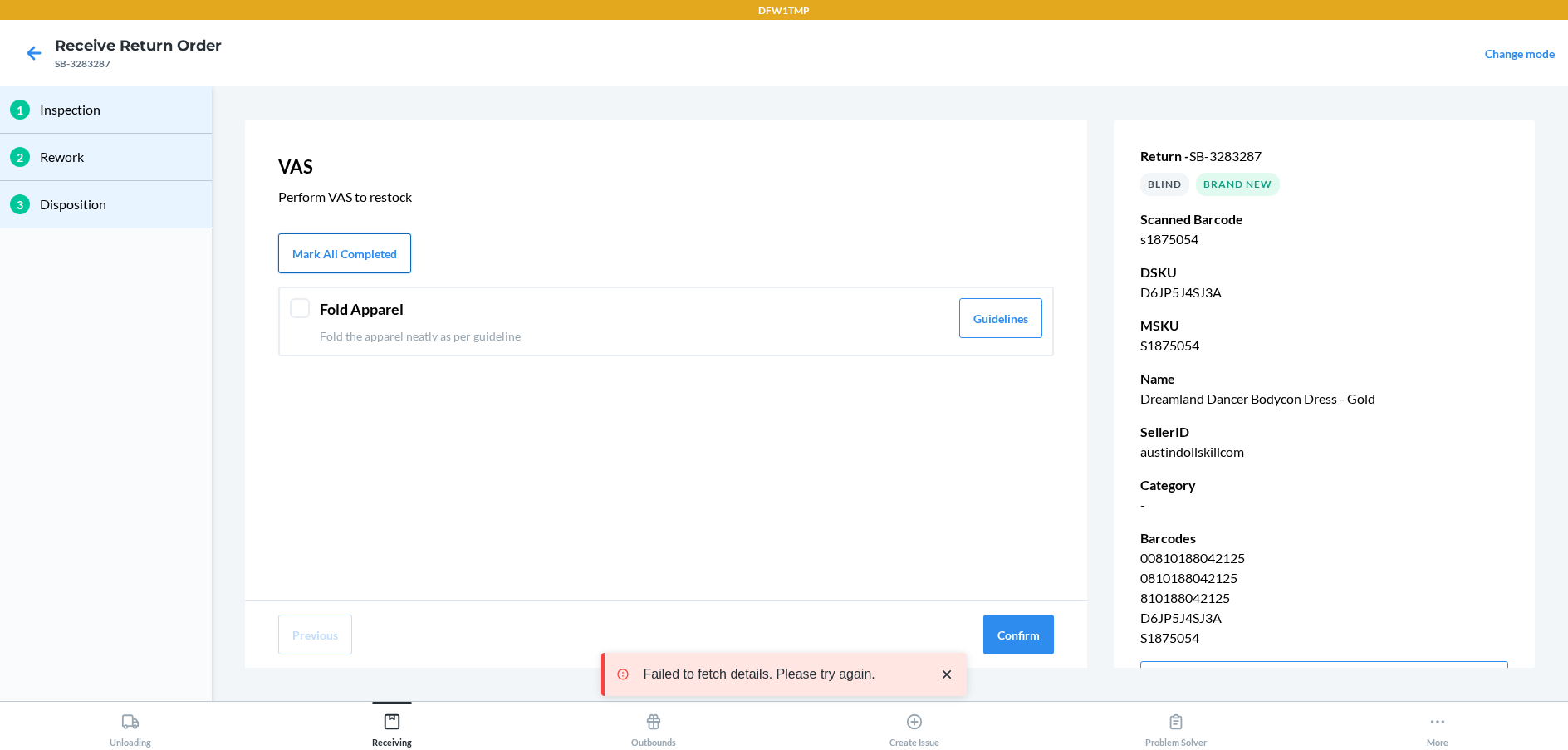
click at [347, 263] on button "Mark All Completed" at bounding box center [344, 254] width 133 height 40
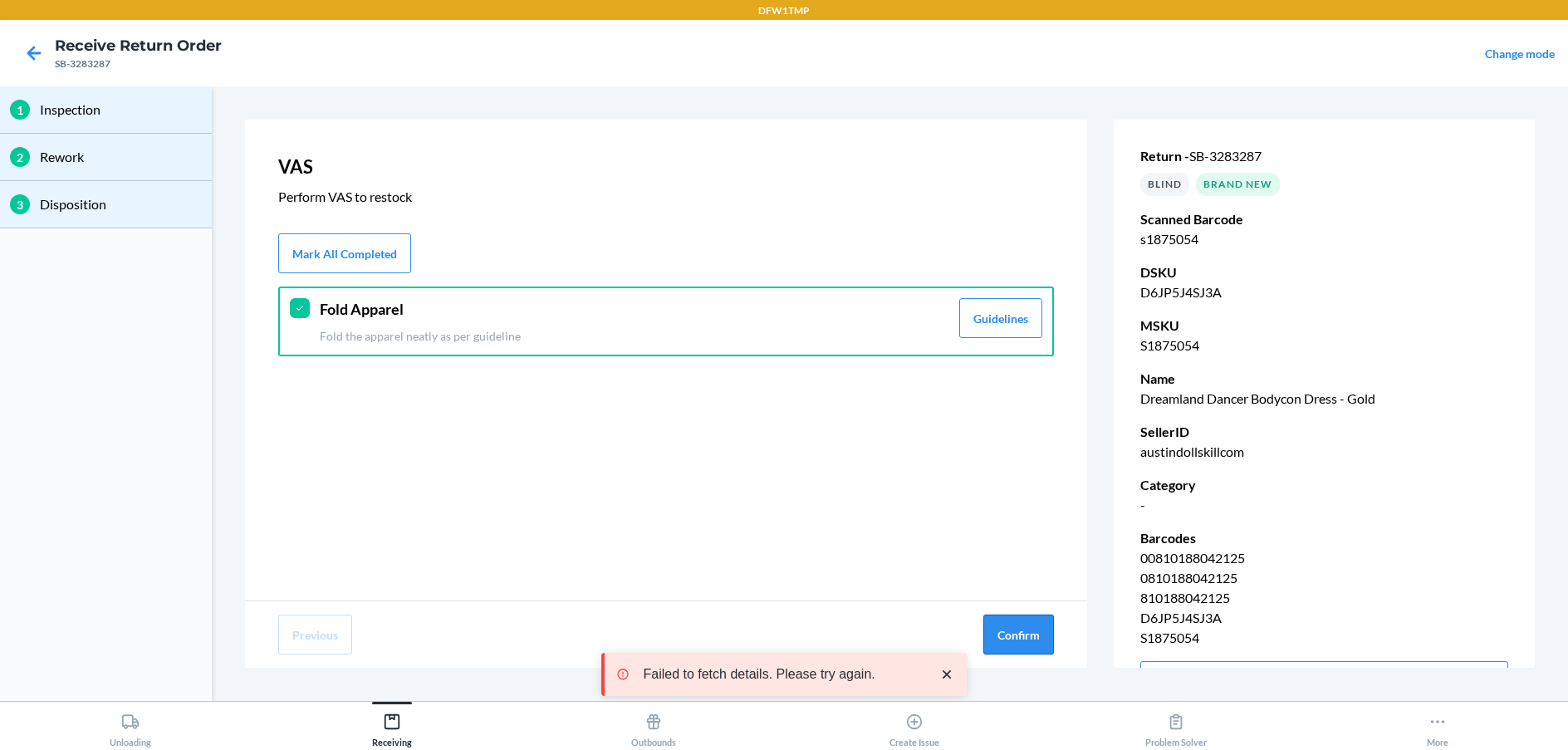
click at [991, 633] on button "Confirm" at bounding box center [1018, 634] width 70 height 40
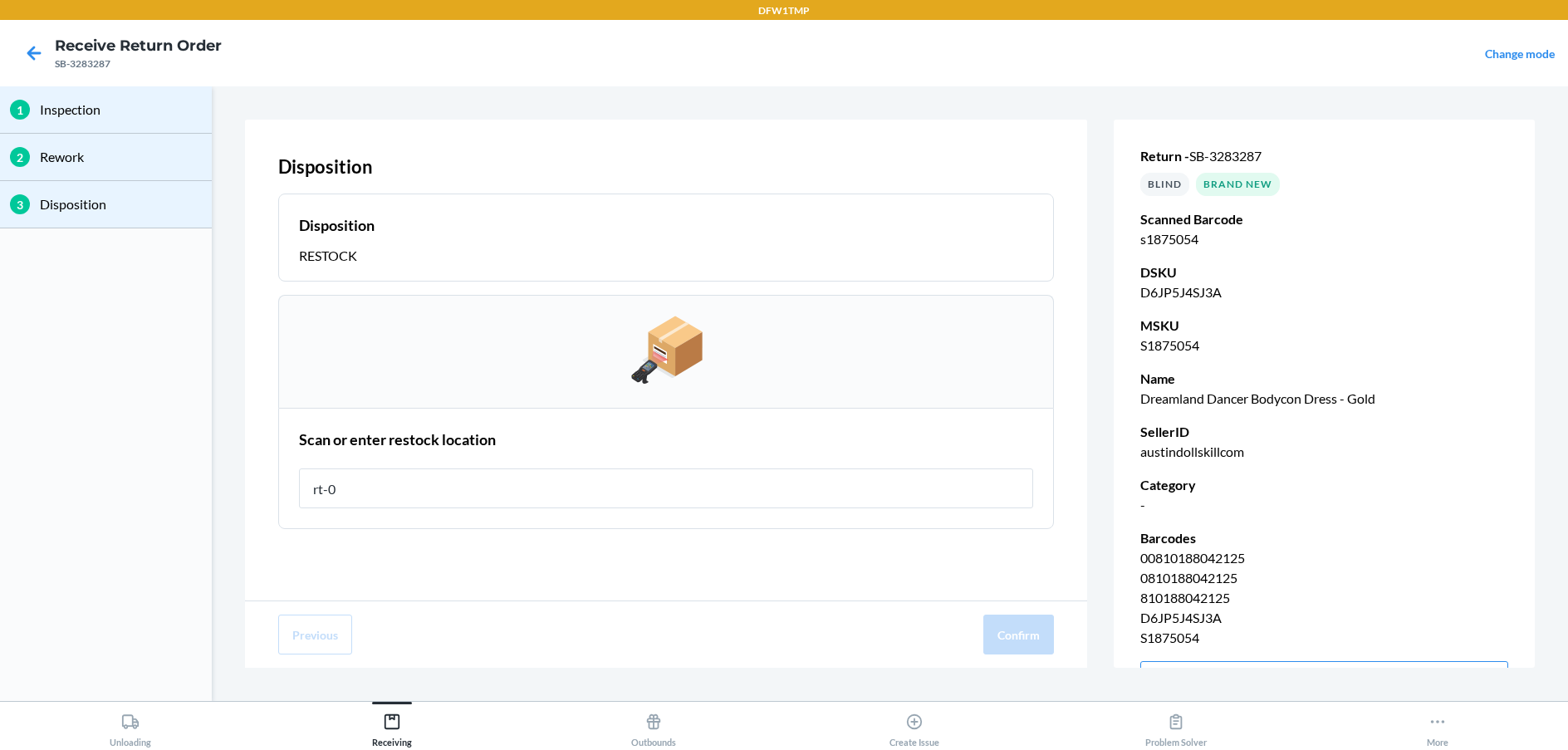
type input "rt-06"
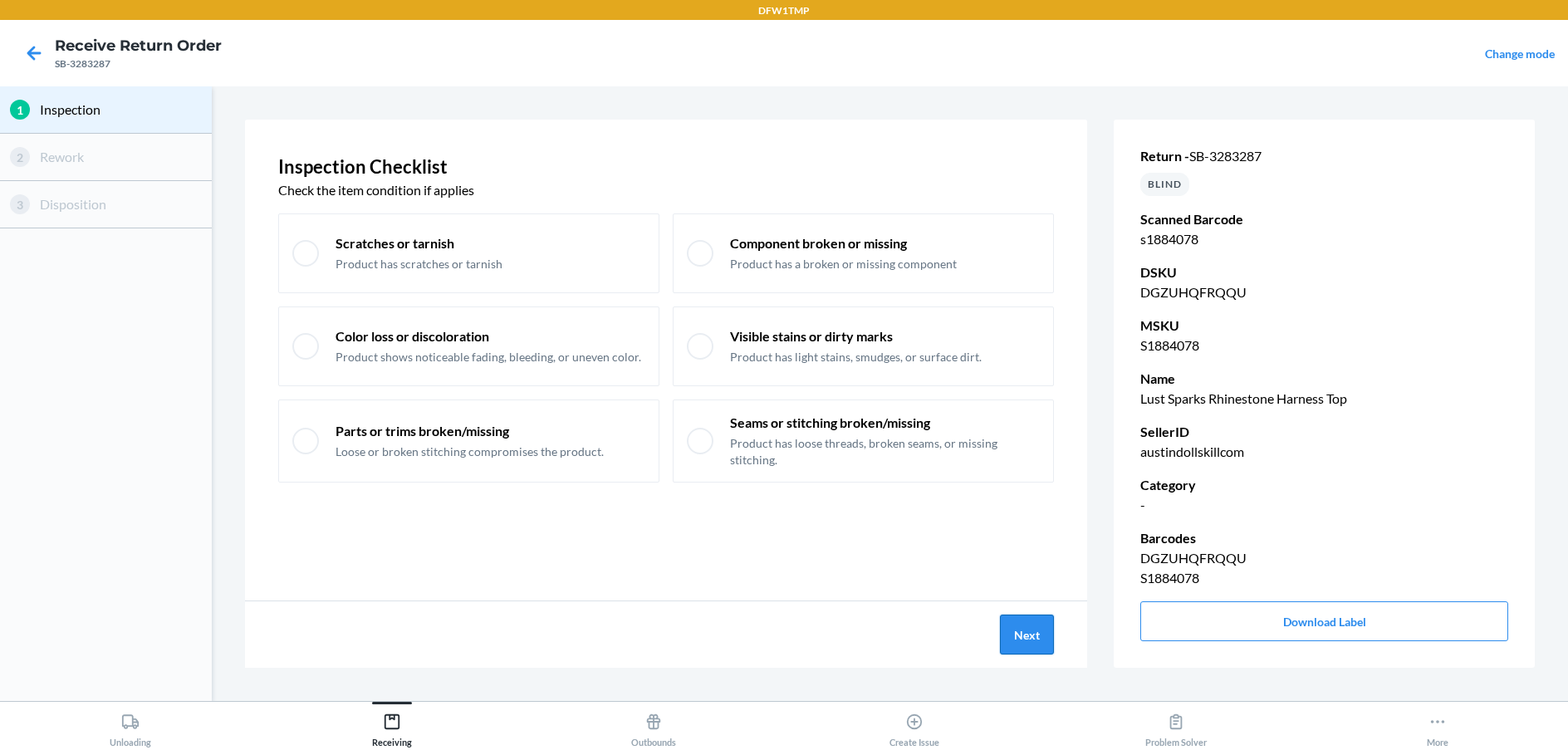
click at [1042, 619] on button "Next" at bounding box center [1027, 634] width 54 height 40
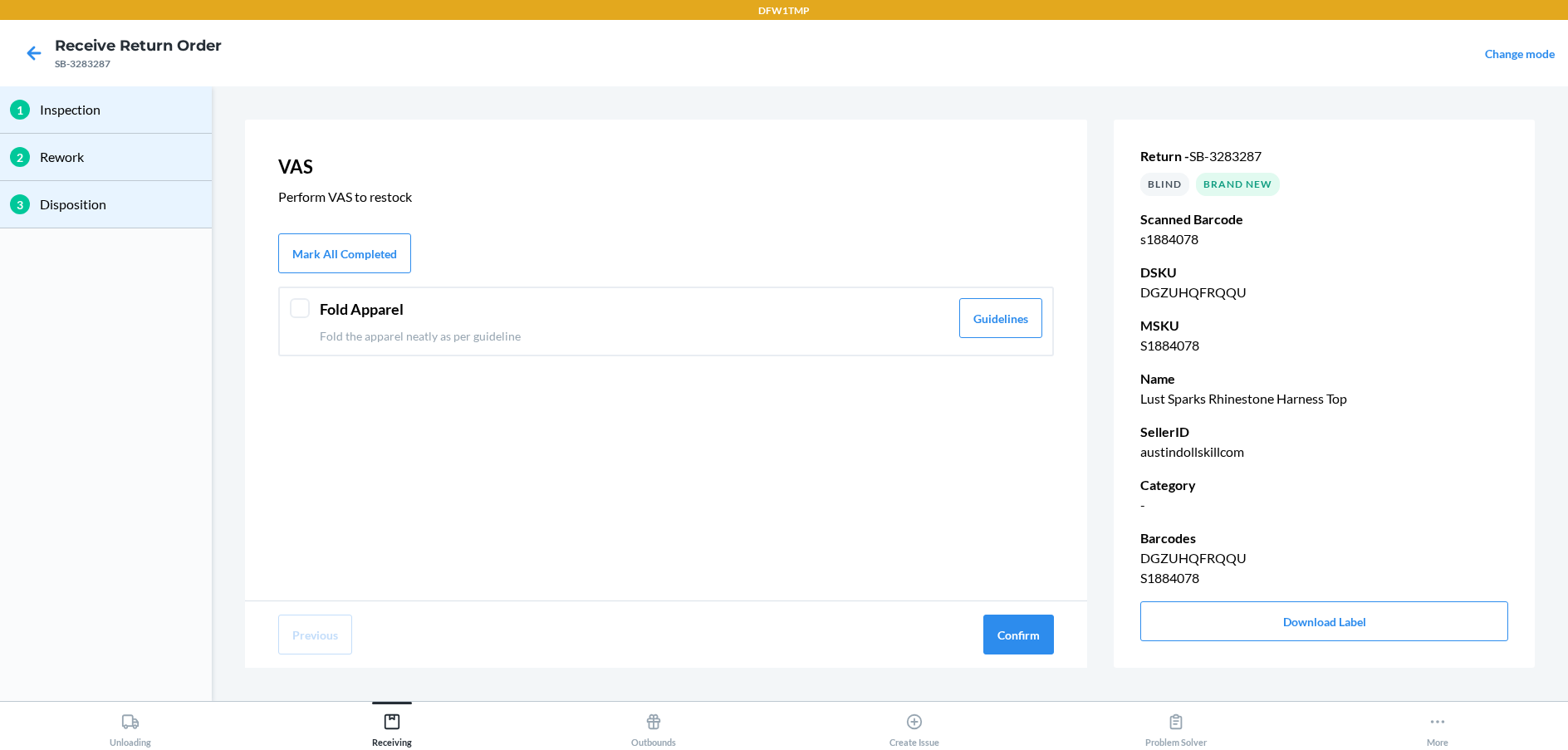
click at [294, 310] on div at bounding box center [300, 308] width 20 height 20
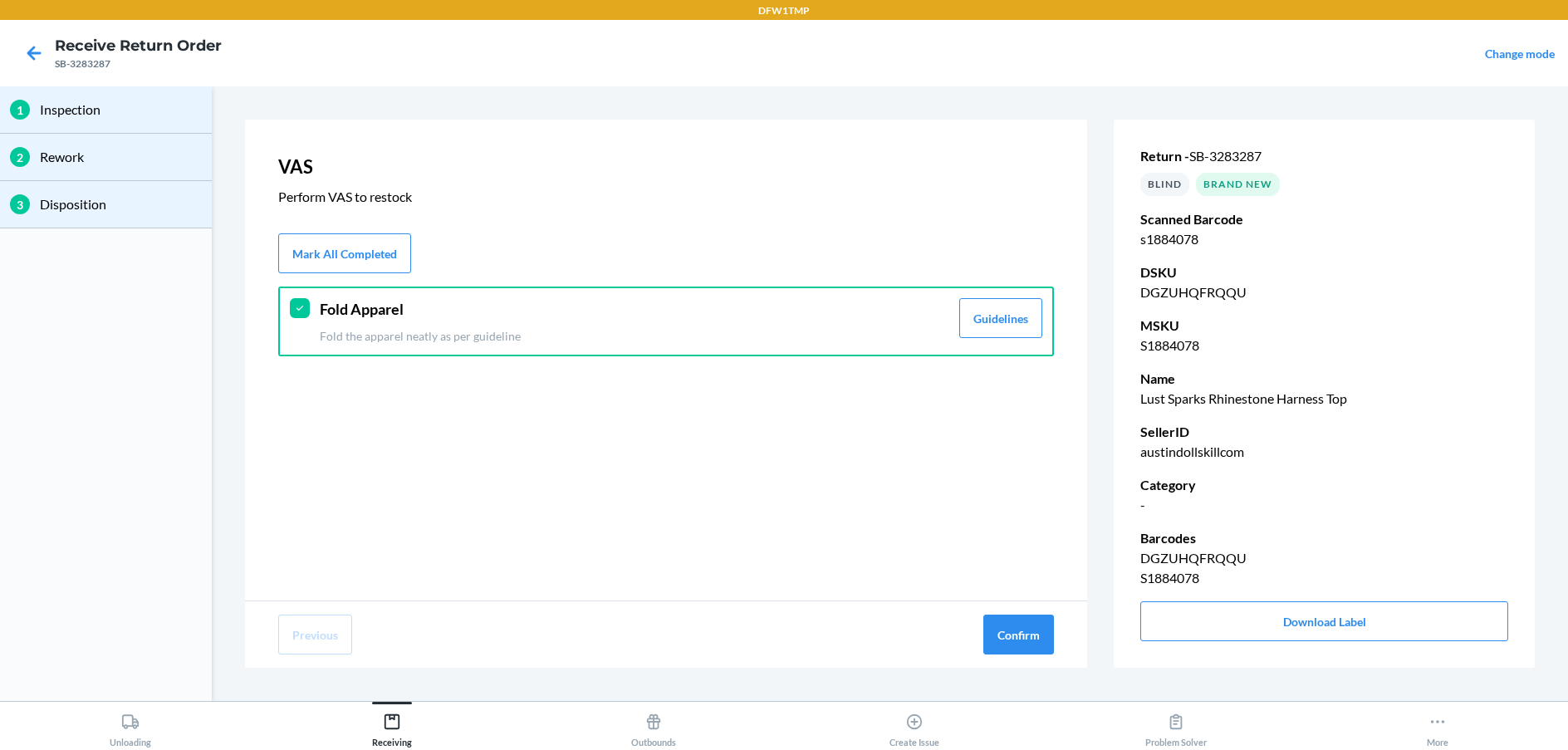
drag, startPoint x: 927, startPoint y: 452, endPoint x: 781, endPoint y: 486, distance: 149.9
drag, startPoint x: 781, startPoint y: 486, endPoint x: 671, endPoint y: 534, distance: 120.0
drag, startPoint x: 671, startPoint y: 534, endPoint x: 1043, endPoint y: 634, distance: 385.2
click at [1043, 634] on button "Confirm" at bounding box center [1018, 634] width 70 height 40
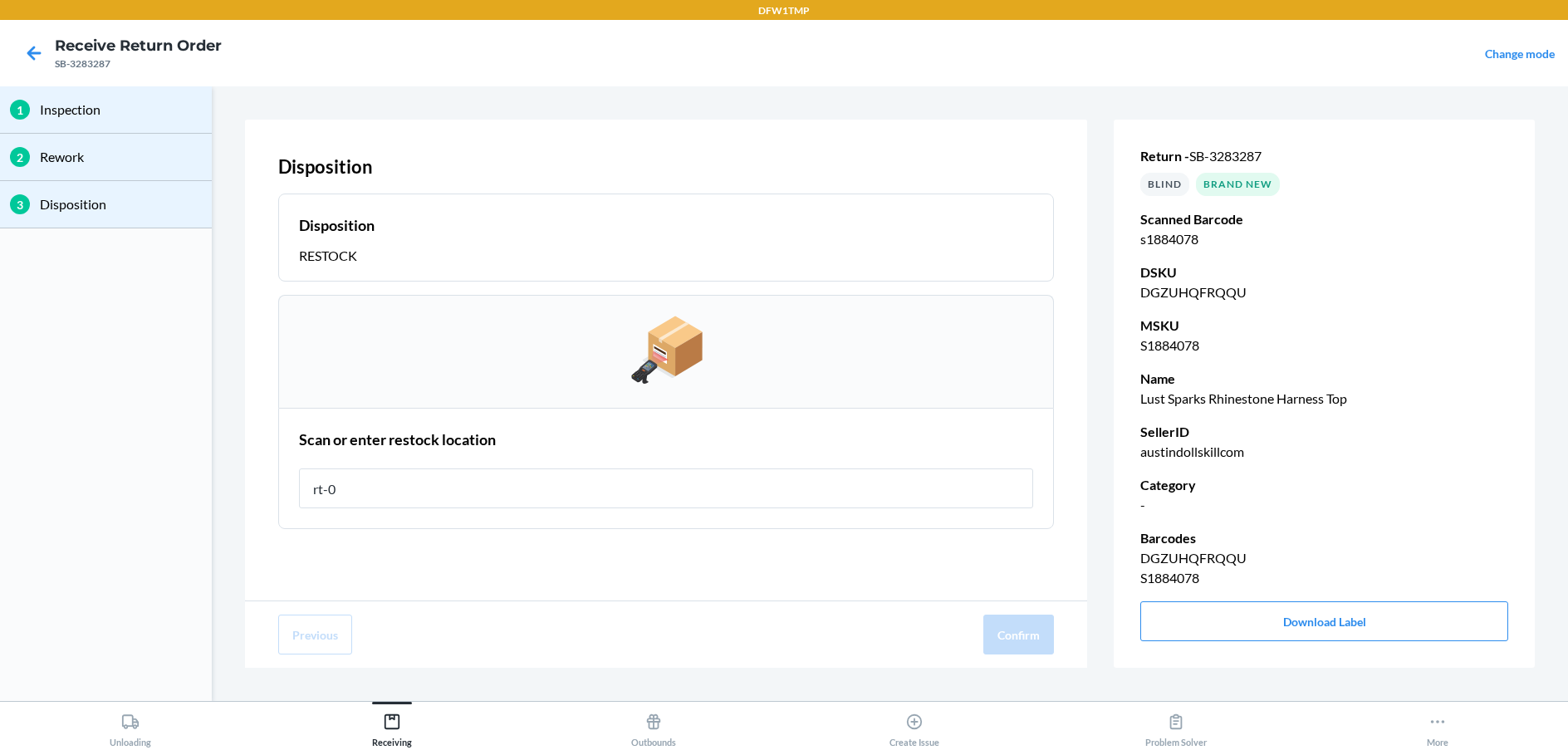
type input "rt-06"
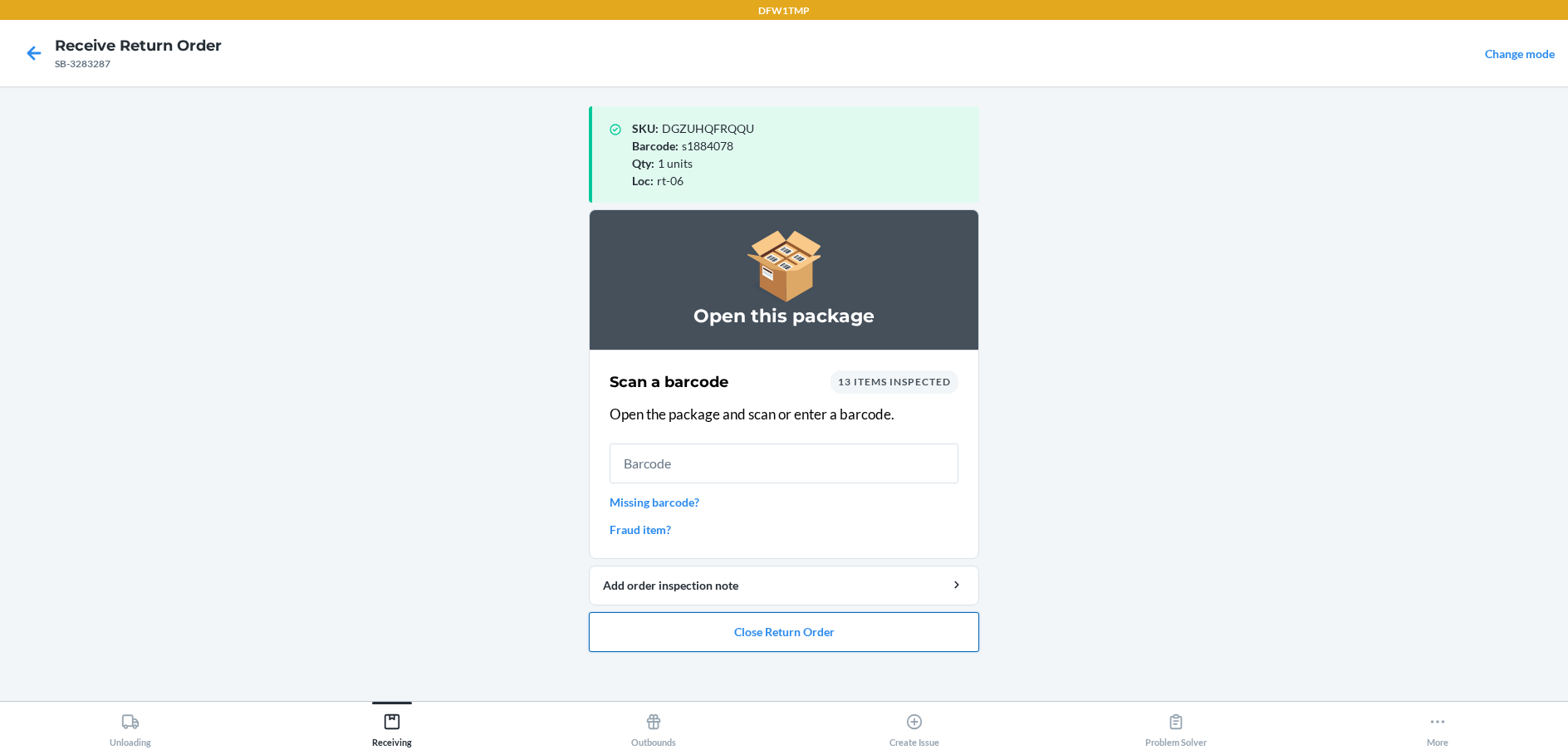
click at [668, 627] on button "Close Return Order" at bounding box center [784, 632] width 390 height 40
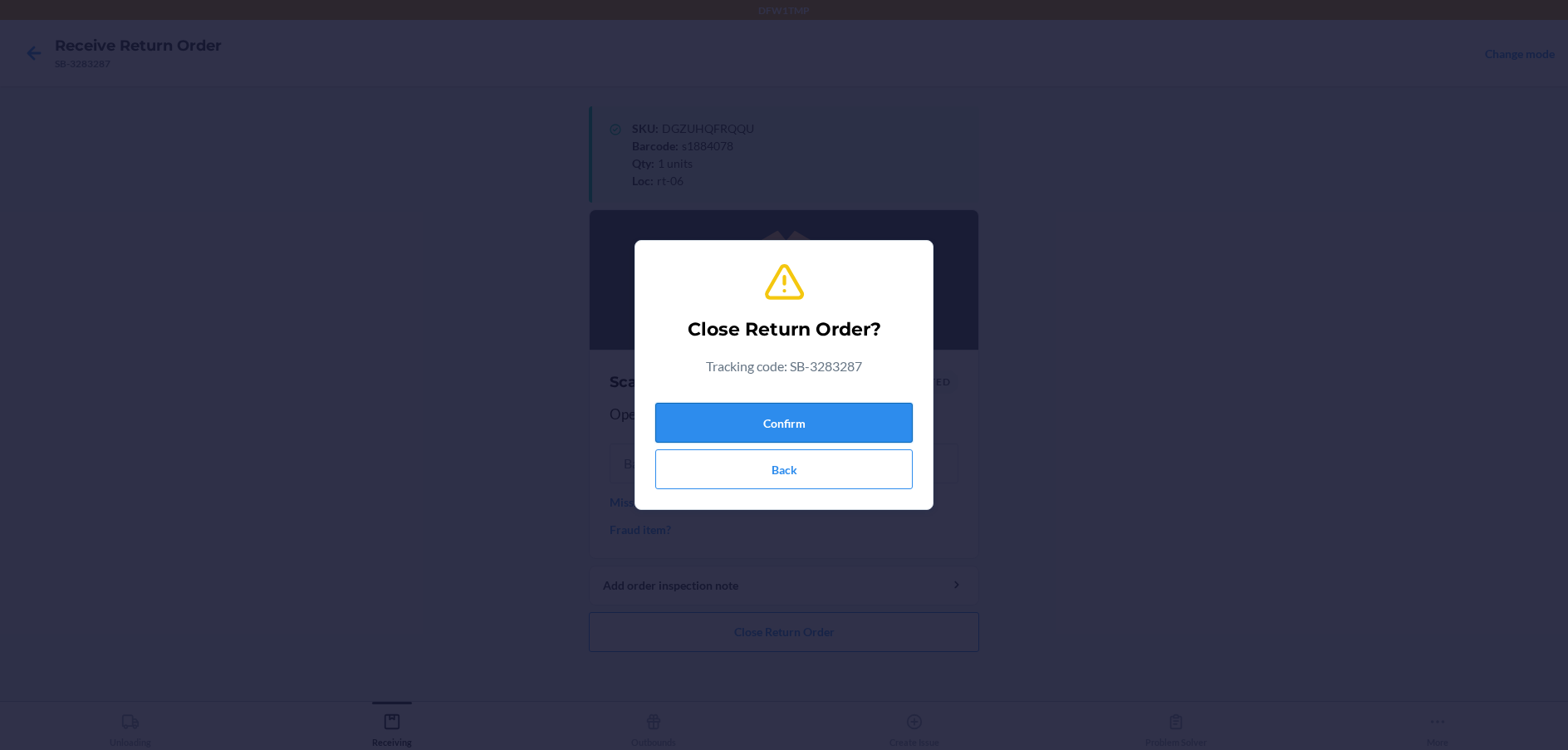
click at [745, 422] on button "Confirm" at bounding box center [784, 423] width 257 height 40
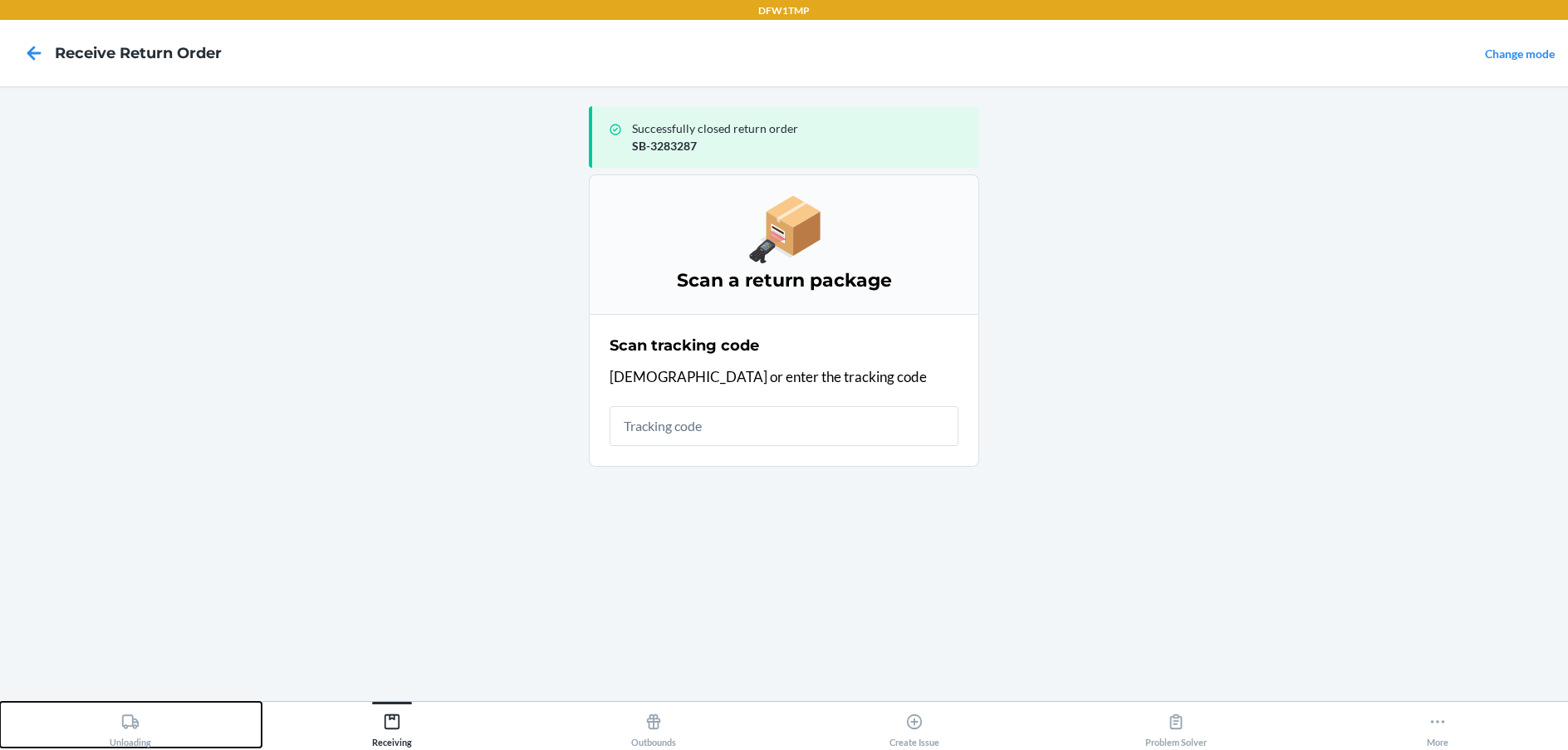
click at [134, 735] on div "Unloading" at bounding box center [130, 727] width 42 height 42
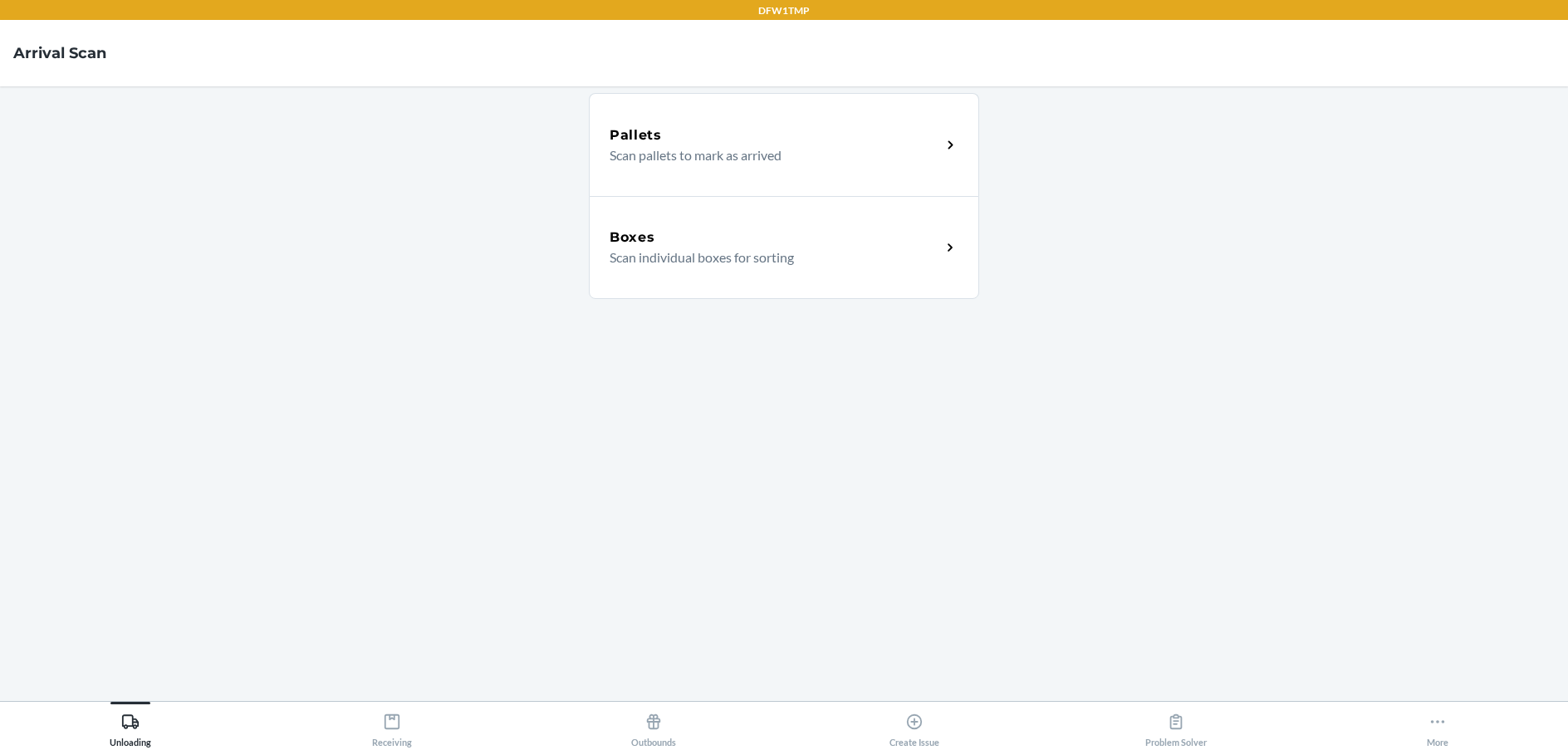
click at [665, 253] on p "Scan individual boxes for sorting" at bounding box center [769, 257] width 318 height 20
